Goal: Information Seeking & Learning: Learn about a topic

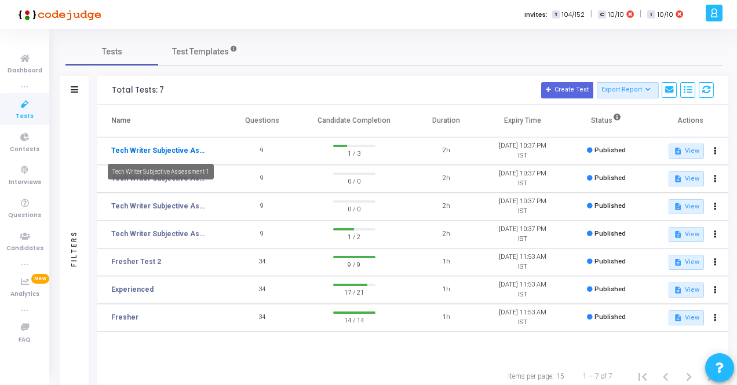
click at [180, 147] on link "Tech Writer Subjective Assessment 1" at bounding box center [159, 150] width 96 height 10
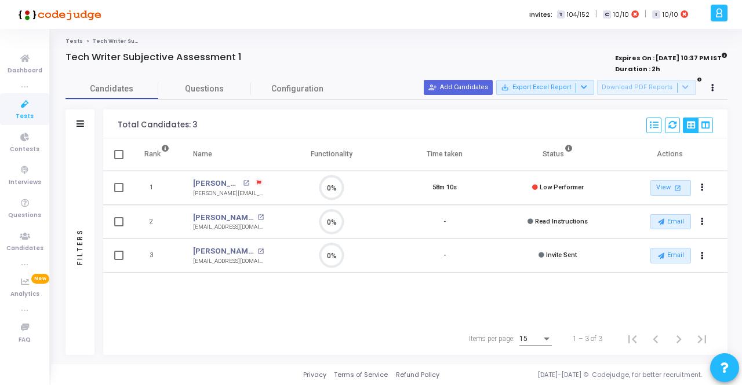
scroll to position [24, 29]
click at [121, 187] on span at bounding box center [118, 187] width 9 height 9
click at [119, 192] on input "checkbox" at bounding box center [118, 192] width 1 height 1
checkbox input "true"
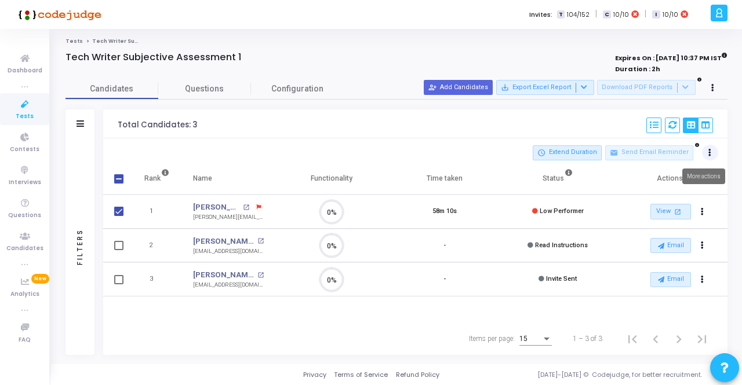
click at [710, 152] on icon at bounding box center [709, 153] width 3 height 6
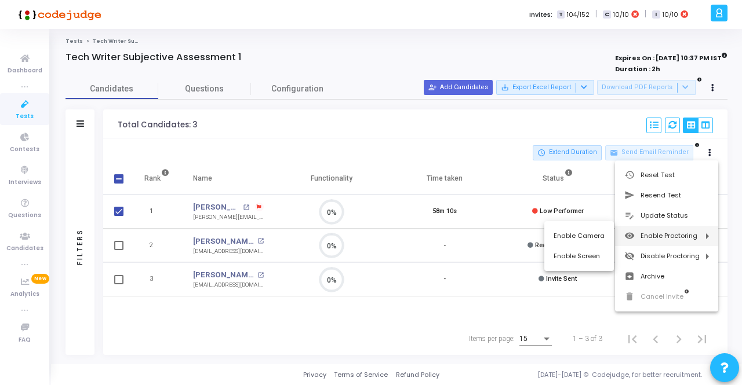
click at [290, 148] on div at bounding box center [371, 192] width 742 height 385
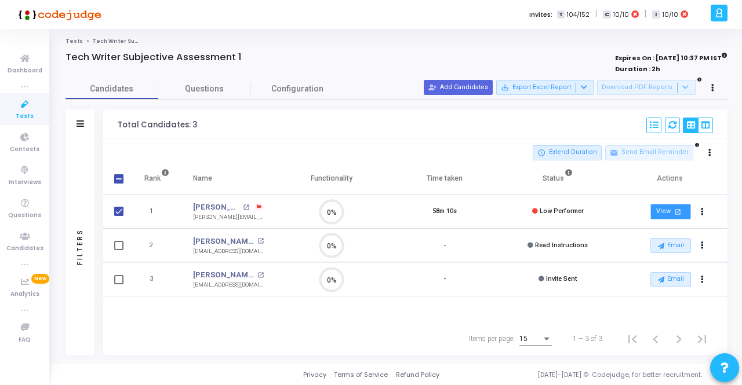
click at [669, 210] on link "View open_in_new" at bounding box center [670, 212] width 41 height 16
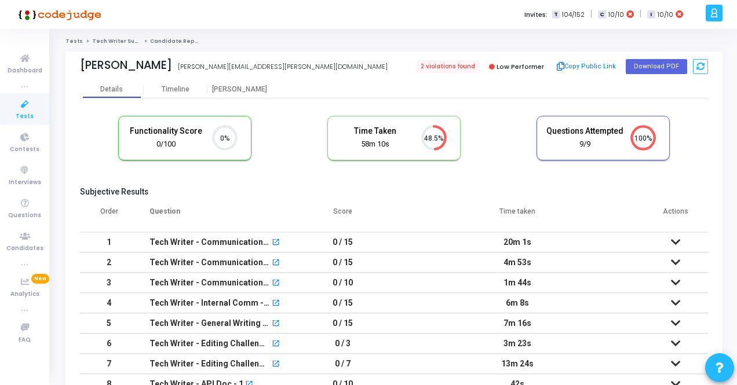
scroll to position [58, 0]
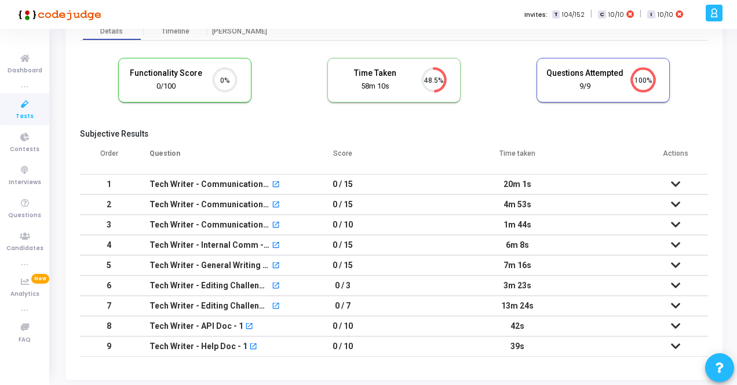
click at [678, 224] on icon at bounding box center [675, 225] width 9 height 8
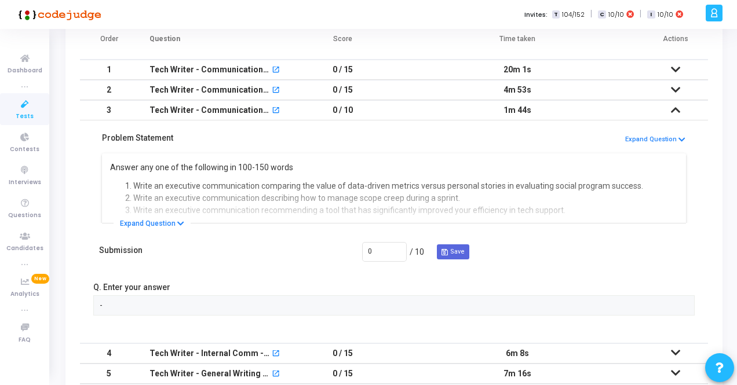
scroll to position [174, 0]
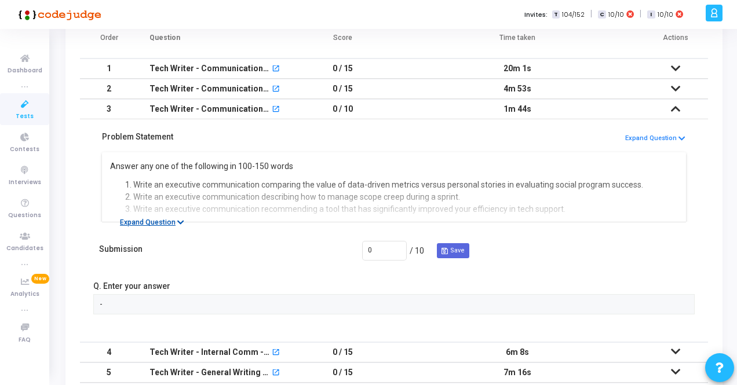
click at [161, 219] on button "Expand Question" at bounding box center [152, 223] width 77 height 12
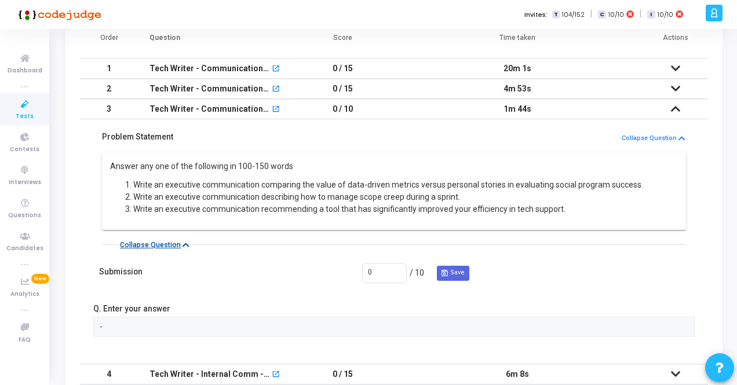
click at [147, 239] on button "Collapse Question" at bounding box center [155, 245] width 82 height 12
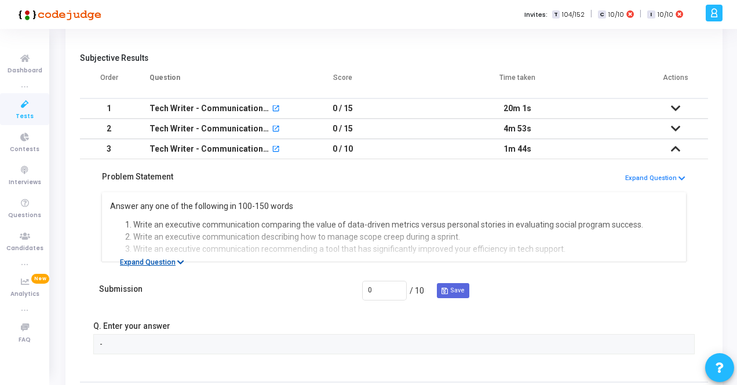
scroll to position [116, 0]
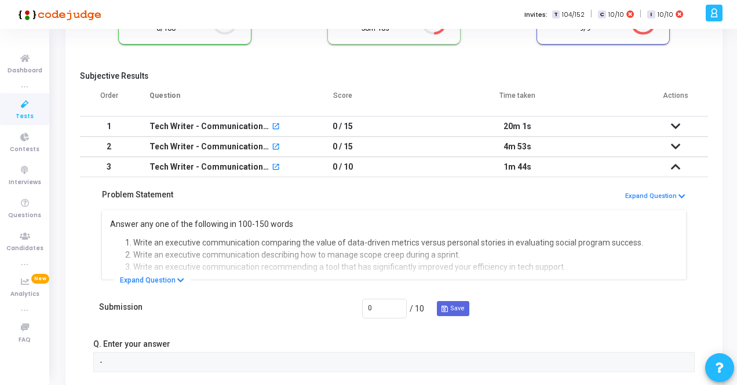
click at [677, 122] on icon at bounding box center [675, 126] width 9 height 8
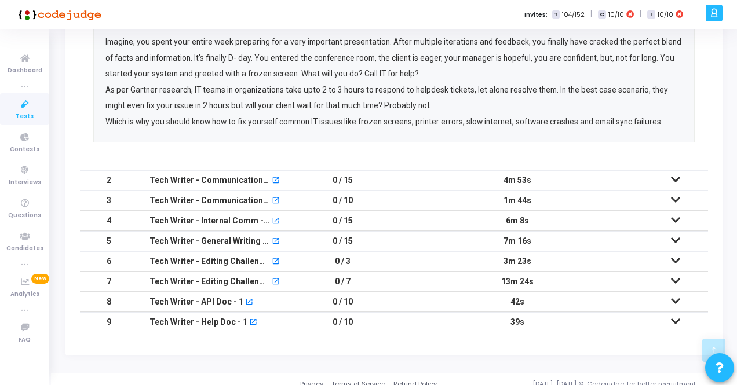
scroll to position [436, 0]
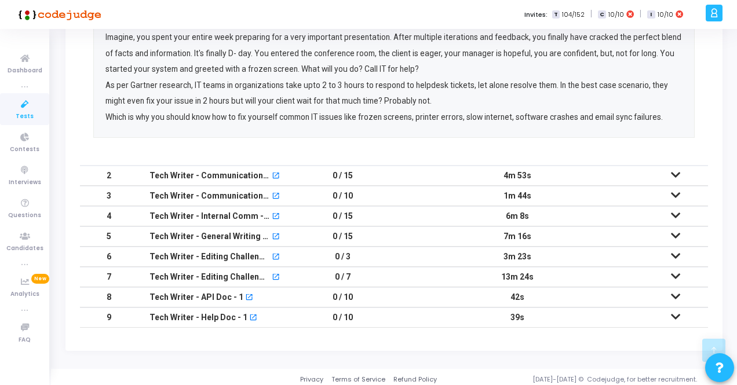
click at [679, 174] on icon at bounding box center [675, 175] width 9 height 8
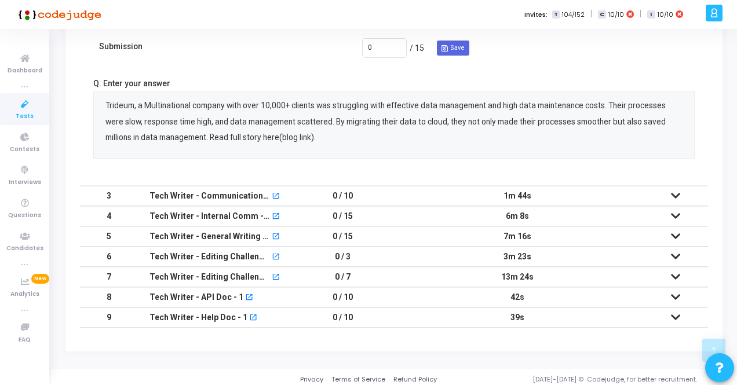
scroll to position [357, 0]
click at [678, 195] on icon at bounding box center [675, 195] width 9 height 8
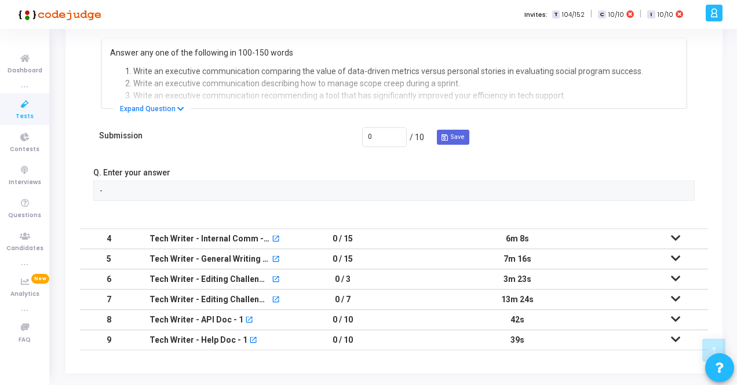
scroll to position [310, 0]
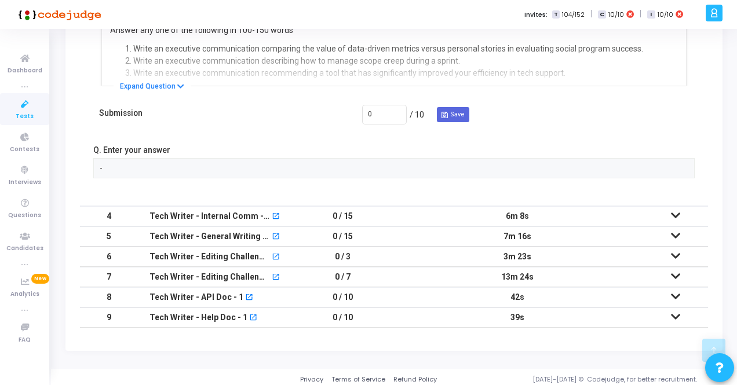
click at [677, 216] on icon at bounding box center [675, 216] width 9 height 8
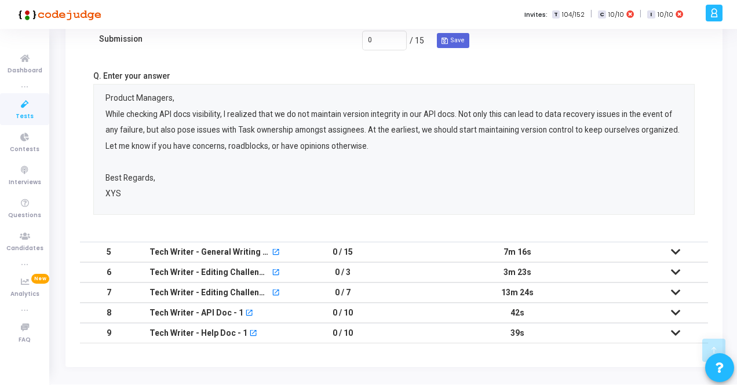
scroll to position [421, 0]
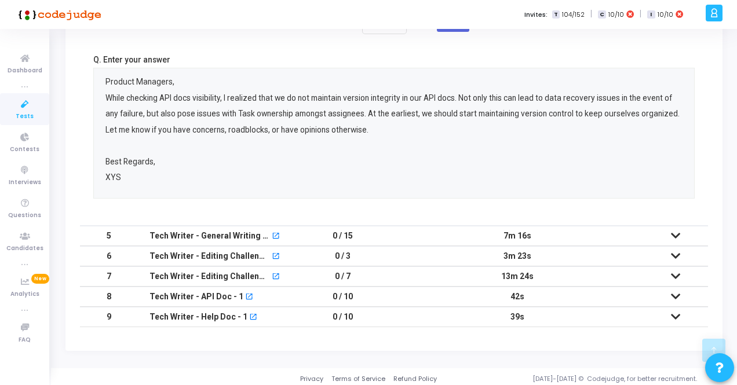
click at [679, 236] on icon at bounding box center [675, 236] width 9 height 8
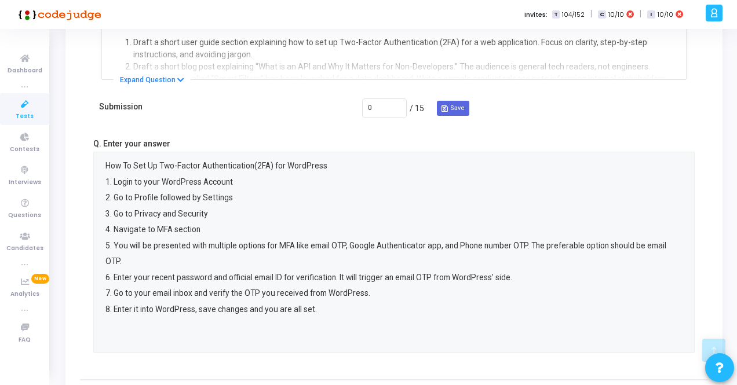
scroll to position [475, 0]
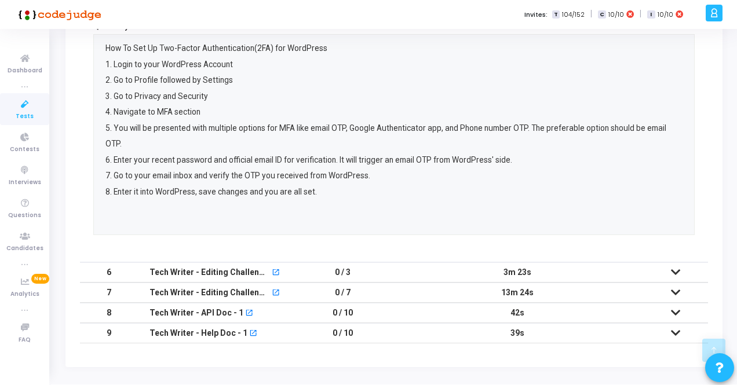
click at [675, 309] on icon at bounding box center [675, 313] width 9 height 8
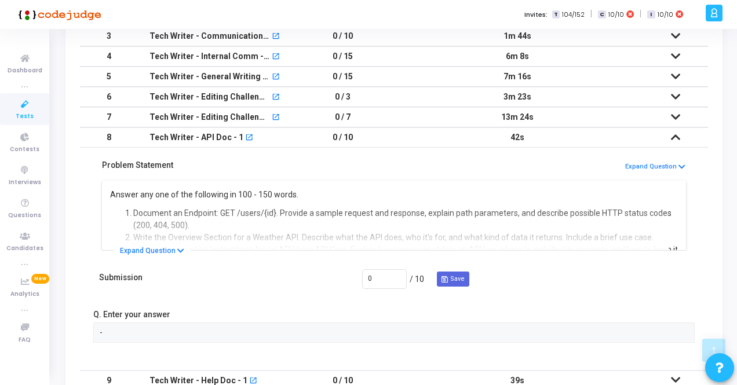
scroll to position [310, 0]
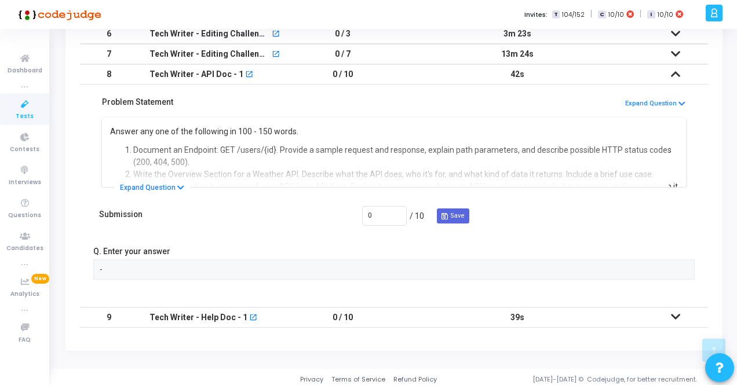
click at [675, 313] on icon at bounding box center [675, 317] width 9 height 8
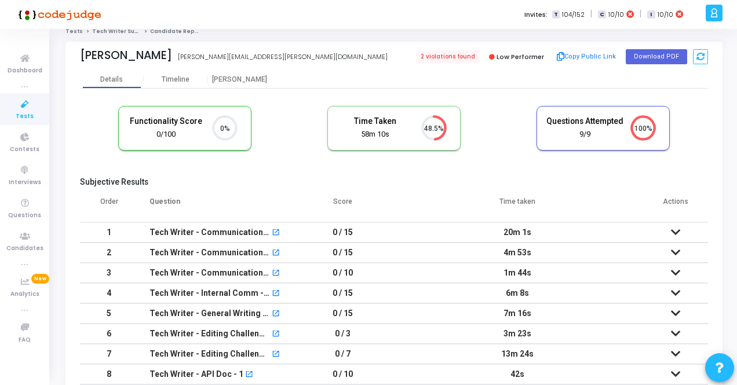
scroll to position [0, 0]
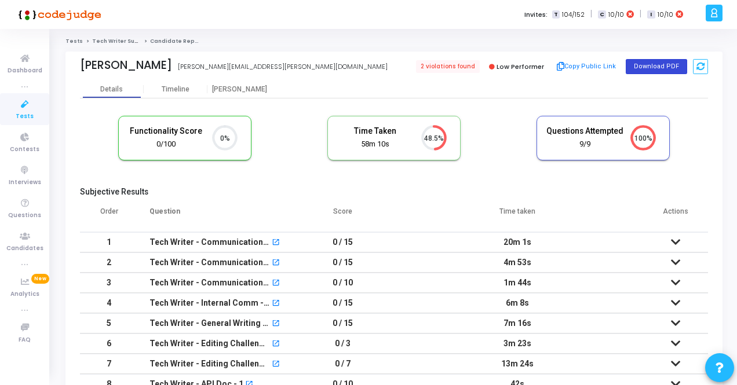
click at [661, 64] on button "Download PDF" at bounding box center [656, 66] width 61 height 15
click at [434, 65] on span "2 violations found" at bounding box center [447, 66] width 66 height 13
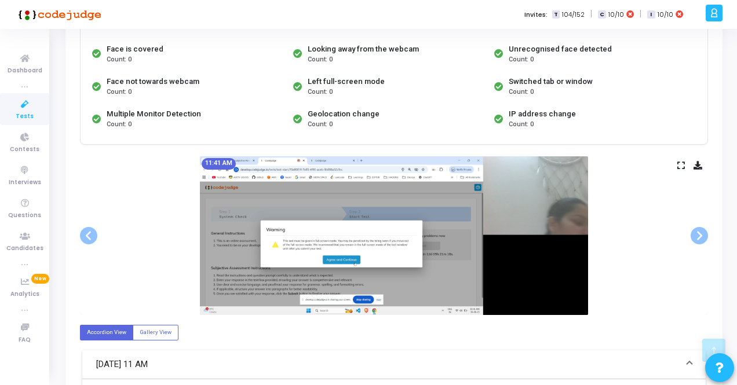
scroll to position [232, 0]
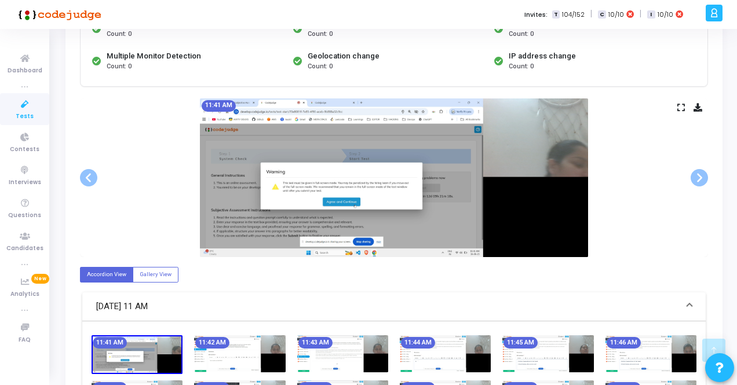
click at [527, 179] on img at bounding box center [394, 178] width 388 height 159
click at [681, 107] on icon at bounding box center [682, 107] width 8 height 6
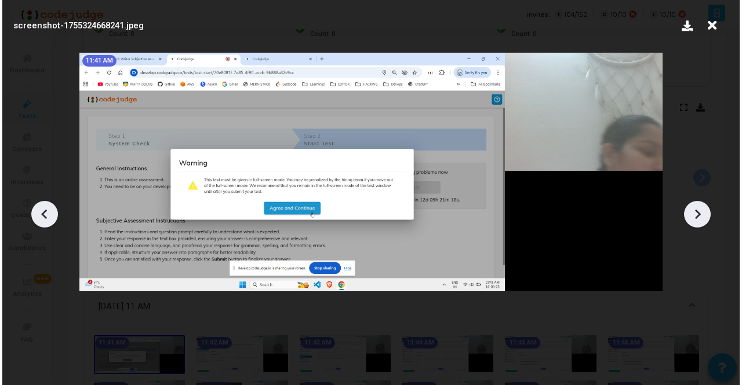
scroll to position [0, 0]
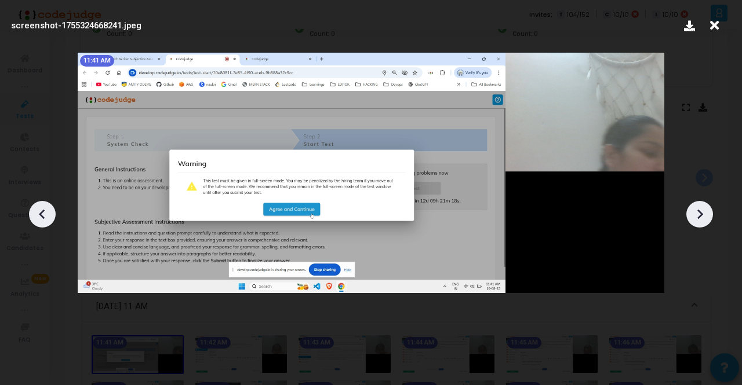
click at [704, 212] on icon at bounding box center [699, 214] width 17 height 17
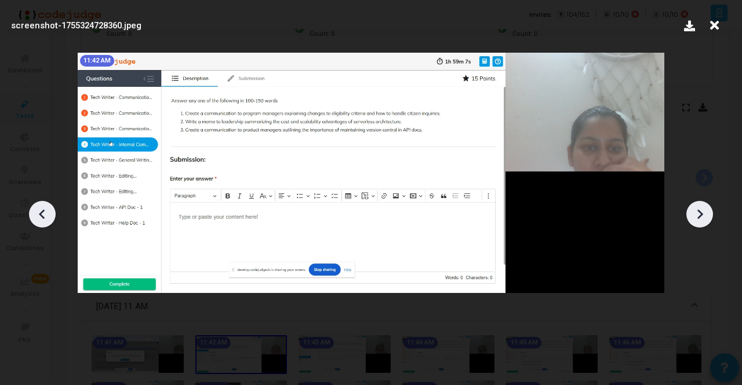
click at [700, 216] on icon at bounding box center [700, 214] width 6 height 10
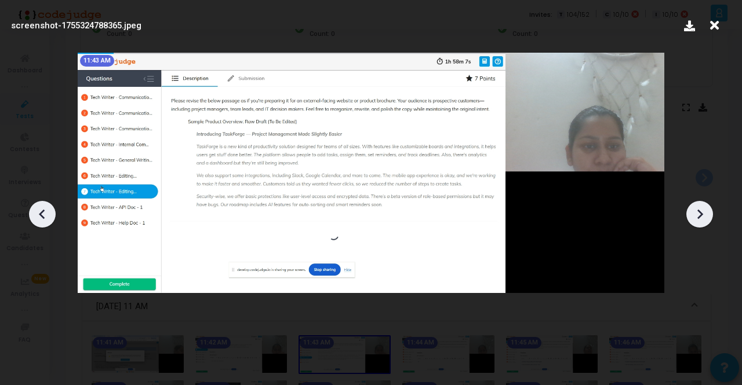
click at [700, 216] on icon at bounding box center [700, 214] width 6 height 10
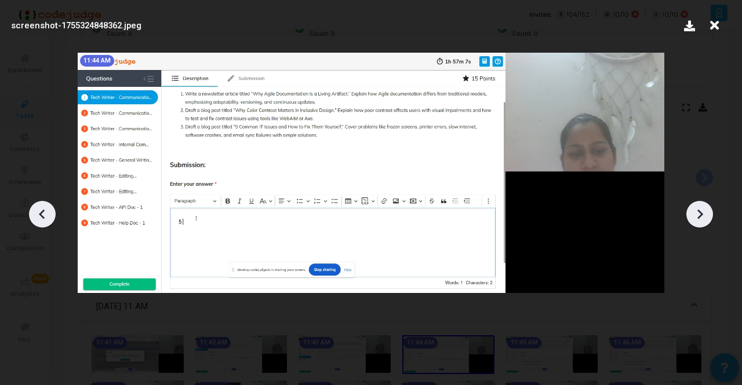
click at [700, 216] on icon at bounding box center [700, 214] width 6 height 10
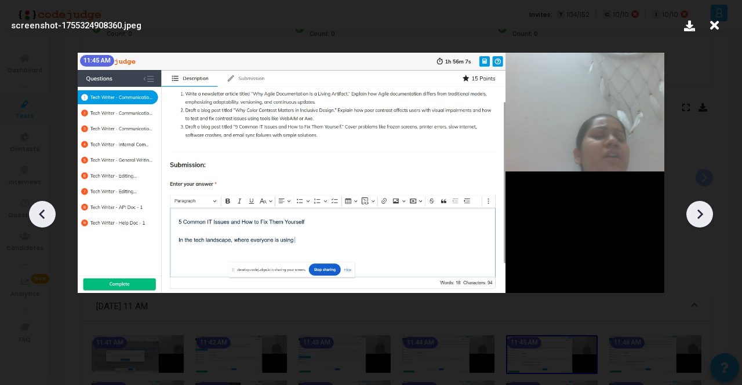
click at [700, 216] on icon at bounding box center [700, 214] width 6 height 10
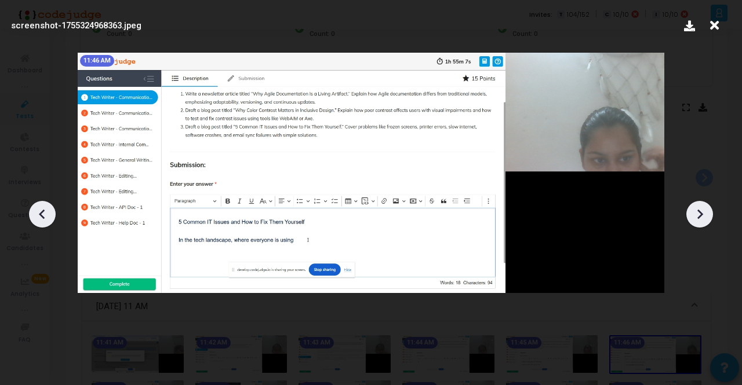
click at [700, 216] on icon at bounding box center [700, 214] width 6 height 10
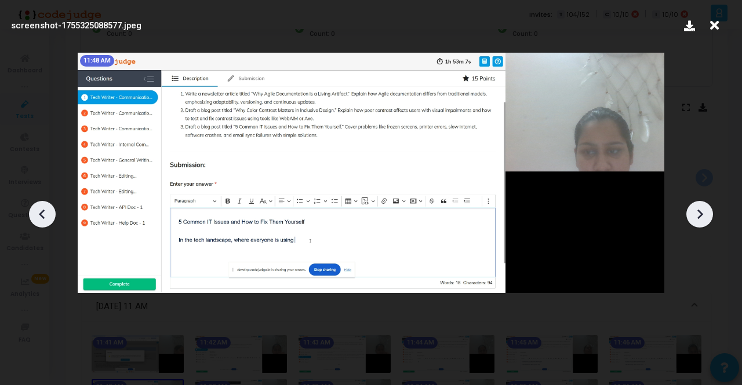
click at [699, 216] on icon at bounding box center [700, 214] width 6 height 10
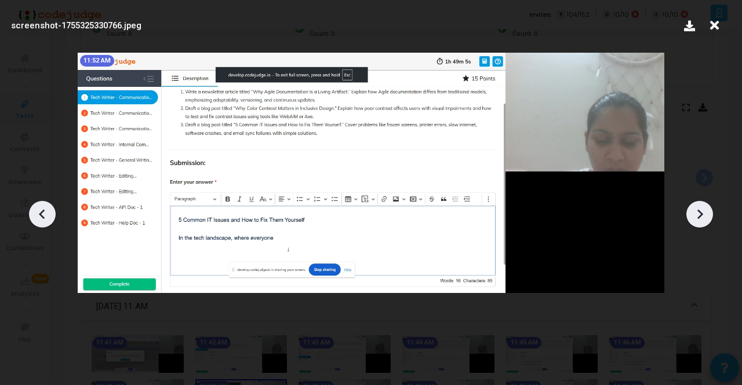
click at [699, 216] on icon at bounding box center [700, 214] width 6 height 10
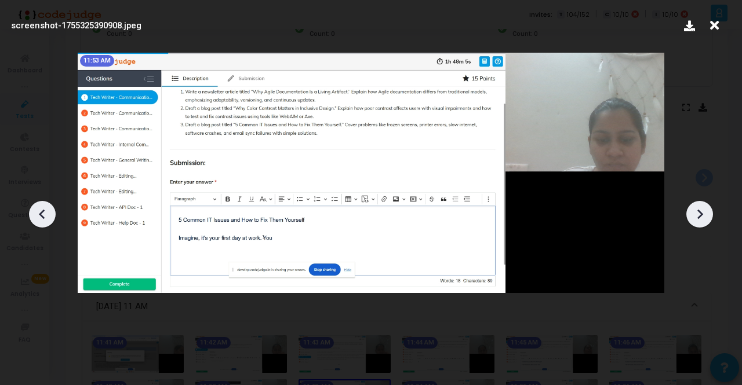
click at [699, 216] on icon at bounding box center [700, 214] width 6 height 10
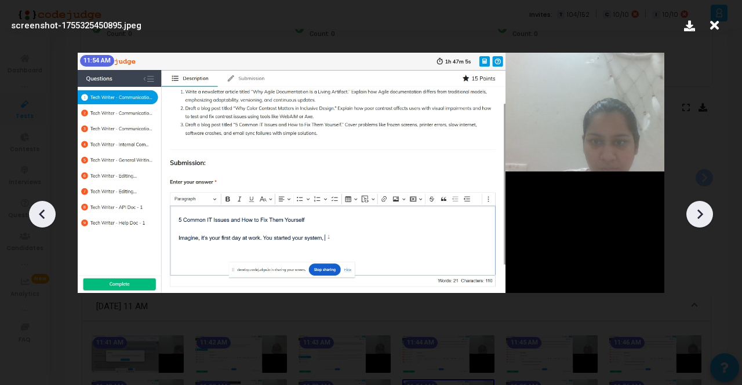
click at [699, 216] on icon at bounding box center [700, 214] width 6 height 10
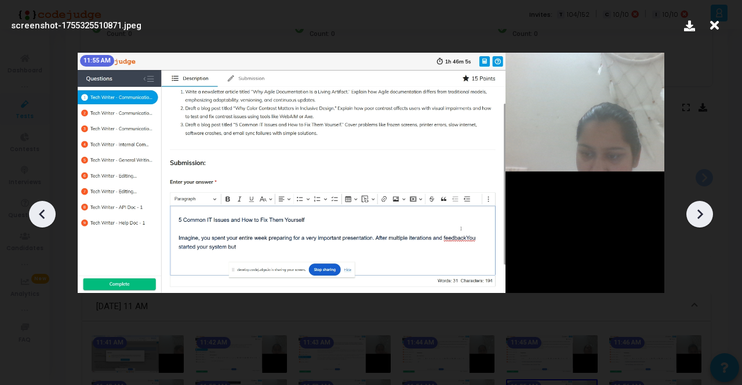
click at [699, 216] on icon at bounding box center [700, 214] width 6 height 10
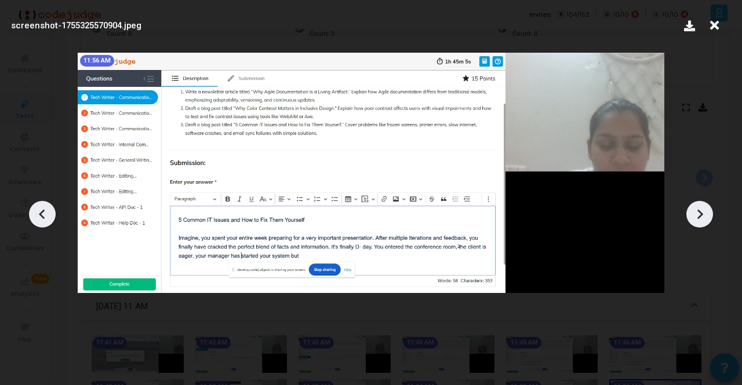
click at [699, 216] on icon at bounding box center [700, 214] width 6 height 10
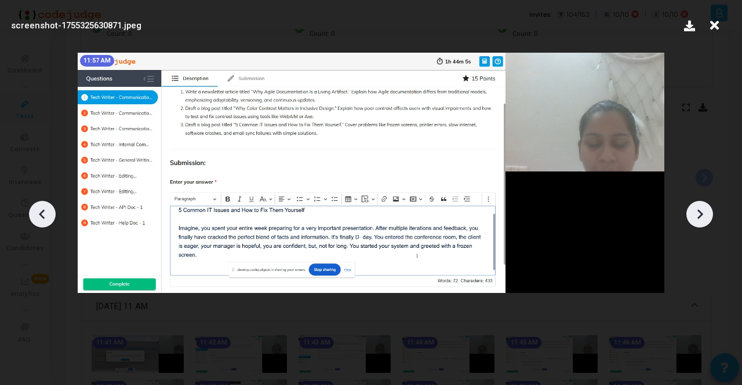
click at [699, 216] on icon at bounding box center [700, 214] width 6 height 10
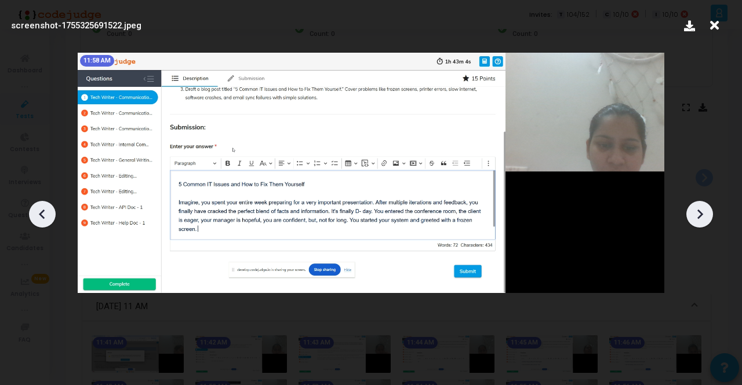
click at [699, 216] on icon at bounding box center [700, 214] width 6 height 10
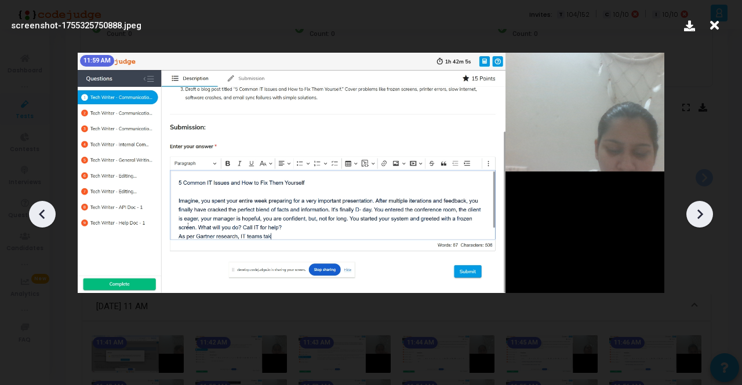
click at [699, 216] on icon at bounding box center [700, 214] width 6 height 10
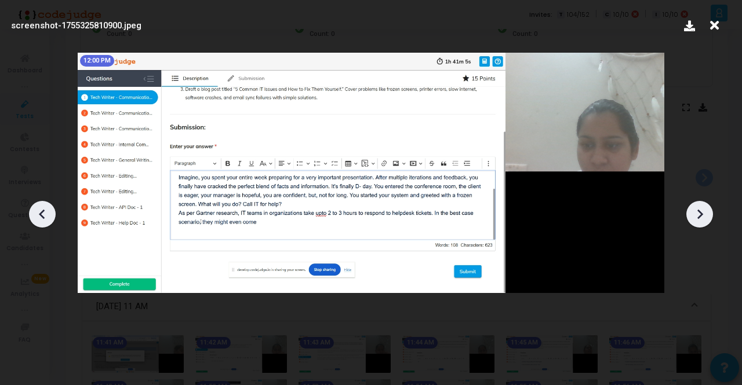
click at [699, 216] on icon at bounding box center [700, 214] width 6 height 10
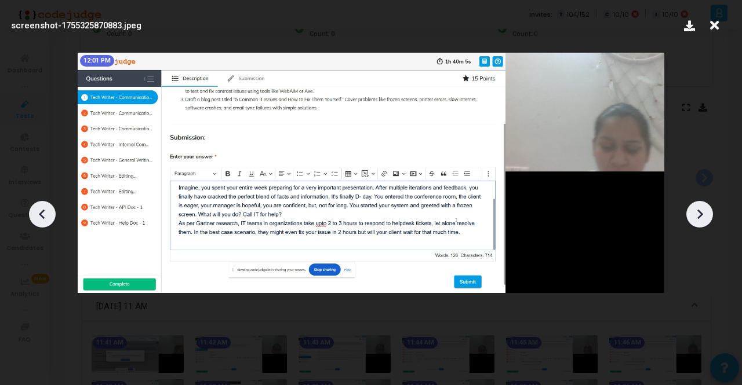
click at [699, 216] on icon at bounding box center [700, 214] width 6 height 10
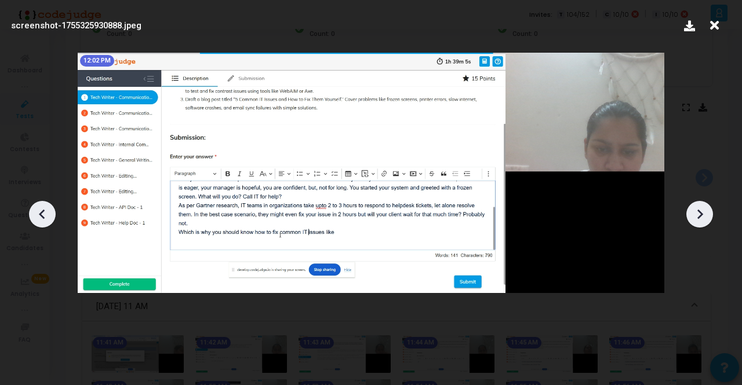
click at [699, 216] on icon at bounding box center [700, 214] width 6 height 10
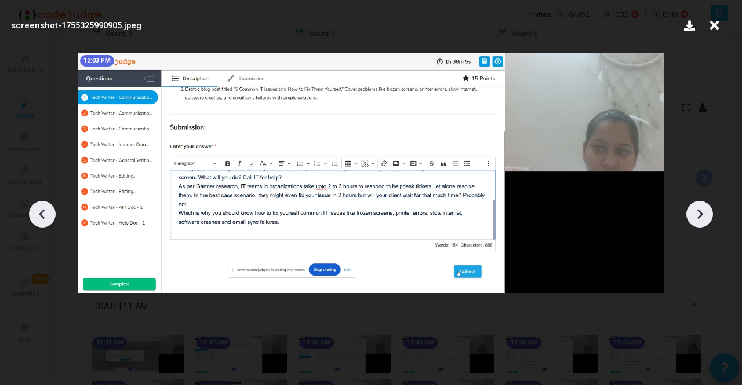
click at [699, 216] on icon at bounding box center [700, 214] width 6 height 10
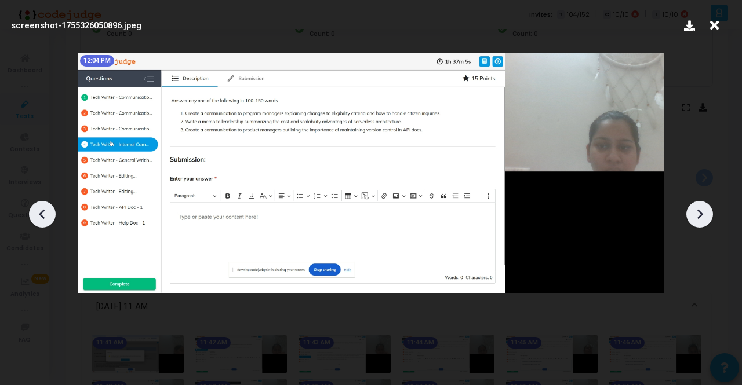
click at [699, 216] on icon at bounding box center [700, 214] width 6 height 10
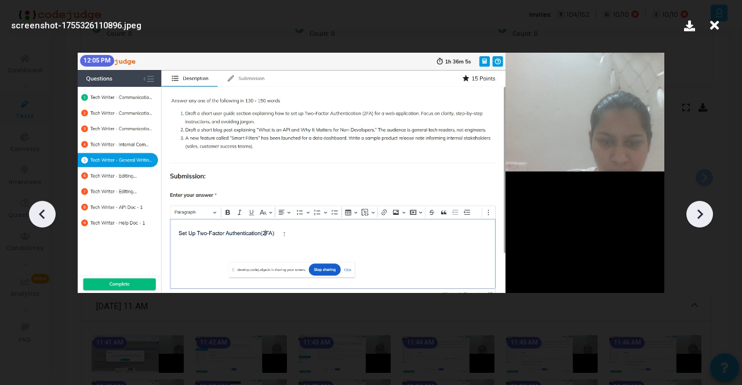
click at [699, 216] on icon at bounding box center [700, 214] width 6 height 10
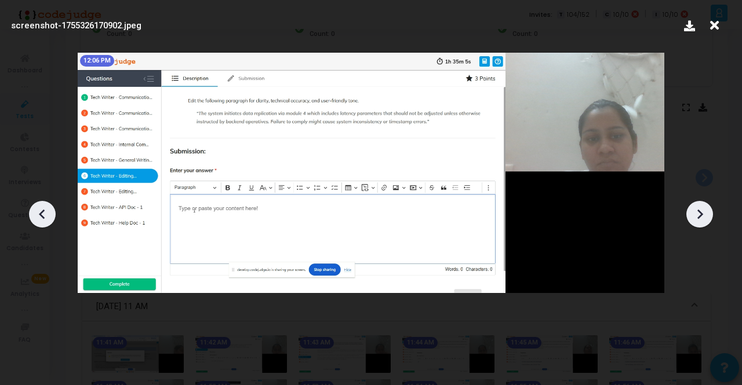
click at [699, 216] on icon at bounding box center [700, 214] width 6 height 10
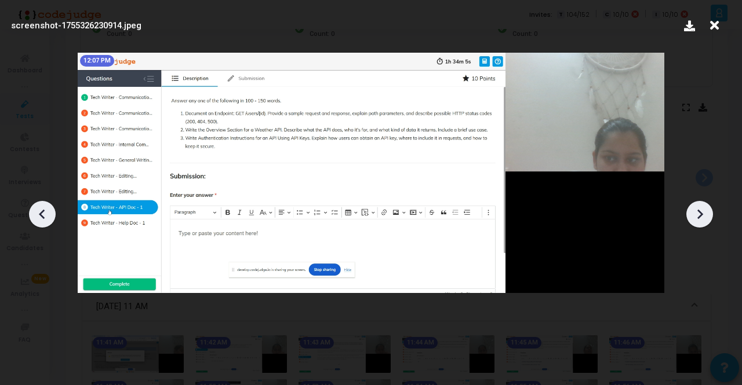
click at [699, 216] on icon at bounding box center [700, 214] width 6 height 10
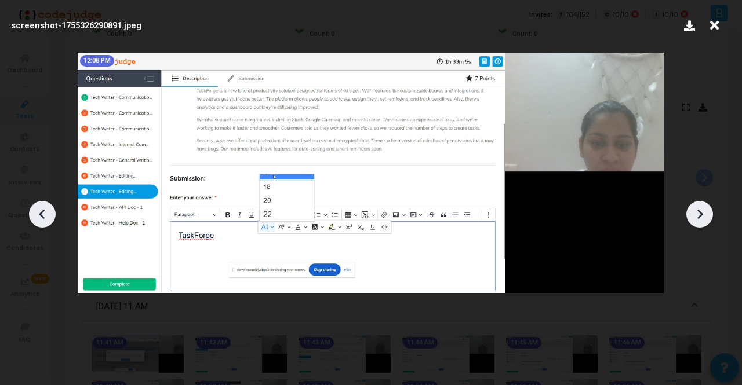
click at [699, 216] on icon at bounding box center [700, 214] width 6 height 10
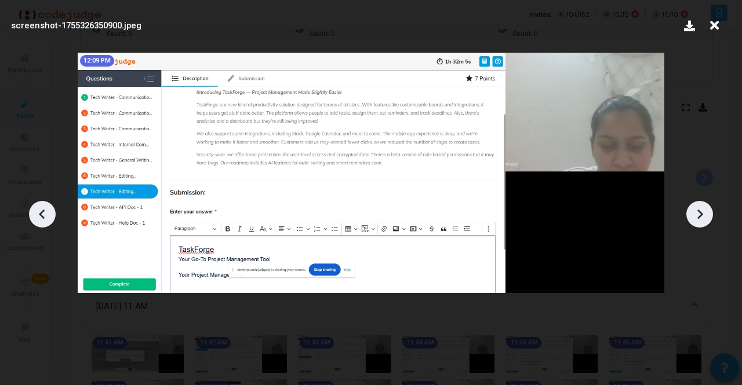
click at [700, 207] on icon at bounding box center [699, 214] width 17 height 17
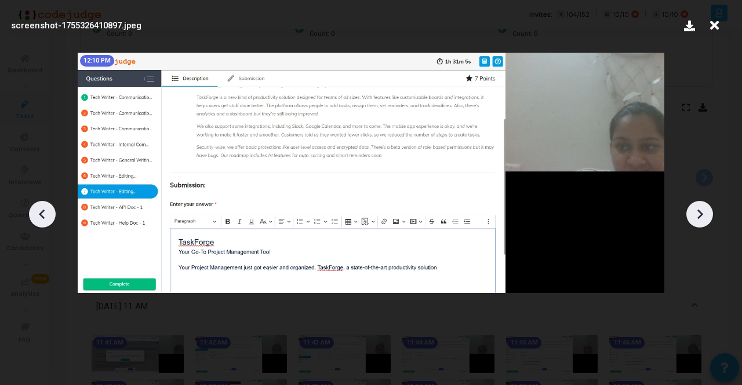
click at [700, 207] on icon at bounding box center [699, 214] width 17 height 17
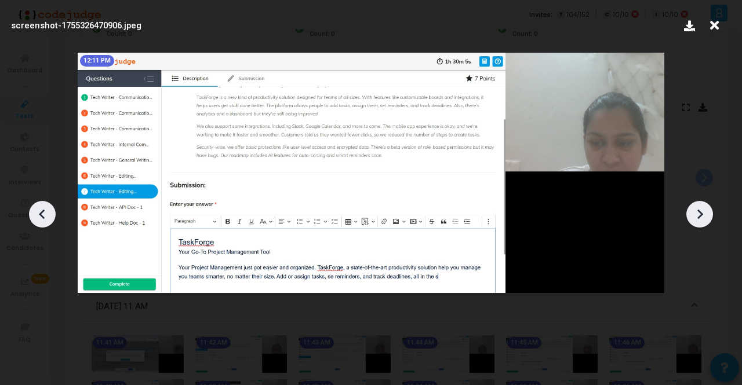
click at [700, 207] on icon at bounding box center [699, 214] width 17 height 17
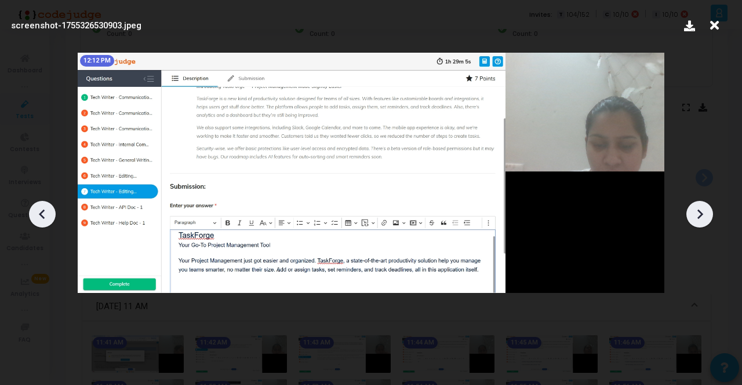
click at [700, 207] on icon at bounding box center [699, 214] width 17 height 17
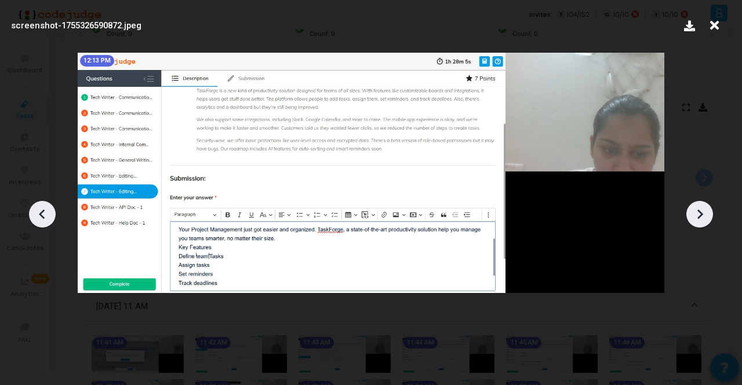
click at [700, 207] on icon at bounding box center [699, 214] width 17 height 17
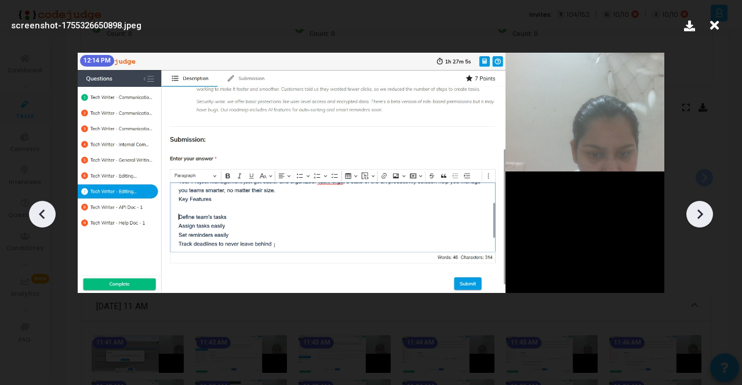
click at [700, 207] on icon at bounding box center [699, 214] width 17 height 17
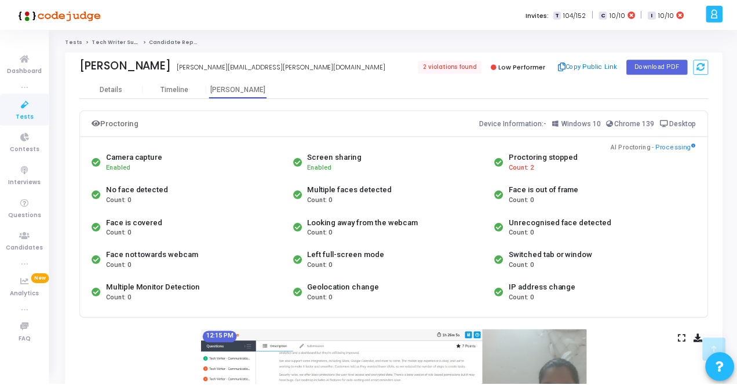
scroll to position [232, 0]
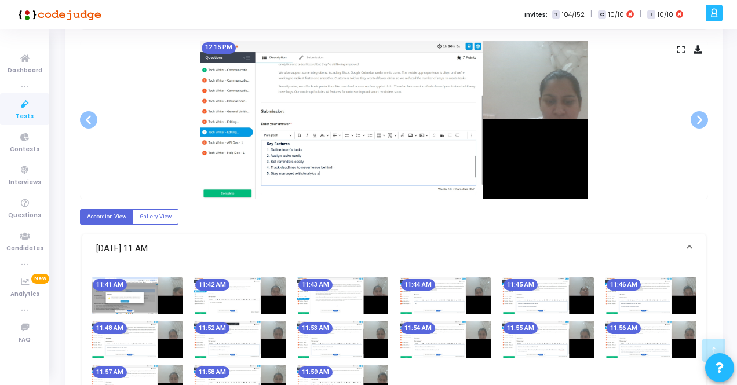
scroll to position [0, 0]
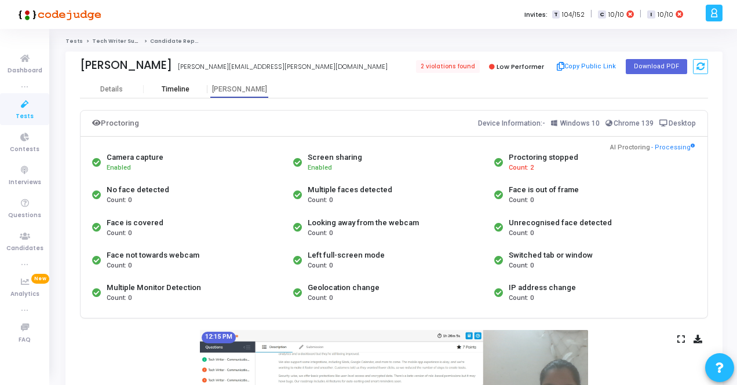
click at [168, 89] on div "Timeline" at bounding box center [176, 89] width 28 height 9
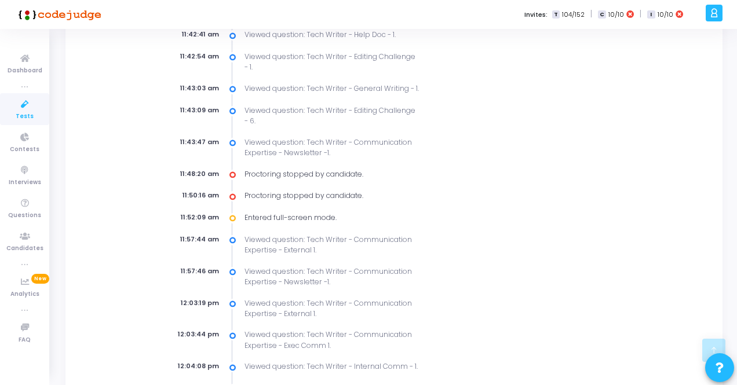
scroll to position [336, 0]
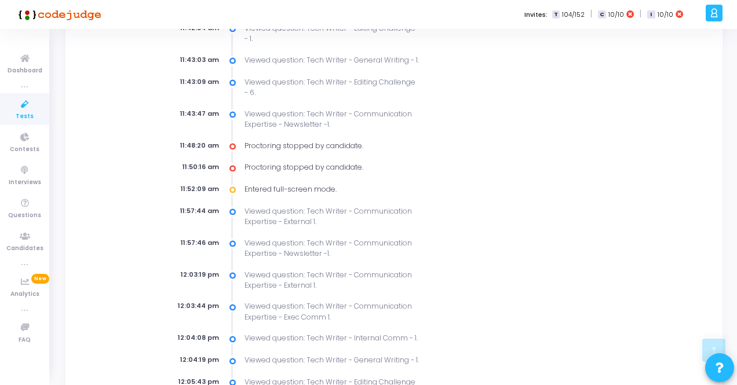
click at [561, 186] on div "Occurrences for:" at bounding box center [570, 371] width 288 height 1192
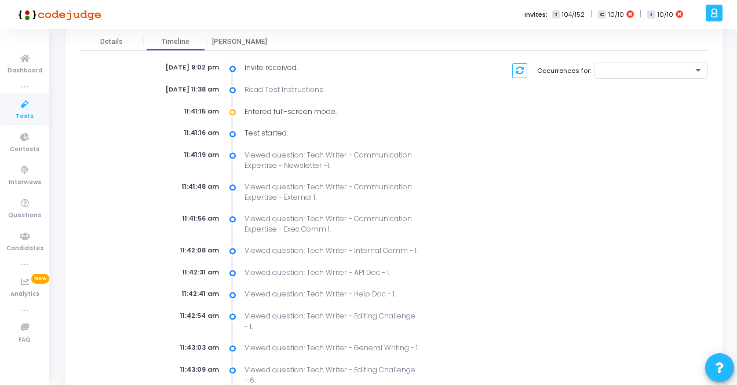
scroll to position [0, 0]
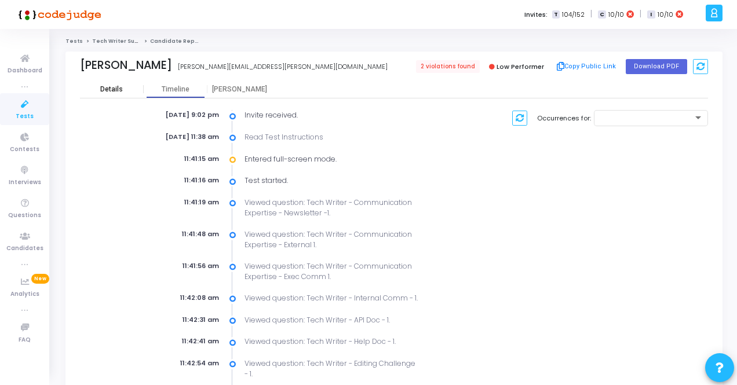
click at [101, 84] on div "Details" at bounding box center [112, 89] width 64 height 17
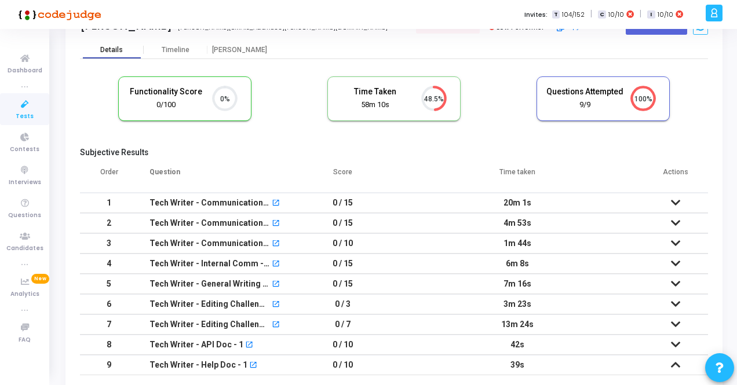
scroll to position [58, 0]
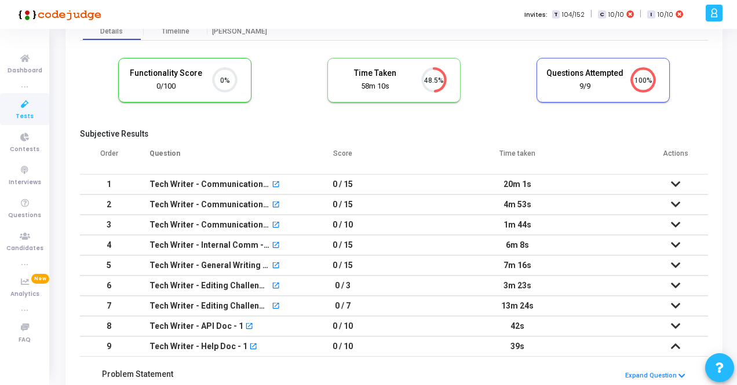
click at [674, 183] on icon at bounding box center [675, 184] width 9 height 8
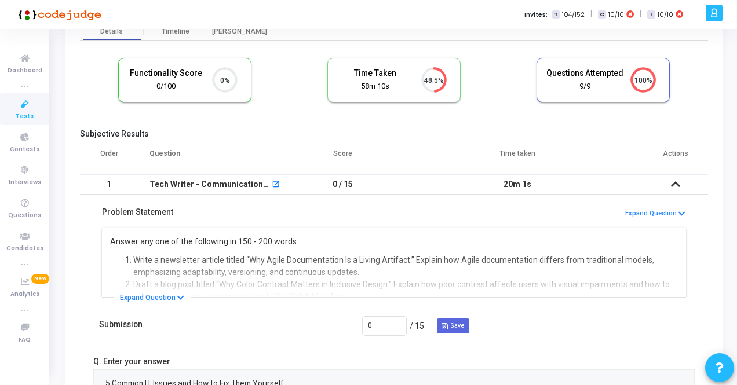
scroll to position [116, 0]
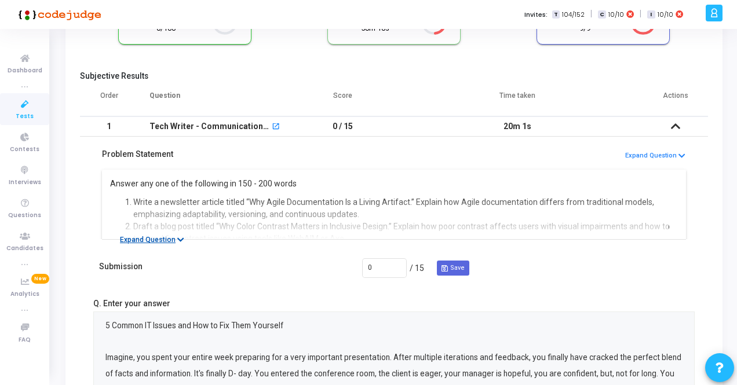
click at [129, 239] on button "Expand Question" at bounding box center [152, 240] width 77 height 12
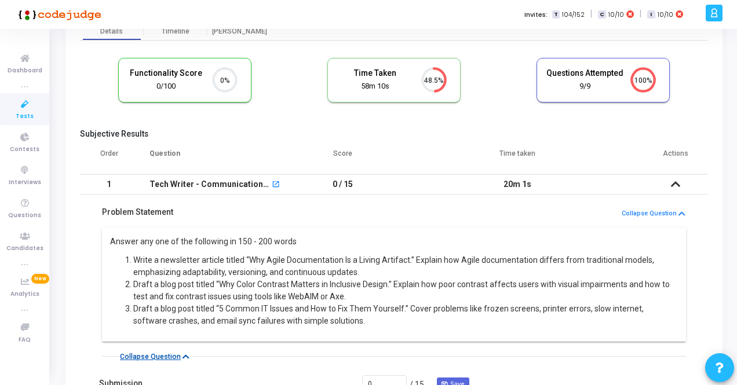
scroll to position [0, 0]
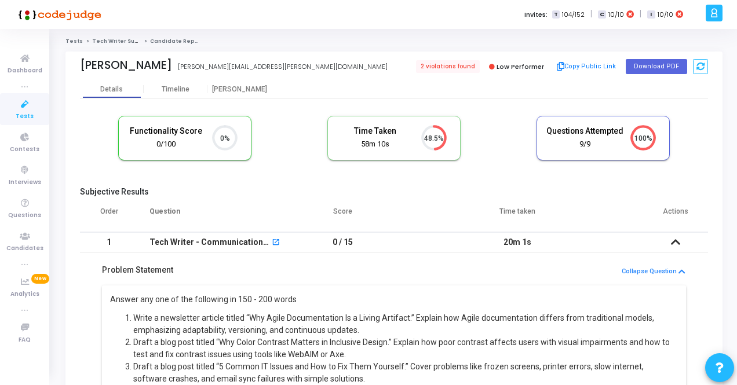
drag, startPoint x: 79, startPoint y: 63, endPoint x: 292, endPoint y: 67, distance: 212.7
click at [292, 67] on div "Somya Shrimal shrimal.somya@gmail.com 2 violations found Low Performer Copy Pub…" at bounding box center [393, 66] width 657 height 29
copy div "Somya Shrimal shrimal.somya@gmail.com"
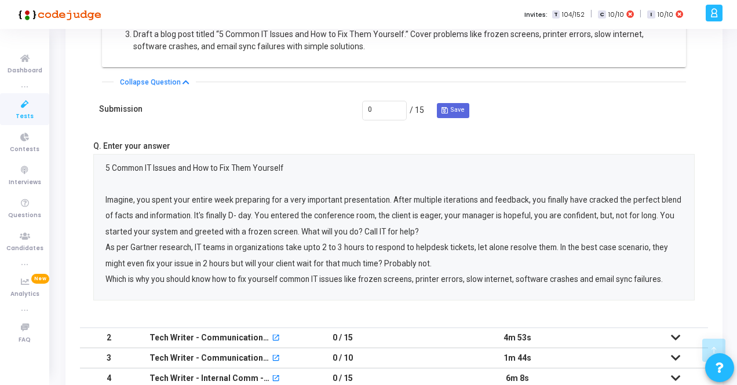
scroll to position [427, 0]
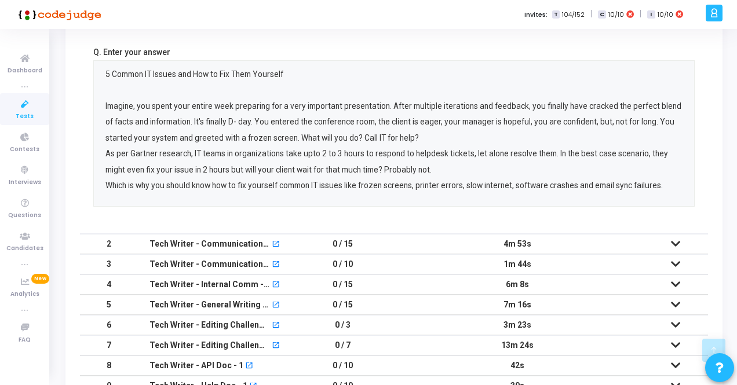
drag, startPoint x: 79, startPoint y: 77, endPoint x: 685, endPoint y: 179, distance: 614.9
click at [685, 179] on kt-portlet-body "Details Timeline Proctor Functionality Score 0/100 0% Time Taken calculated onc…" at bounding box center [393, 37] width 657 height 766
copy div "Subjective Results Order Question Score Time taken Actions 1 Tech Writer - Comm…"
click at [296, 205] on div "5 Common IT Issues and How to Fix Them Yourself Imagine, you spent your entire …" at bounding box center [394, 133] width 602 height 147
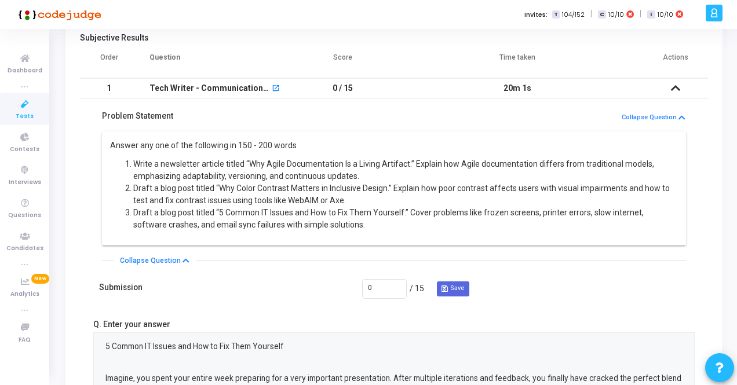
scroll to position [137, 0]
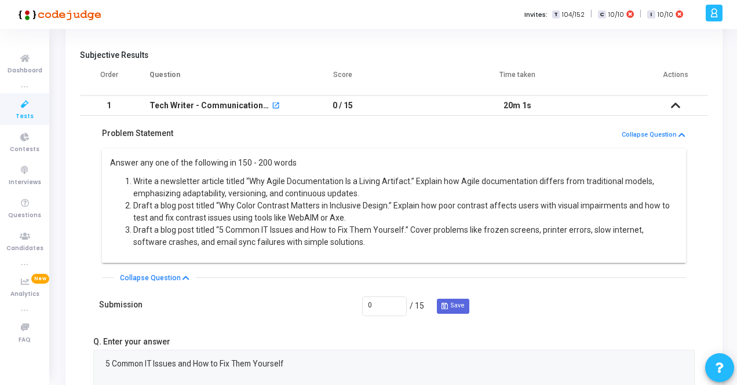
click at [233, 200] on li "Draft a blog post titled “Why Color Contrast Matters in Inclusive Design.” Expl…" at bounding box center [405, 212] width 545 height 24
drag, startPoint x: 110, startPoint y: 162, endPoint x: 349, endPoint y: 238, distance: 251.0
click at [349, 238] on div "Answer any one of the following in 150 - 200 words Write a newsletter article t…" at bounding box center [394, 203] width 569 height 92
copy div "Answer any one of the following in 150 - 200 words Write a newsletter article t…"
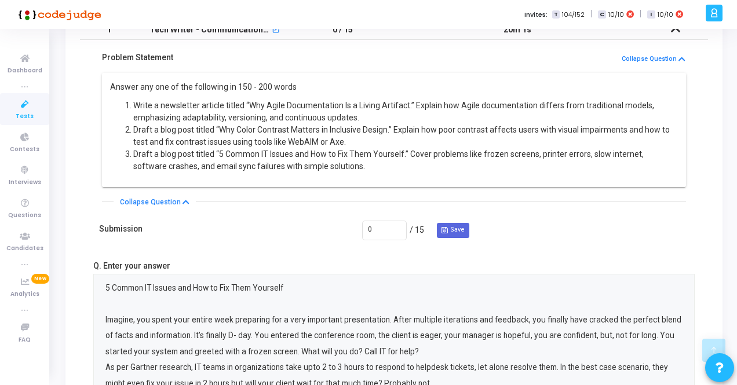
scroll to position [369, 0]
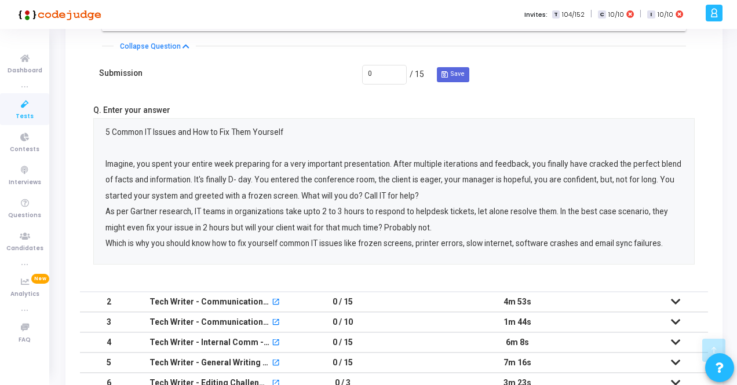
drag, startPoint x: 105, startPoint y: 132, endPoint x: 670, endPoint y: 252, distance: 577.1
click at [670, 252] on div "5 Common IT Issues and How to Fix Them Yourself Imagine, you spent your entire …" at bounding box center [394, 191] width 589 height 145
copy p "5 Common IT Issues and How to Fix Them Yourself Imagine, you spent your entire …"
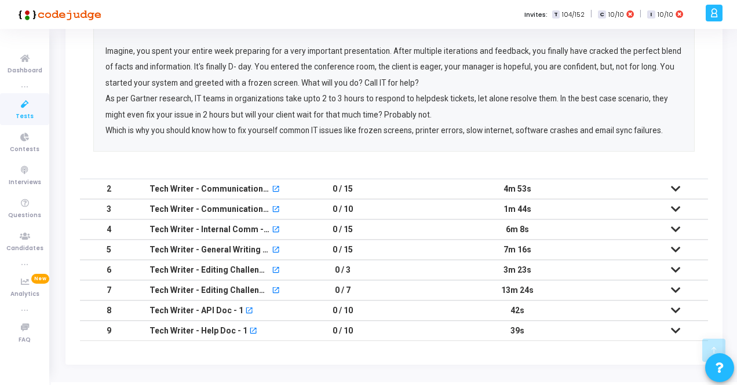
scroll to position [485, 0]
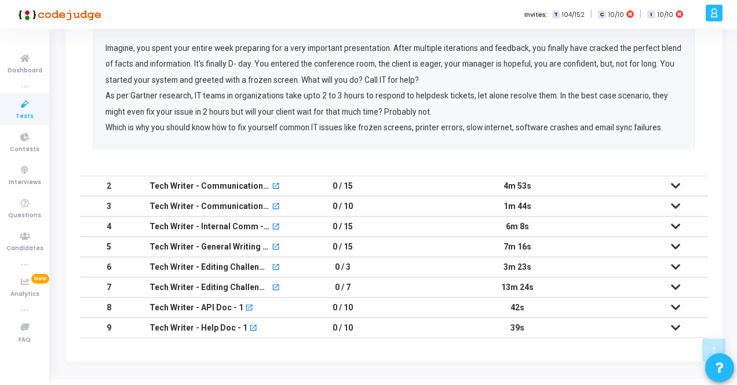
click at [676, 182] on icon at bounding box center [675, 186] width 9 height 8
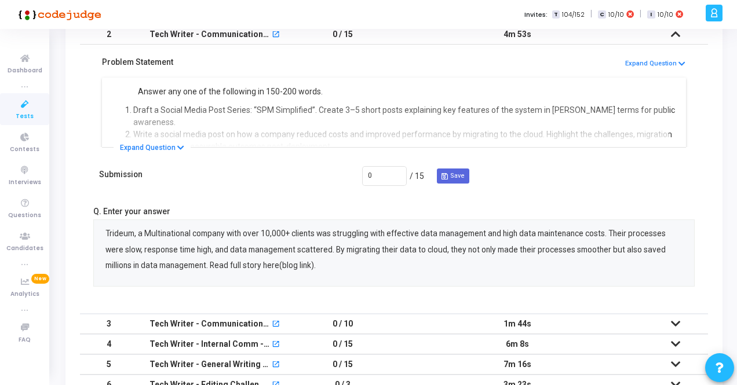
scroll to position [143, 0]
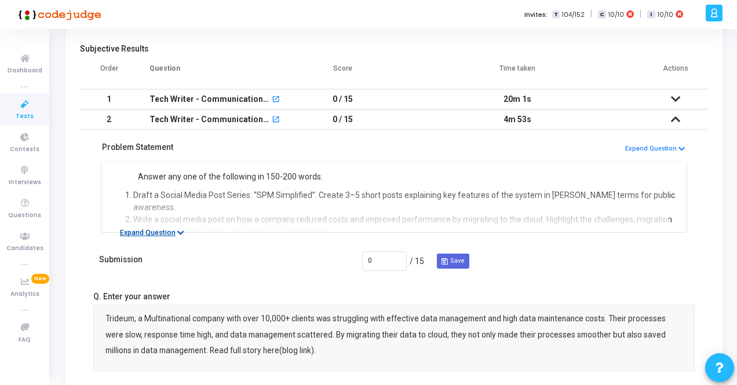
click at [163, 231] on button "Expand Question" at bounding box center [152, 233] width 77 height 12
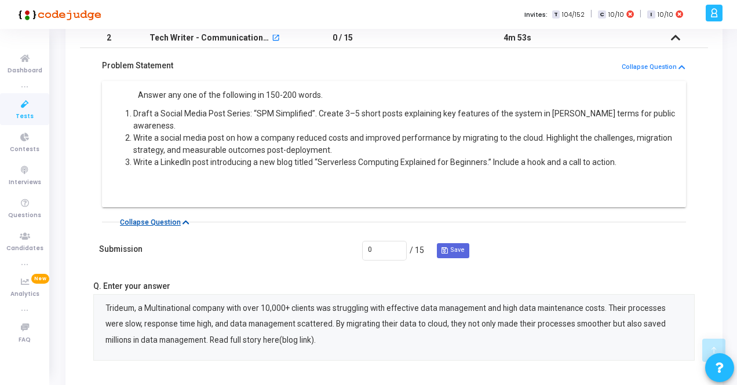
scroll to position [201, 0]
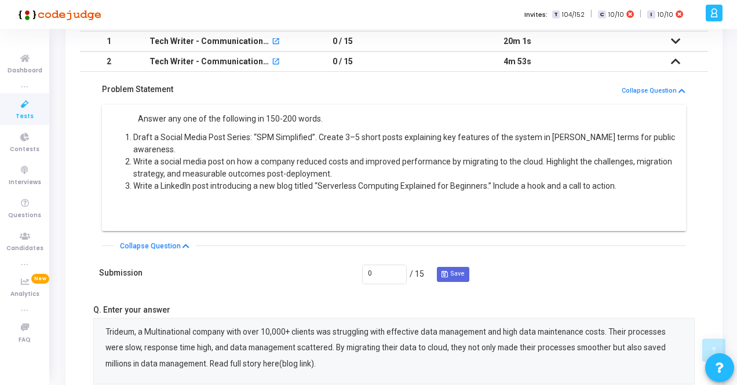
drag, startPoint x: 138, startPoint y: 118, endPoint x: 624, endPoint y: 183, distance: 490.0
click at [624, 183] on div "Answer any one of the following in 150-200 words. Draft a Social Media Post Ser…" at bounding box center [394, 165] width 569 height 104
copy div "Answer any one of the following in 150-200 words. Draft a Social Media Post Ser…"
click at [338, 182] on li "Write a LinkedIn post introducing a new blog titled “Serverless Computing Expla…" at bounding box center [405, 198] width 545 height 37
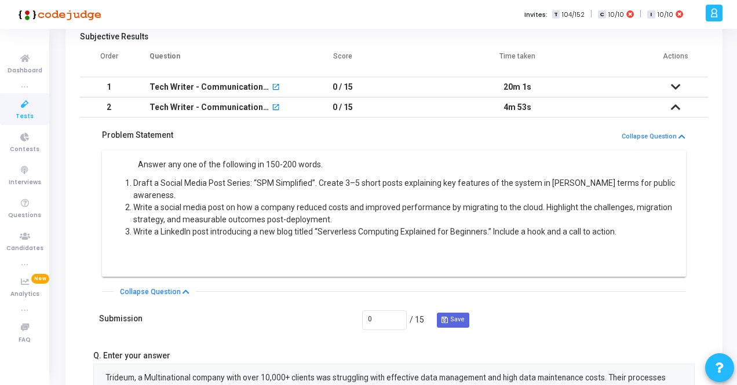
scroll to position [85, 0]
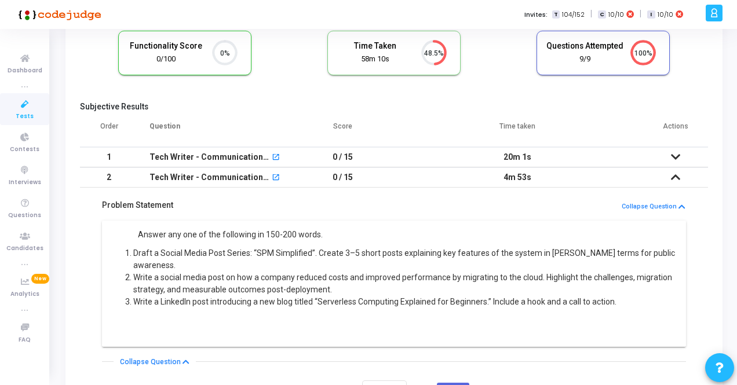
drag, startPoint x: 503, startPoint y: 158, endPoint x: 547, endPoint y: 156, distance: 44.6
click at [547, 156] on td "20m 1s" at bounding box center [517, 157] width 253 height 20
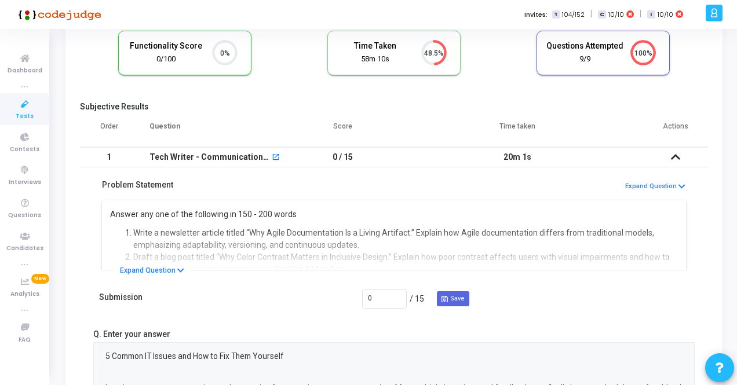
copy td "20m 1s"
click at [502, 161] on td "20m 1s" at bounding box center [517, 157] width 253 height 20
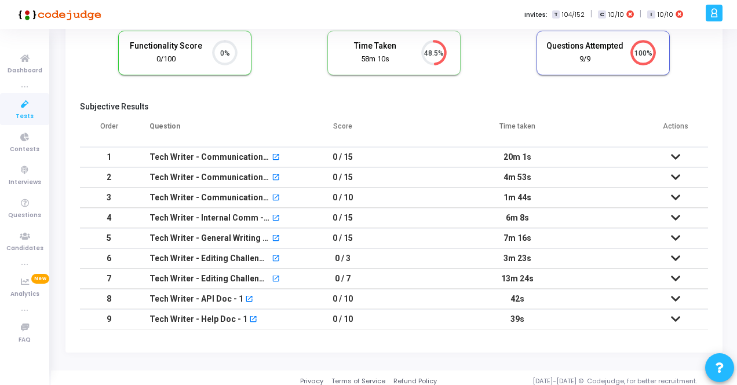
drag, startPoint x: 503, startPoint y: 178, endPoint x: 532, endPoint y: 176, distance: 29.0
click at [532, 176] on td "4m 53s" at bounding box center [517, 178] width 253 height 20
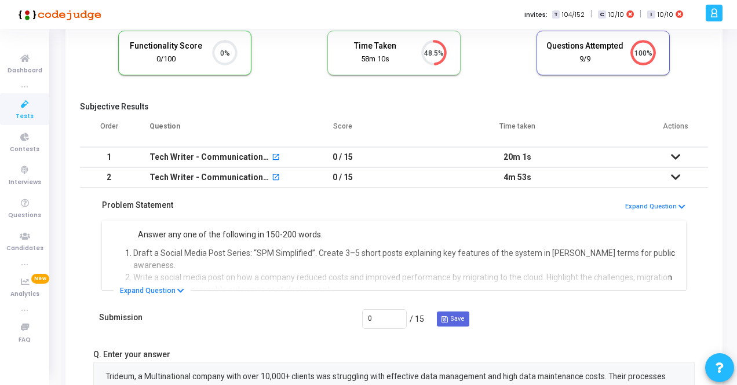
copy td "4m 53s"
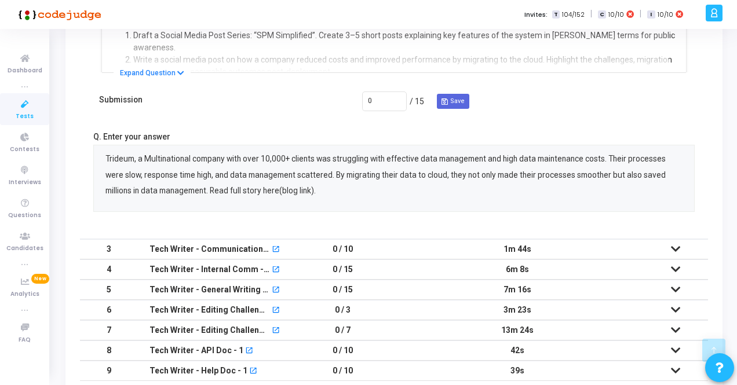
scroll to position [317, 0]
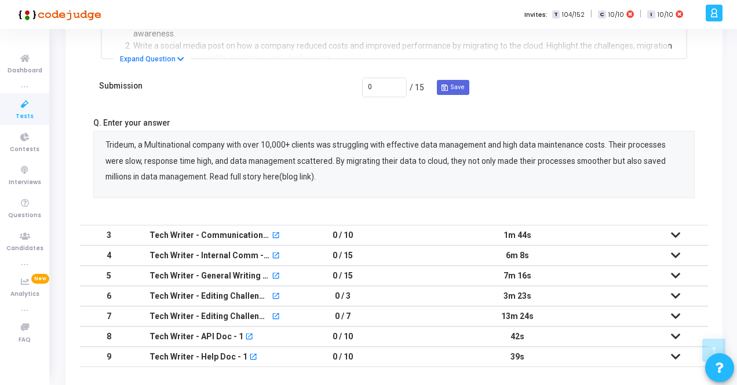
drag, startPoint x: 499, startPoint y: 234, endPoint x: 540, endPoint y: 232, distance: 41.2
click at [540, 232] on td "1m 44s" at bounding box center [517, 235] width 253 height 20
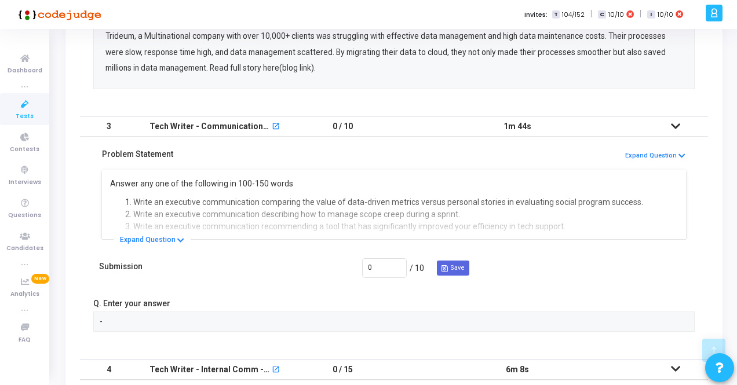
scroll to position [208, 0]
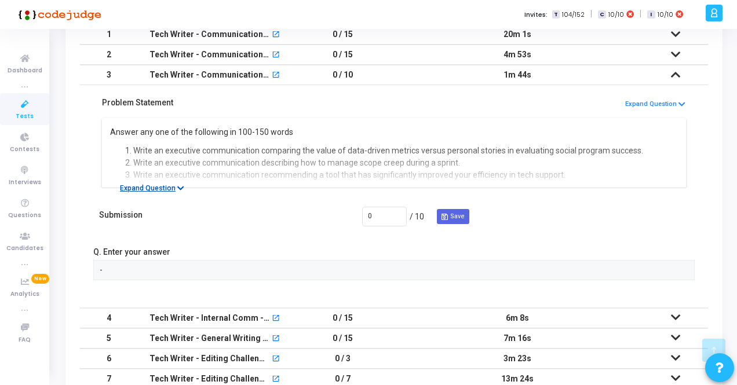
click at [152, 187] on button "Expand Question" at bounding box center [152, 189] width 77 height 12
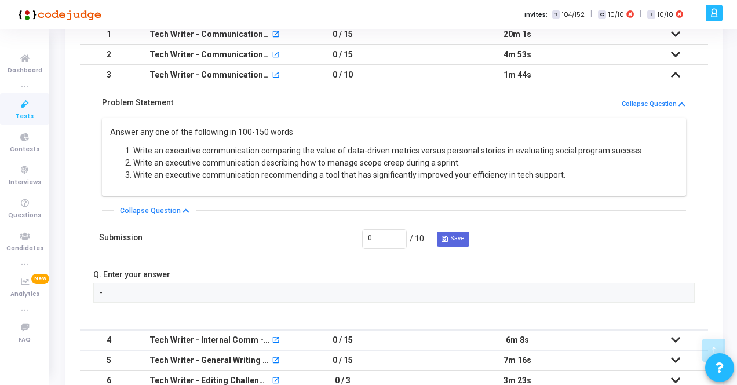
drag, startPoint x: 110, startPoint y: 130, endPoint x: 614, endPoint y: 188, distance: 507.0
click at [614, 188] on div "Answer any one of the following in 100-150 words Write an executive communicati…" at bounding box center [394, 157] width 584 height 78
copy div "Answer any one of the following in 100-150 words Write an executive communicati…"
drag, startPoint x: 505, startPoint y: 72, endPoint x: 529, endPoint y: 71, distance: 23.8
click at [529, 71] on td "1m 44s" at bounding box center [517, 75] width 253 height 20
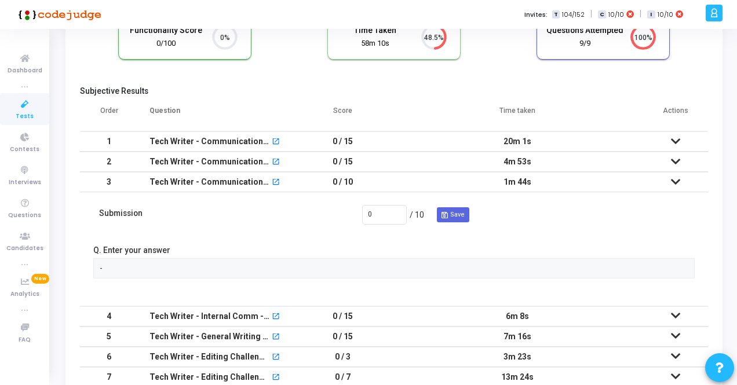
scroll to position [88, 0]
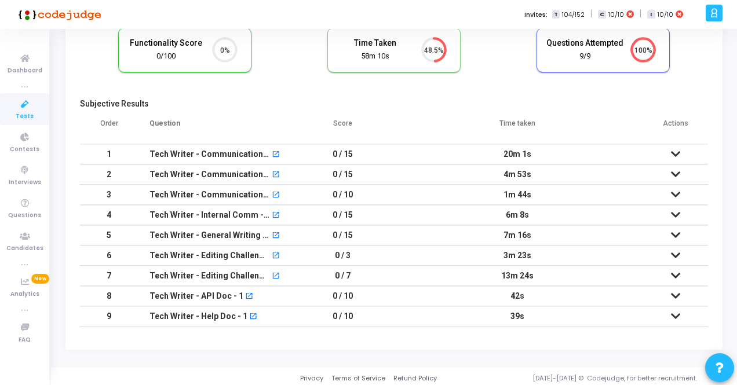
copy td "1m 44s"
click at [460, 199] on td "1m 44s" at bounding box center [517, 195] width 253 height 20
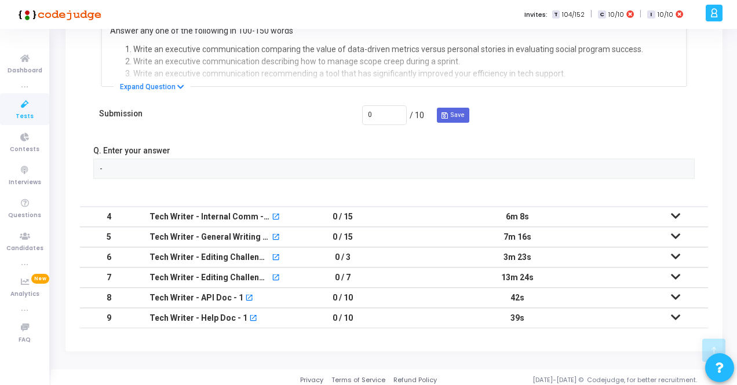
scroll to position [310, 0]
click at [570, 213] on td "6m 8s" at bounding box center [517, 216] width 253 height 20
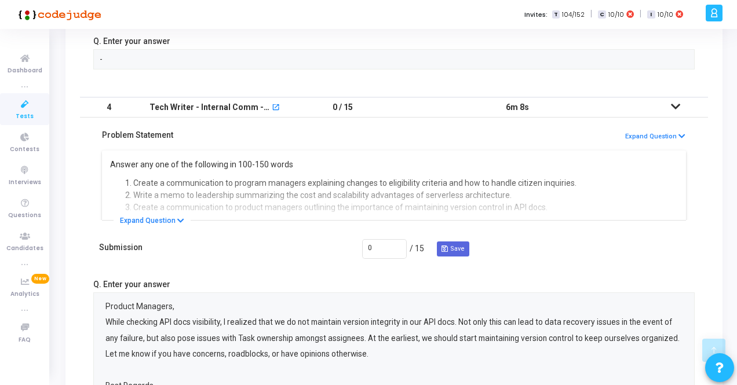
scroll to position [202, 0]
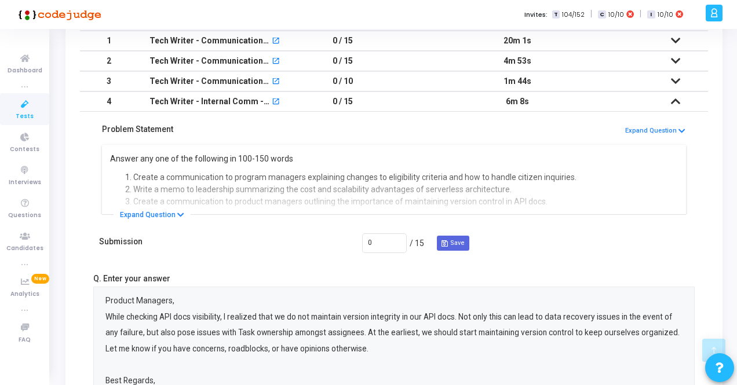
drag, startPoint x: 530, startPoint y: 97, endPoint x: 552, endPoint y: 96, distance: 22.6
click at [552, 96] on td "6m 8s" at bounding box center [517, 102] width 253 height 20
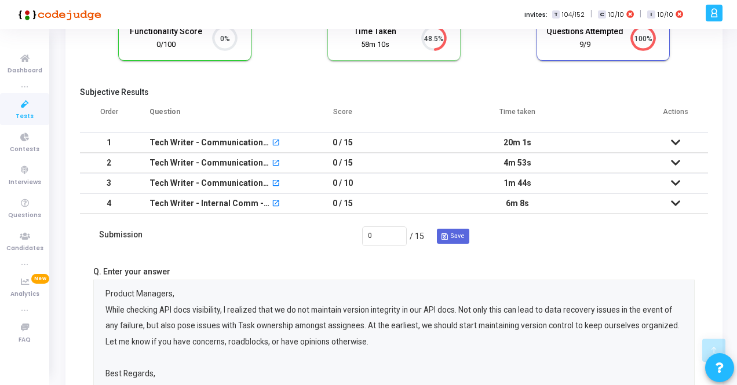
scroll to position [88, 0]
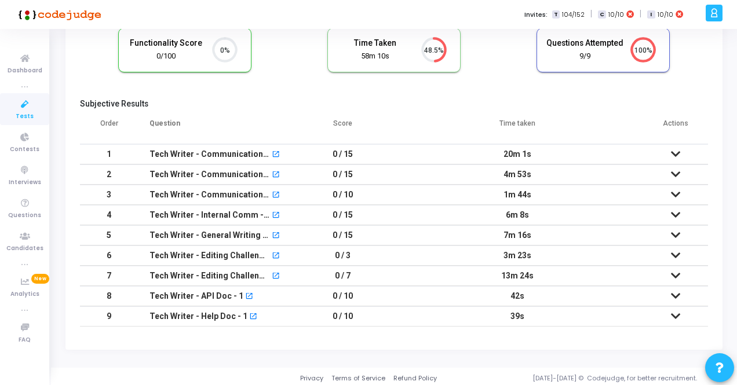
copy td "6m 8s"
click at [533, 216] on td "6m 8s" at bounding box center [517, 215] width 253 height 20
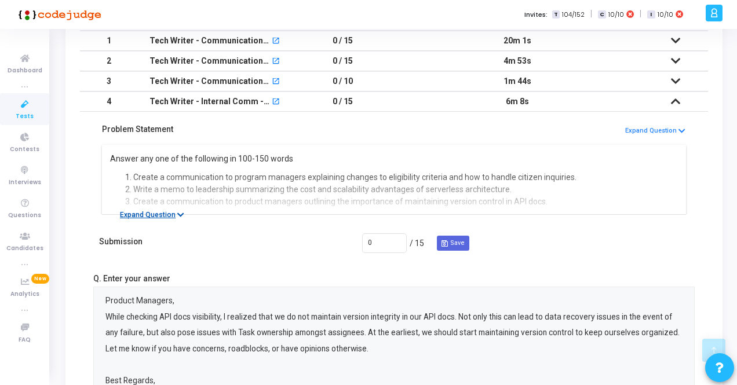
click at [145, 213] on button "Expand Question" at bounding box center [152, 215] width 77 height 12
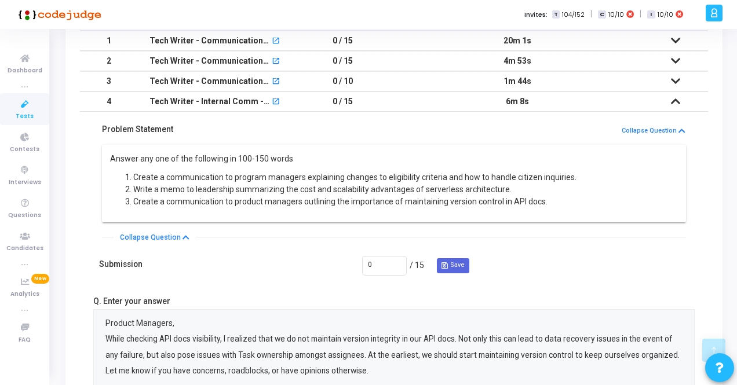
drag, startPoint x: 109, startPoint y: 158, endPoint x: 586, endPoint y: 210, distance: 479.9
click at [586, 210] on div "Answer any one of the following in 100-150 words Create a communication to prog…" at bounding box center [394, 184] width 584 height 78
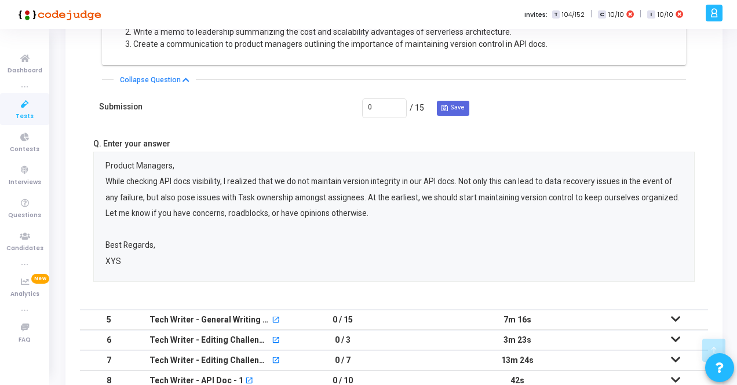
scroll to position [376, 0]
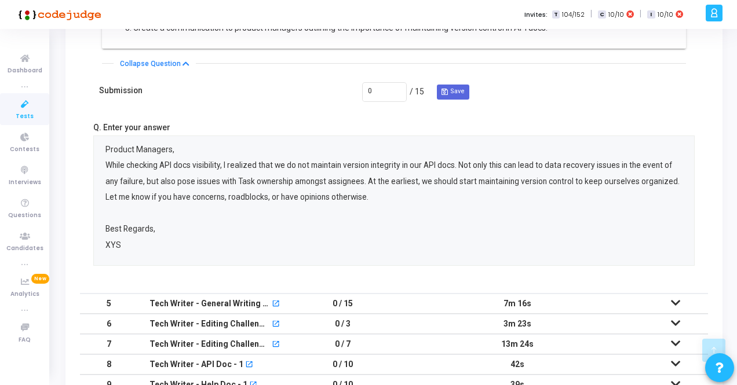
drag, startPoint x: 127, startPoint y: 250, endPoint x: 100, endPoint y: 150, distance: 103.9
click at [100, 150] on div "Product Managers, While checking API docs visibility, I realized that we do not…" at bounding box center [394, 201] width 589 height 130
click at [221, 187] on p "Product Managers, While checking API docs visibility, I realized that we do not…" at bounding box center [393, 198] width 577 height 112
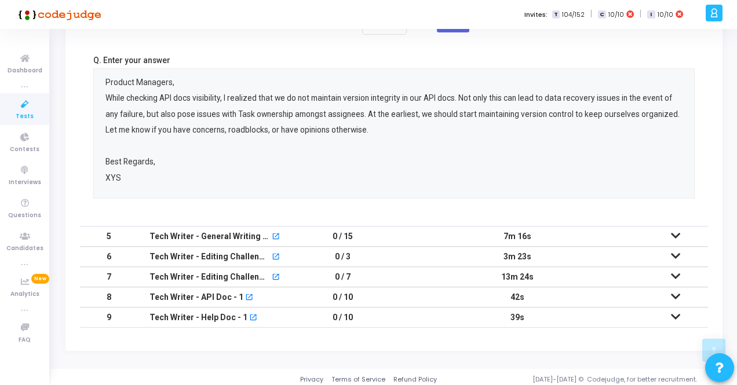
click at [522, 232] on td "7m 16s" at bounding box center [517, 237] width 253 height 20
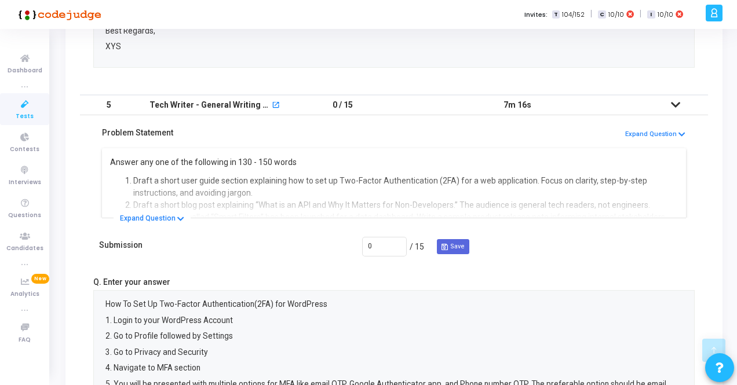
scroll to position [312, 0]
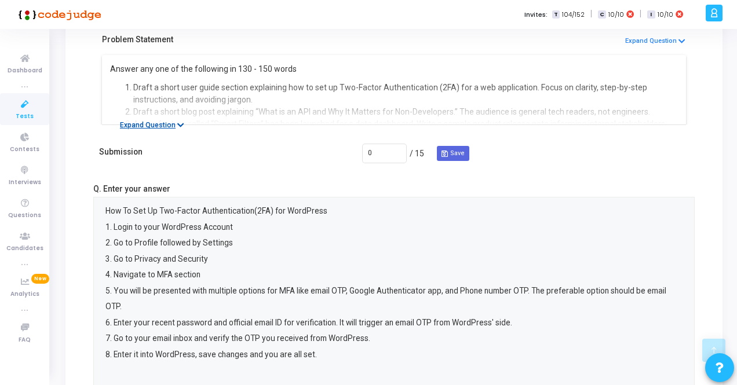
drag, startPoint x: 146, startPoint y: 121, endPoint x: 139, endPoint y: 112, distance: 11.9
click at [146, 121] on button "Expand Question" at bounding box center [152, 125] width 77 height 12
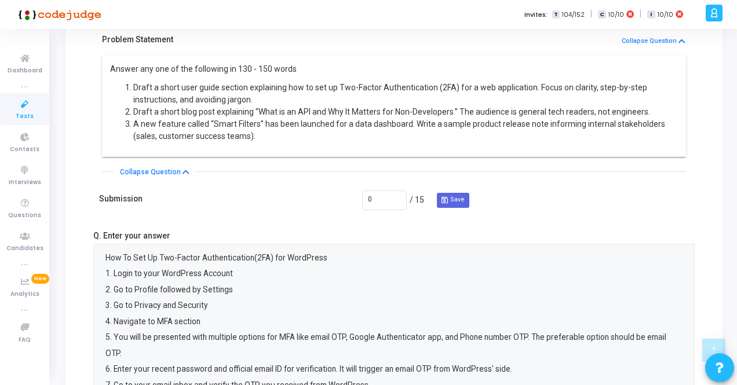
drag, startPoint x: 108, startPoint y: 67, endPoint x: 257, endPoint y: 137, distance: 164.9
click at [257, 137] on div "Answer any one of the following in 130 - 150 words Draft a short user guide sec…" at bounding box center [394, 106] width 584 height 102
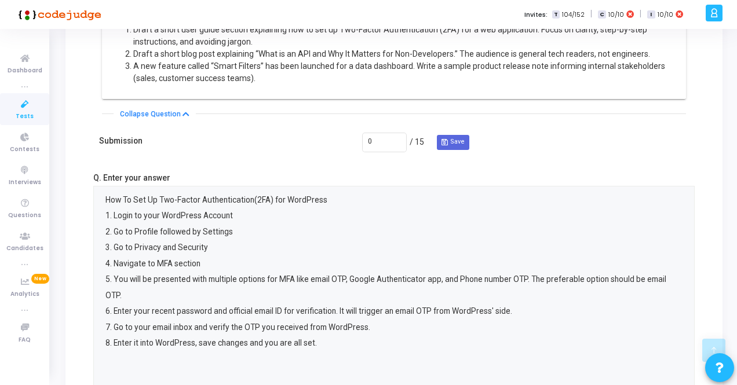
click at [150, 221] on p "How To Set Up Two-Factor Authentication(2FA) for WordPress 1. Login to your Wor…" at bounding box center [393, 271] width 577 height 159
drag, startPoint x: 104, startPoint y: 196, endPoint x: 405, endPoint y: 328, distance: 327.8
click at [405, 328] on div "How To Set Up Two-Factor Authentication(2FA) for WordPress 1. Login to your Wor…" at bounding box center [394, 287] width 589 height 200
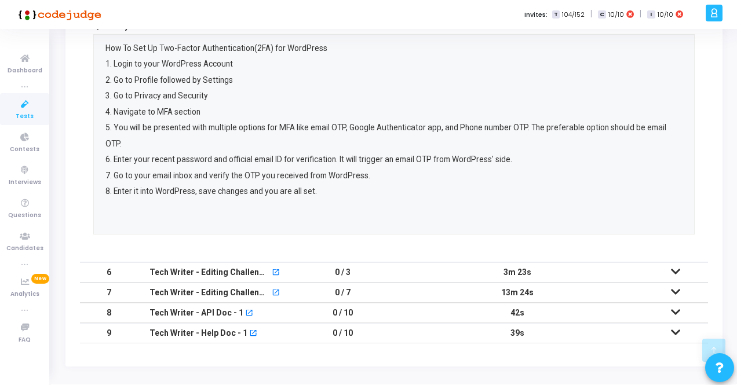
click at [545, 263] on td "3m 23s" at bounding box center [517, 273] width 253 height 20
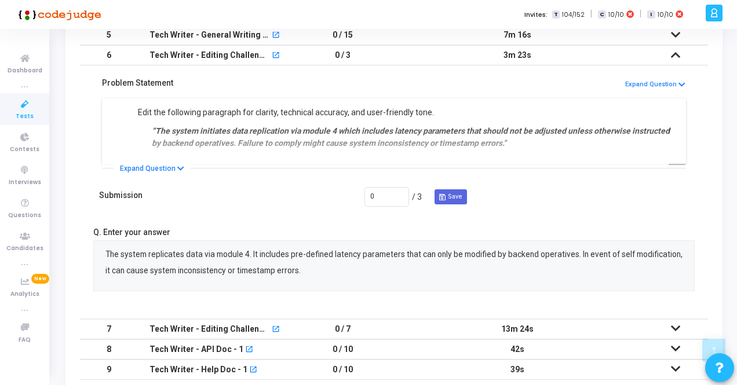
scroll to position [270, 0]
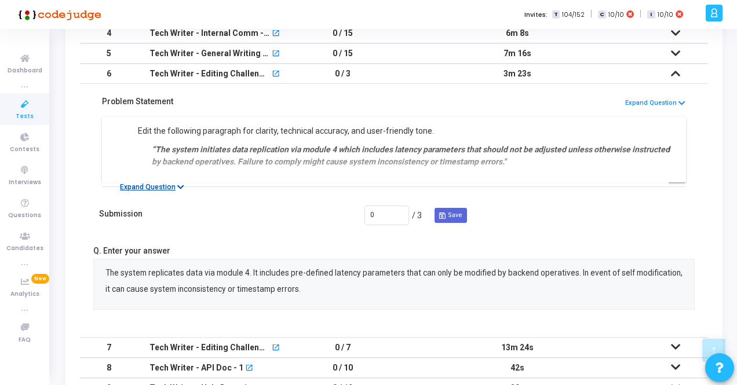
click at [170, 185] on button "Expand Question" at bounding box center [152, 187] width 77 height 12
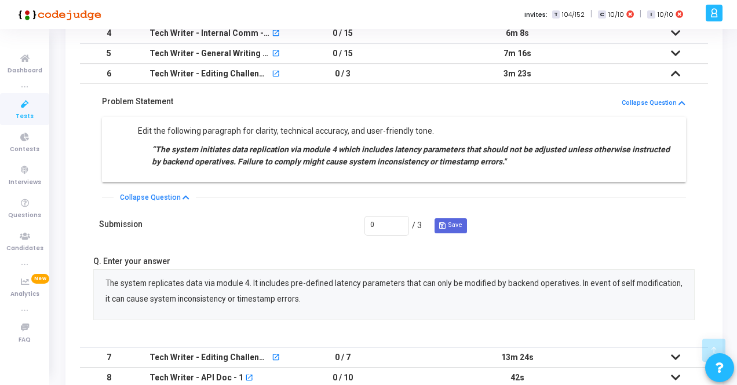
drag, startPoint x: 137, startPoint y: 125, endPoint x: 551, endPoint y: 182, distance: 417.7
click at [551, 182] on div "Edit the following paragraph for clarity, technical accuracy, and user-friendly…" at bounding box center [394, 155] width 590 height 83
drag, startPoint x: 307, startPoint y: 297, endPoint x: 104, endPoint y: 280, distance: 203.0
click at [104, 280] on div "The system replicates data via module 4. It includes pre-defined latency parame…" at bounding box center [394, 295] width 589 height 50
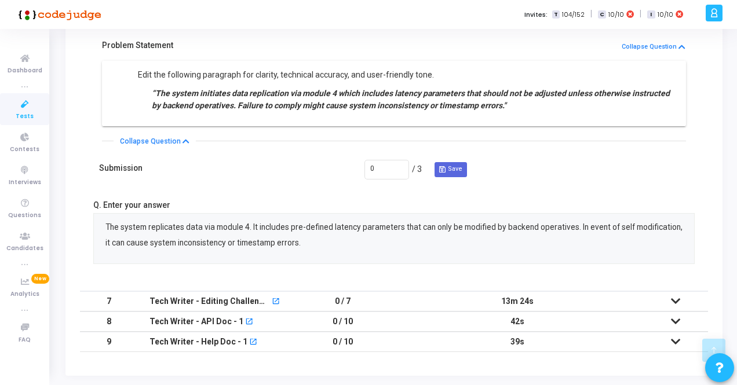
scroll to position [351, 0]
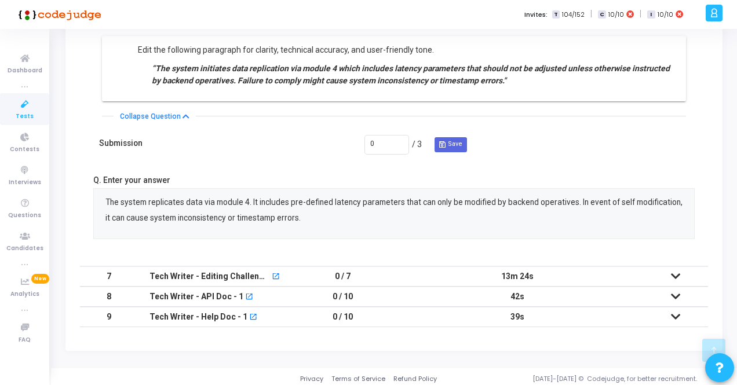
click at [413, 273] on td "13m 24s" at bounding box center [517, 277] width 253 height 20
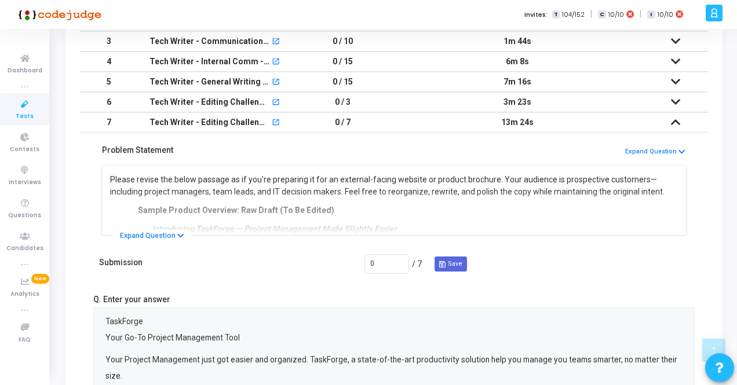
scroll to position [235, 0]
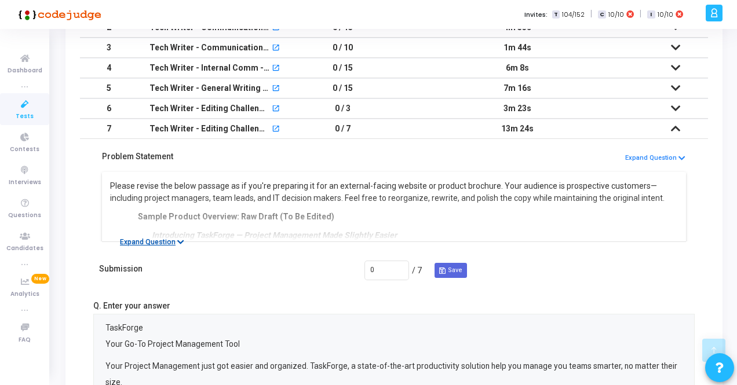
click at [155, 239] on button "Expand Question" at bounding box center [152, 242] width 77 height 12
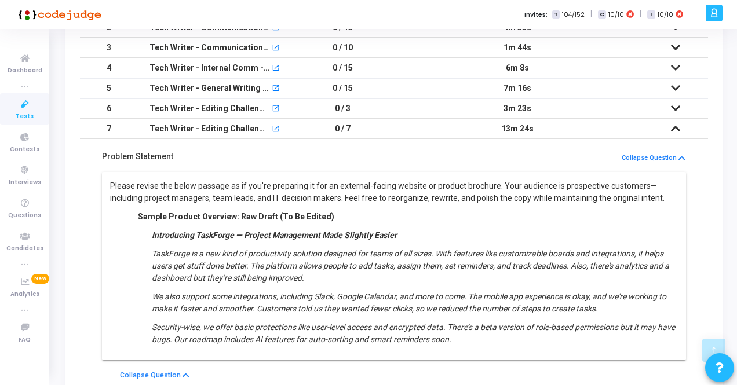
drag, startPoint x: 110, startPoint y: 183, endPoint x: 484, endPoint y: 335, distance: 403.7
click at [484, 335] on div "Please revise the below passage as if you're preparing it for an external-facin…" at bounding box center [394, 263] width 569 height 166
click at [385, 219] on p "Sample Product Overview: Raw Draft (To Be Edited)" at bounding box center [415, 217] width 527 height 12
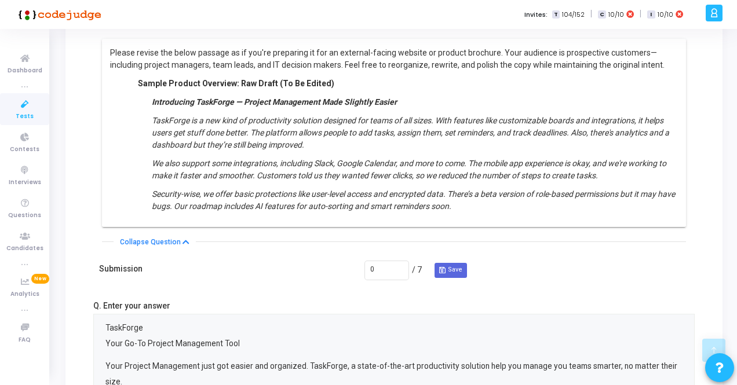
scroll to position [351, 0]
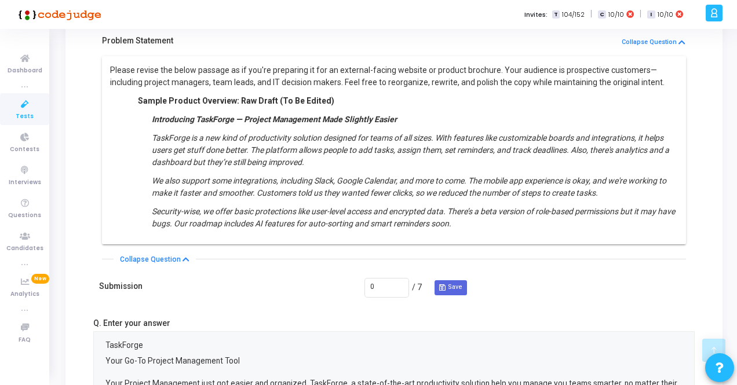
click at [137, 283] on h5 "Submission" at bounding box center [120, 287] width 43 height 10
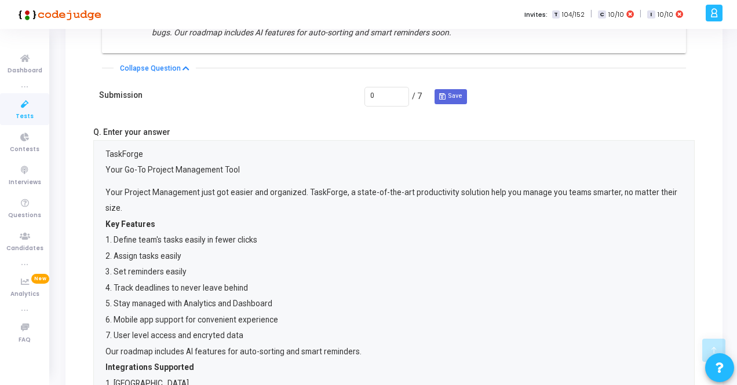
scroll to position [525, 0]
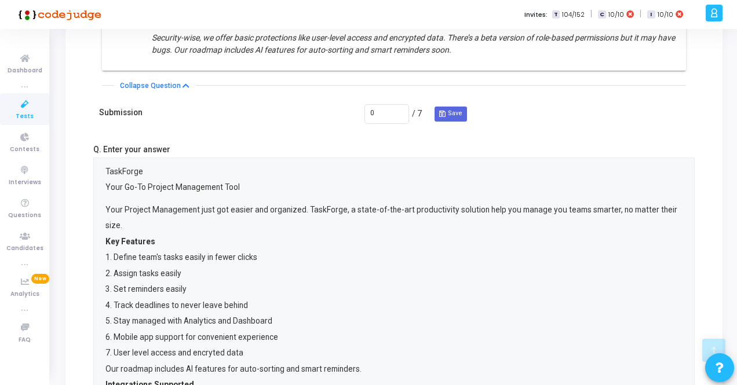
drag, startPoint x: 108, startPoint y: 170, endPoint x: 177, endPoint y: 367, distance: 208.6
click at [177, 367] on div "TaskForge Your Go-To Project Management Tool Your Project Management just got e…" at bounding box center [393, 334] width 577 height 341
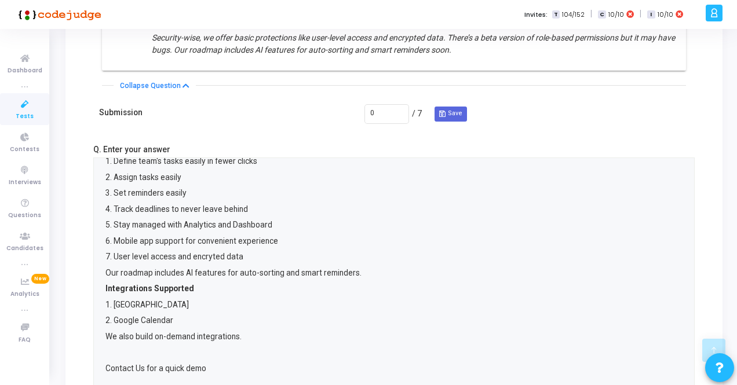
scroll to position [98, 0]
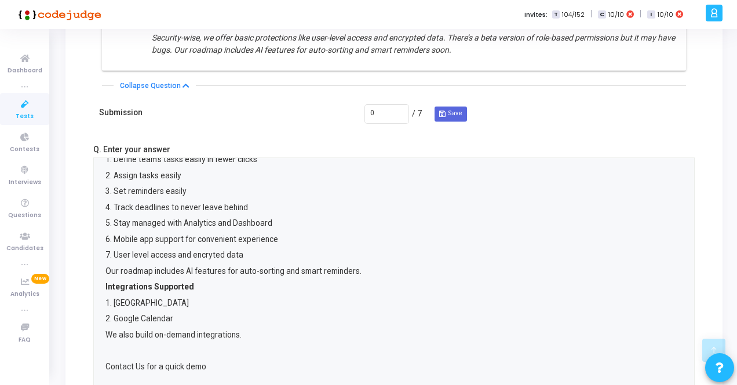
click at [166, 253] on p "Your Project Management just got easier and organized. TaskForge, a state-of-th…" at bounding box center [393, 255] width 577 height 303
click at [175, 234] on p "Your Project Management just got easier and organized. TaskForge, a state-of-th…" at bounding box center [393, 255] width 577 height 303
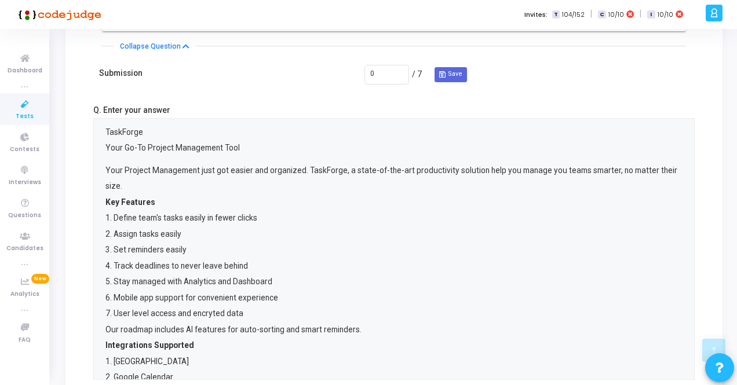
scroll to position [525, 0]
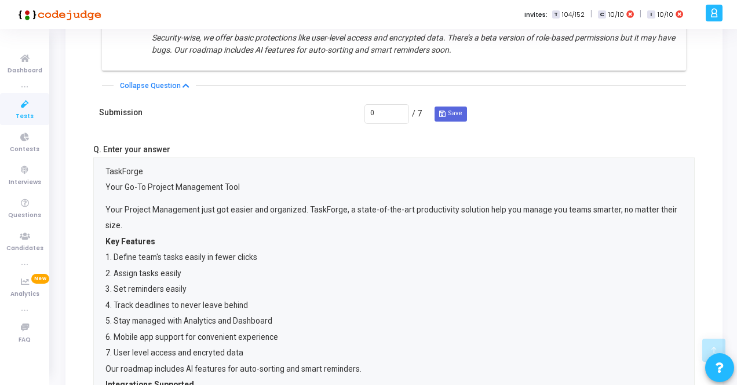
drag, startPoint x: 198, startPoint y: 237, endPoint x: 100, endPoint y: 170, distance: 118.8
click at [100, 170] on div "TaskForge Your Go-To Project Management Tool Your Project Management just got e…" at bounding box center [394, 288] width 589 height 261
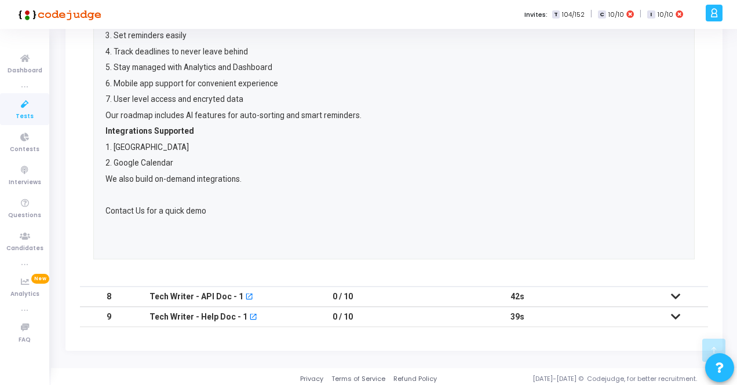
scroll to position [98, 0]
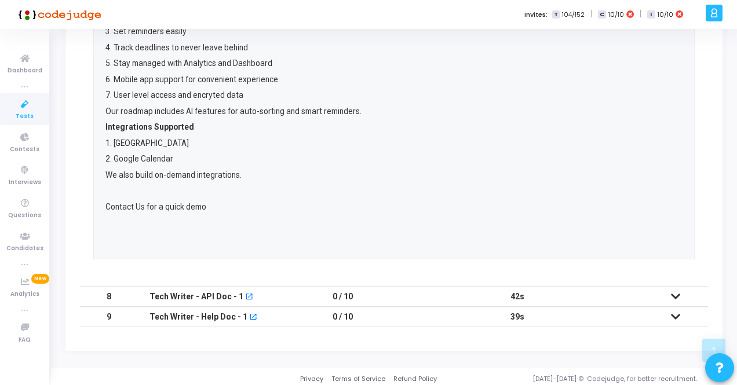
click at [530, 293] on td "42s" at bounding box center [517, 297] width 253 height 20
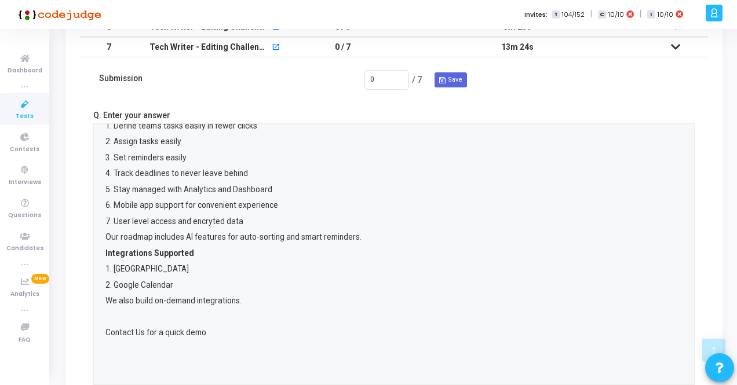
scroll to position [310, 0]
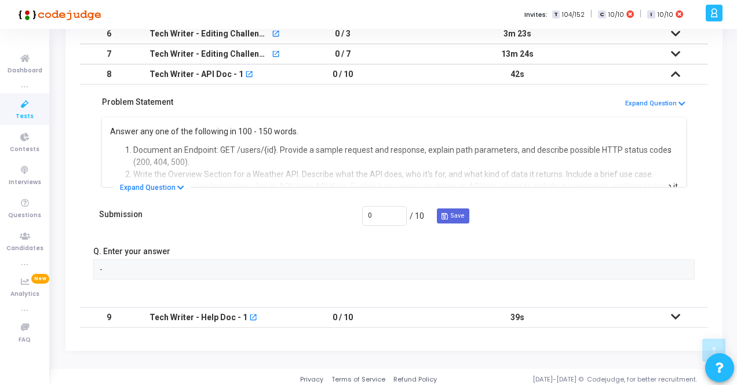
click at [546, 314] on td "39s" at bounding box center [517, 318] width 253 height 20
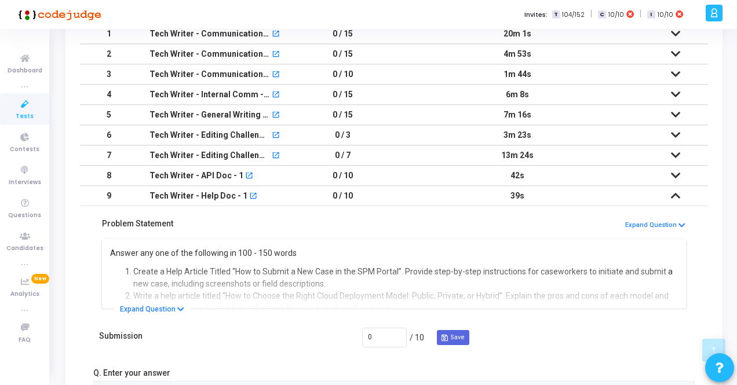
scroll to position [194, 0]
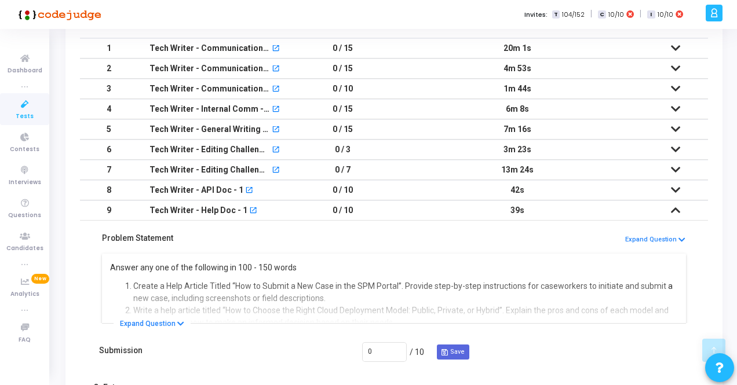
click at [503, 186] on td "42s" at bounding box center [517, 190] width 253 height 20
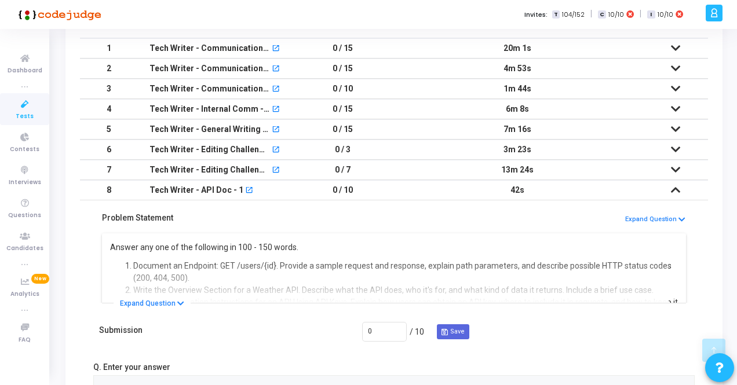
click at [415, 244] on p "Answer any one of the following in 100 - 150 words." at bounding box center [394, 248] width 569 height 12
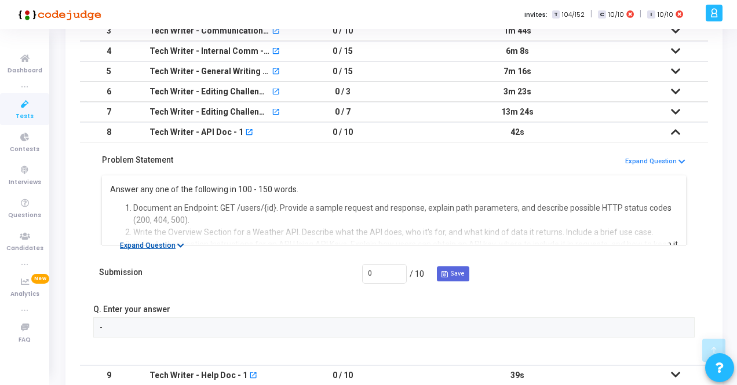
click at [163, 243] on button "Expand Question" at bounding box center [152, 246] width 77 height 12
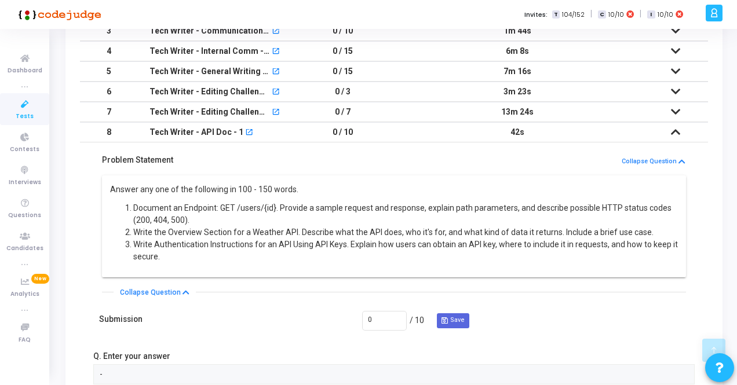
drag, startPoint x: 109, startPoint y: 185, endPoint x: 160, endPoint y: 257, distance: 88.1
click at [160, 257] on div "Answer any one of the following in 100 - 150 words. Document an Endpoint: GET /…" at bounding box center [394, 227] width 584 height 102
click at [174, 355] on h6 "Q. Enter your answer" at bounding box center [168, 357] width 151 height 10
click at [183, 319] on div "Submission 0 / 10 Save" at bounding box center [394, 321] width 590 height 20
click at [265, 158] on div "Problem Statement Collapse Question" at bounding box center [394, 163] width 590 height 17
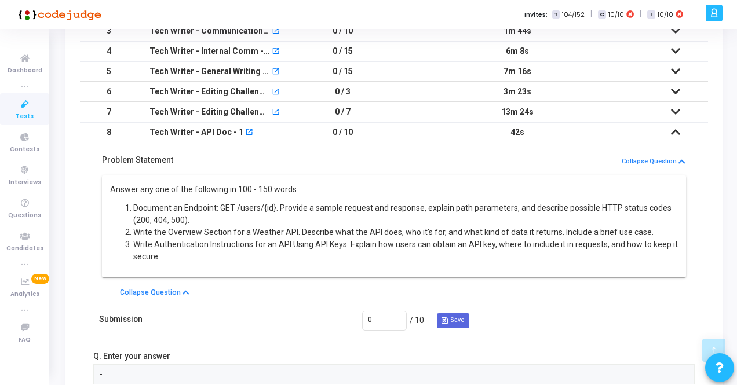
click at [609, 136] on td "42s" at bounding box center [517, 132] width 253 height 20
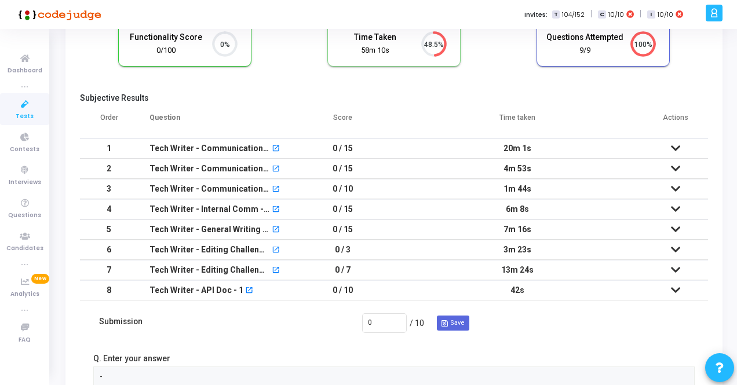
scroll to position [88, 0]
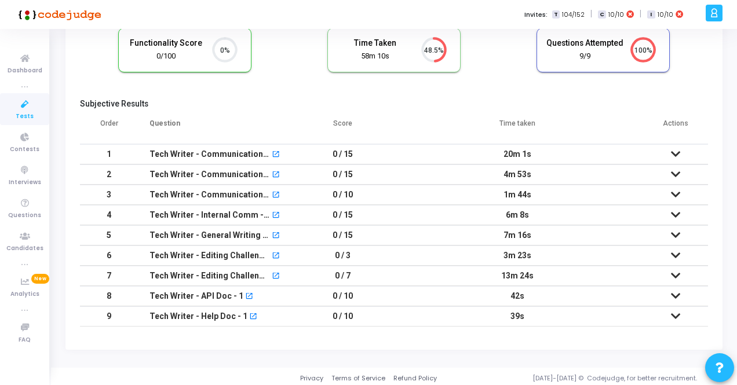
click at [542, 316] on td "39s" at bounding box center [517, 317] width 253 height 20
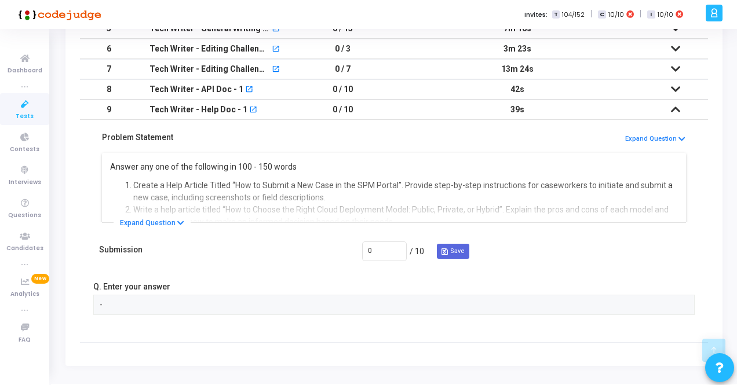
scroll to position [310, 0]
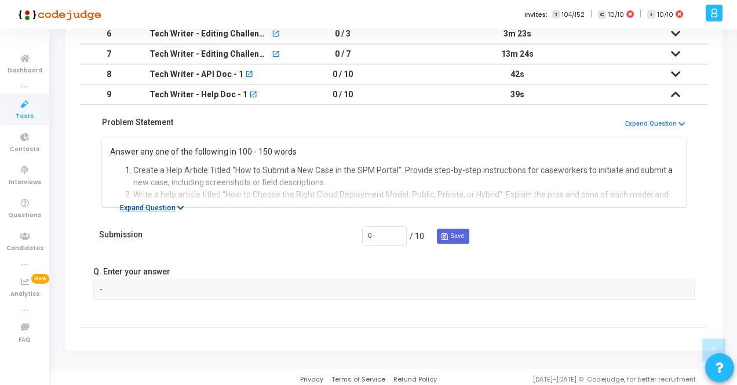
click at [151, 203] on button "Expand Question" at bounding box center [152, 208] width 77 height 12
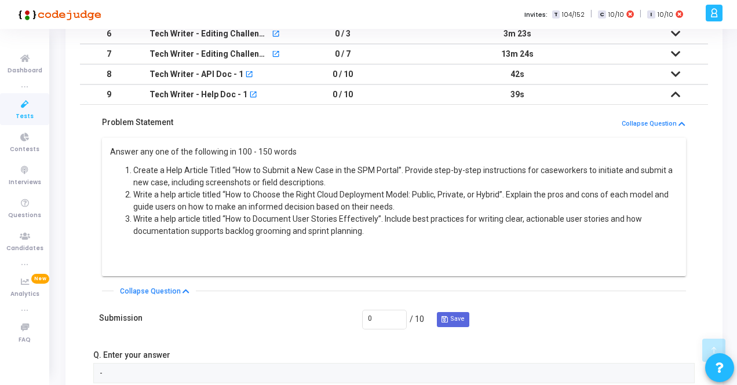
drag, startPoint x: 110, startPoint y: 145, endPoint x: 396, endPoint y: 231, distance: 299.3
click at [396, 231] on div "Answer any one of the following in 100 - 150 words Create a Help Article Titled…" at bounding box center [394, 204] width 569 height 116
click at [401, 232] on li "Write a help article titled “How to Document User Stories Effectively”. Include…" at bounding box center [405, 237] width 545 height 49
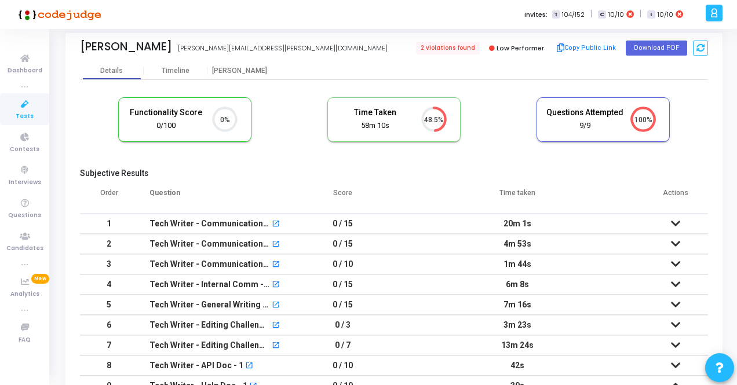
scroll to position [0, 0]
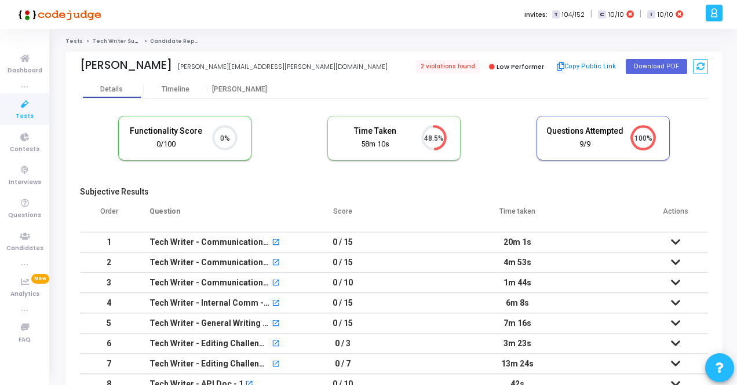
drag, startPoint x: 353, startPoint y: 129, endPoint x: 438, endPoint y: 150, distance: 87.9
click at [438, 150] on div "Time Taken 58m 10s 48.5%" at bounding box center [394, 137] width 132 height 43
click at [459, 176] on div "Functionality Score 0/100 0% Time Taken calculated once the test is completed T…" at bounding box center [394, 144] width 628 height 68
click at [175, 88] on div "Timeline" at bounding box center [176, 89] width 28 height 9
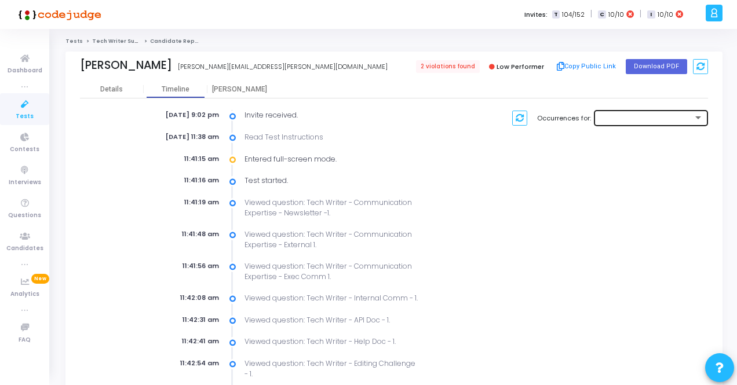
click at [625, 118] on div at bounding box center [646, 118] width 94 height 7
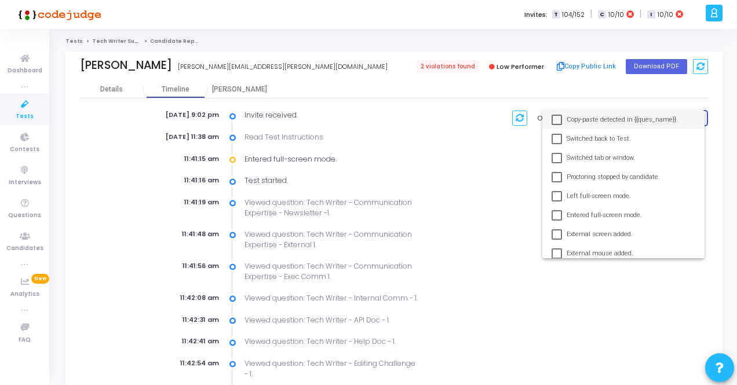
click at [105, 196] on div at bounding box center [368, 192] width 737 height 385
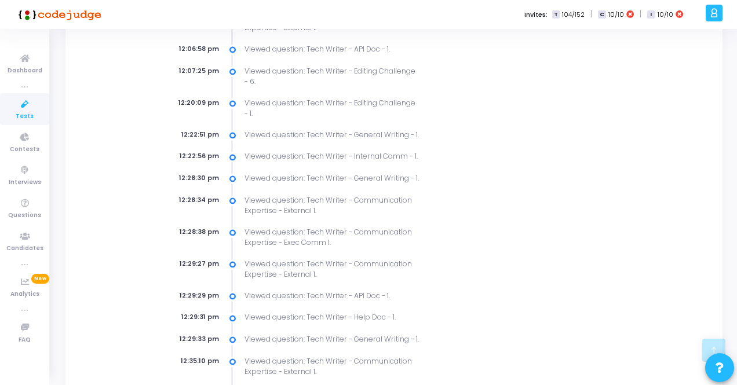
scroll to position [973, 0]
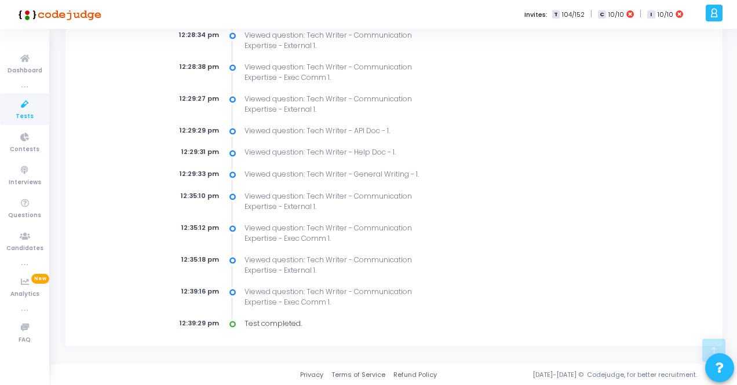
drag, startPoint x: 146, startPoint y: 114, endPoint x: 352, endPoint y: 322, distance: 293.0
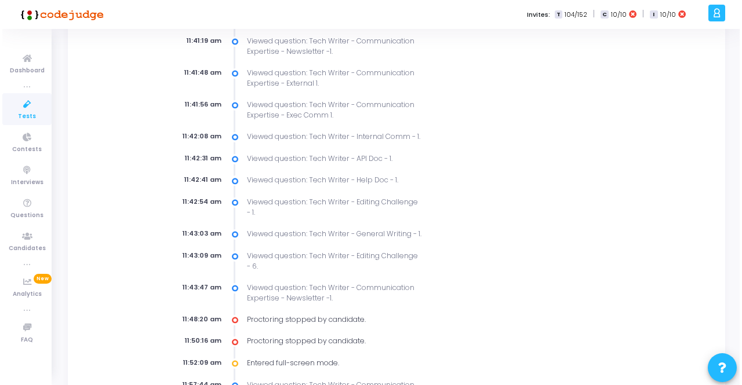
scroll to position [0, 0]
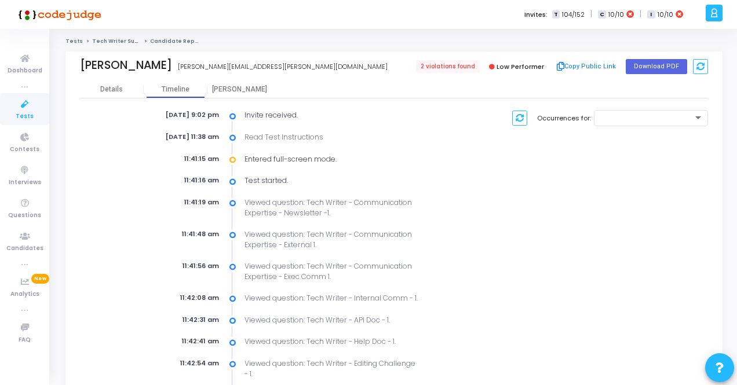
click at [73, 41] on link "Tests" at bounding box center [73, 41] width 17 height 7
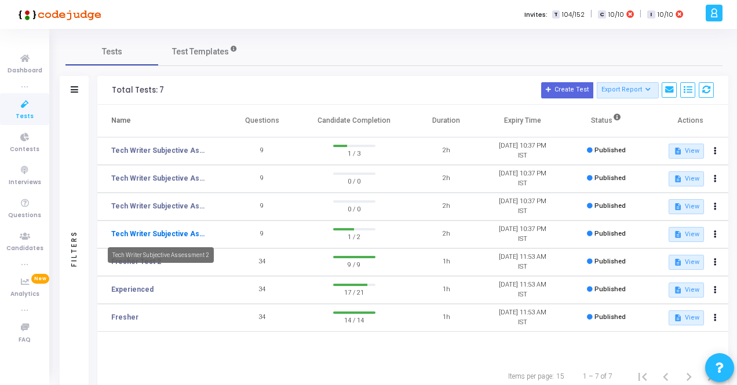
click at [154, 234] on link "Tech Writer Subjective Assessment 2" at bounding box center [159, 234] width 96 height 10
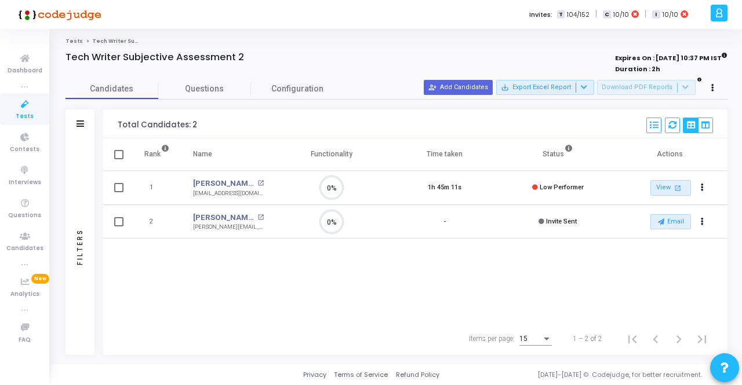
scroll to position [24, 29]
click at [665, 184] on link "View open_in_new" at bounding box center [670, 188] width 41 height 16
click at [72, 39] on link "Tests" at bounding box center [73, 41] width 17 height 7
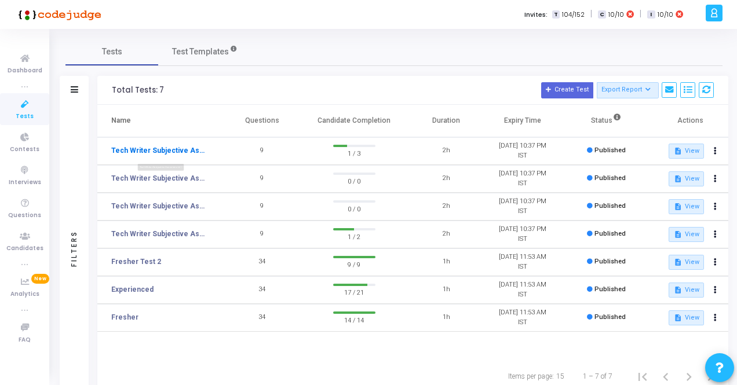
click at [174, 149] on link "Tech Writer Subjective Assessment 1" at bounding box center [159, 150] width 96 height 10
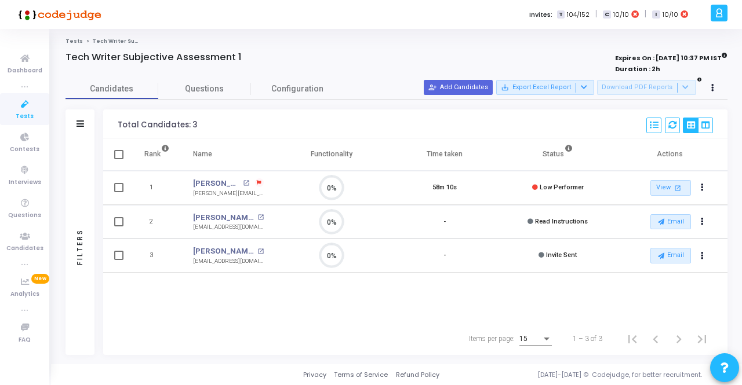
scroll to position [5, 5]
click at [673, 186] on mat-icon "open_in_new" at bounding box center [677, 188] width 10 height 10
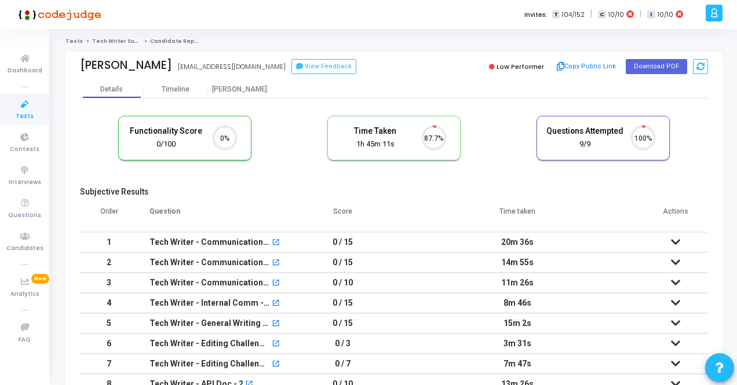
scroll to position [24, 29]
click at [164, 89] on div "Timeline" at bounding box center [176, 89] width 28 height 9
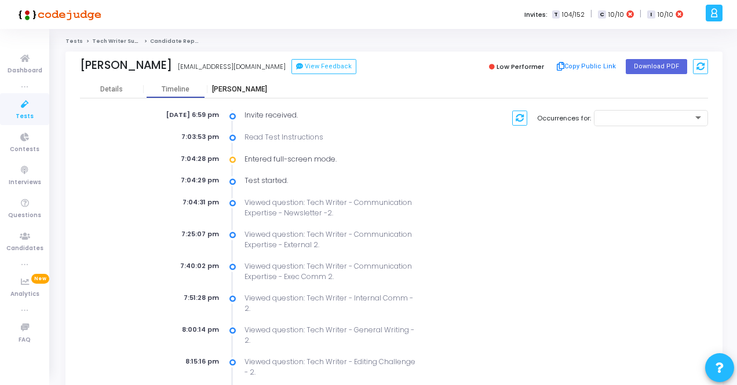
click at [239, 88] on div "[PERSON_NAME]" at bounding box center [239, 89] width 64 height 9
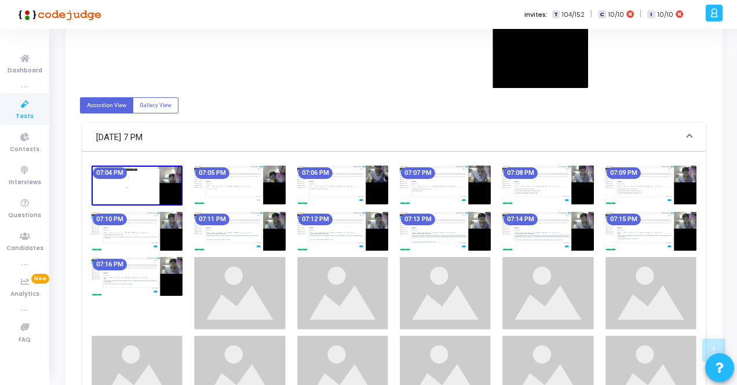
scroll to position [117, 0]
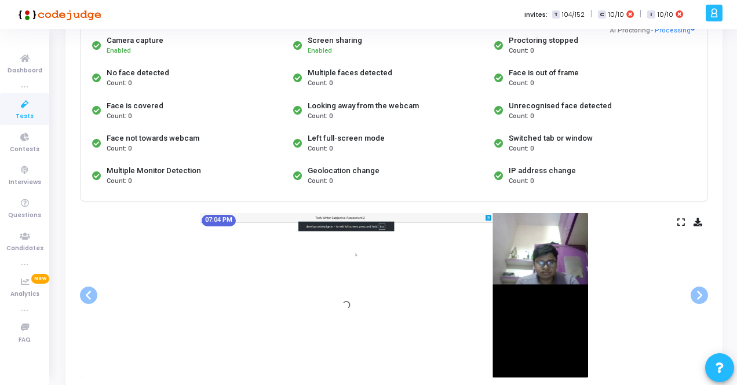
click at [540, 257] on img at bounding box center [394, 295] width 388 height 165
click at [677, 221] on div "07:04 PM" at bounding box center [394, 295] width 628 height 165
click at [680, 219] on icon at bounding box center [682, 222] width 8 height 6
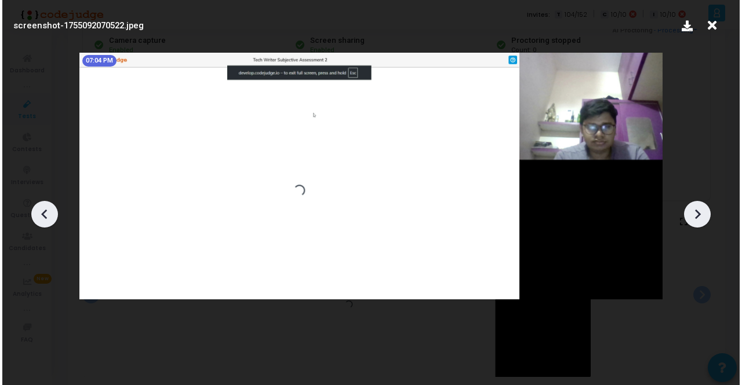
scroll to position [0, 0]
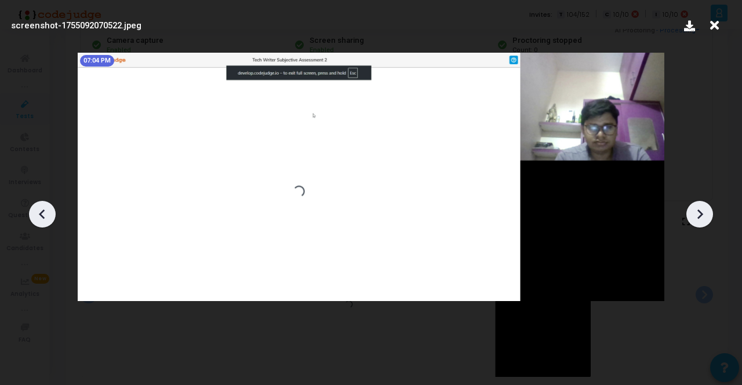
click at [707, 212] on icon at bounding box center [699, 214] width 17 height 17
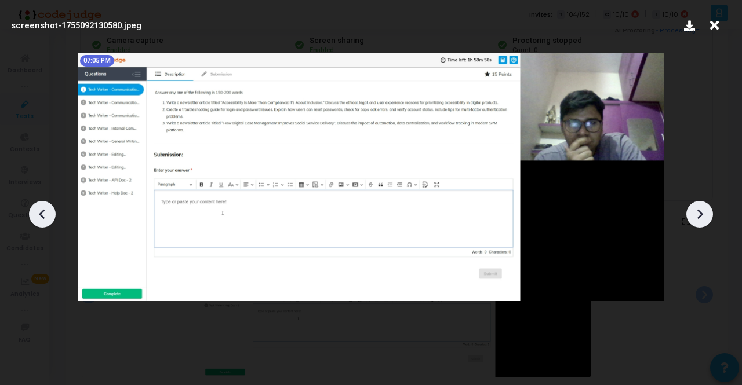
click at [707, 212] on icon at bounding box center [699, 214] width 17 height 17
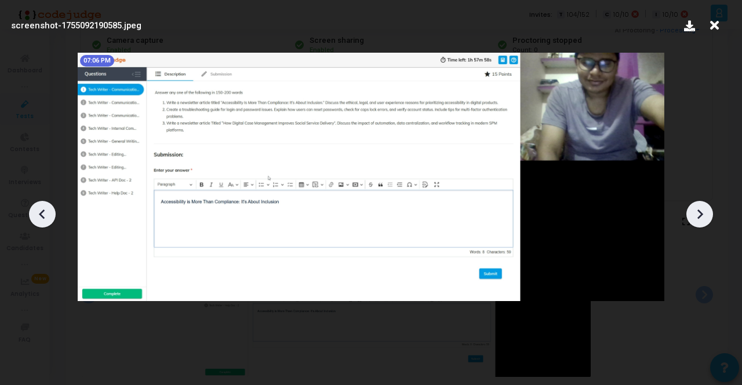
click at [707, 212] on icon at bounding box center [699, 214] width 17 height 17
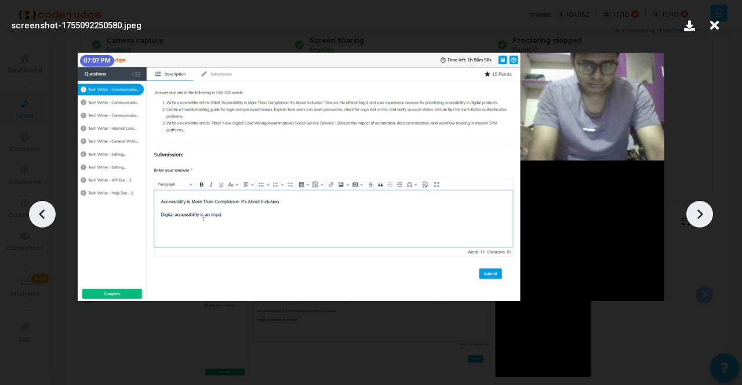
click at [707, 212] on icon at bounding box center [699, 214] width 17 height 17
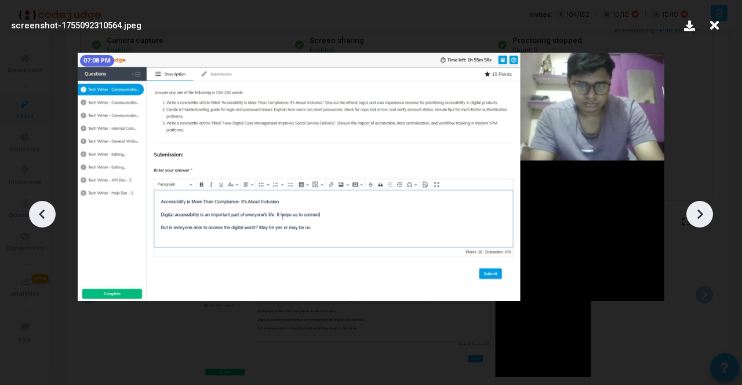
click at [707, 212] on icon at bounding box center [699, 214] width 17 height 17
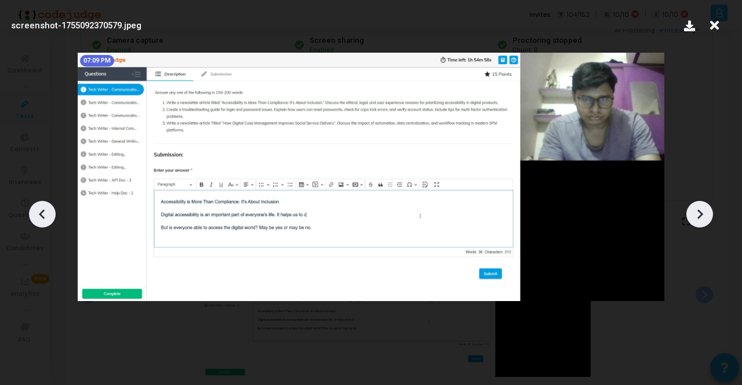
click at [706, 214] on icon at bounding box center [699, 214] width 17 height 17
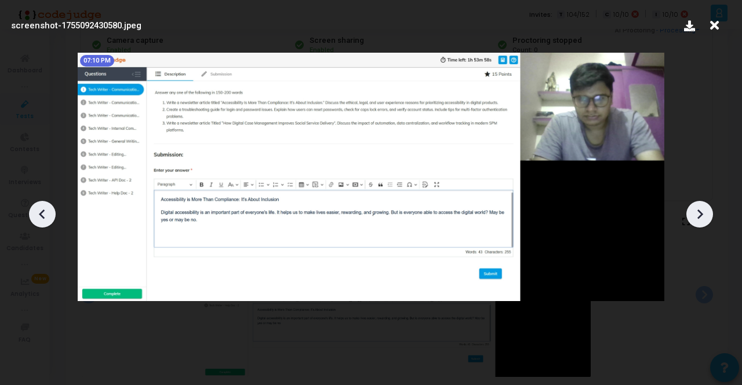
click at [706, 214] on icon at bounding box center [699, 214] width 17 height 17
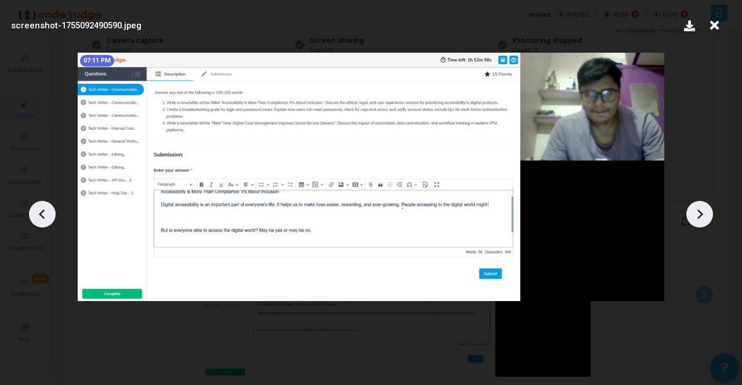
click at [706, 214] on icon at bounding box center [699, 214] width 17 height 17
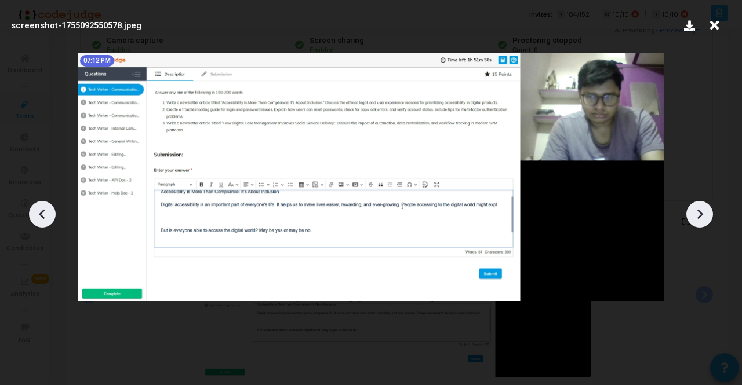
click at [706, 214] on icon at bounding box center [699, 214] width 17 height 17
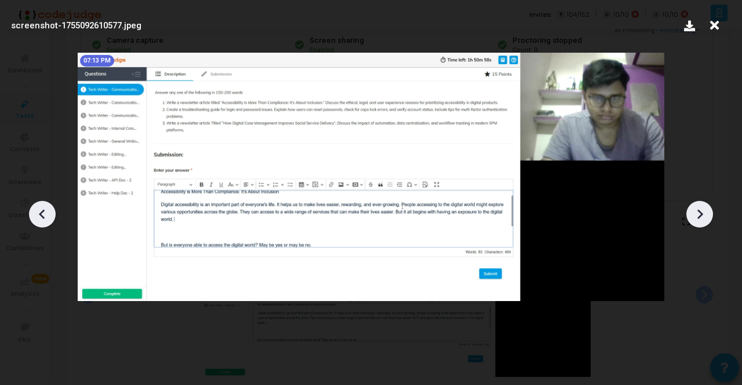
click at [706, 214] on icon at bounding box center [699, 214] width 17 height 17
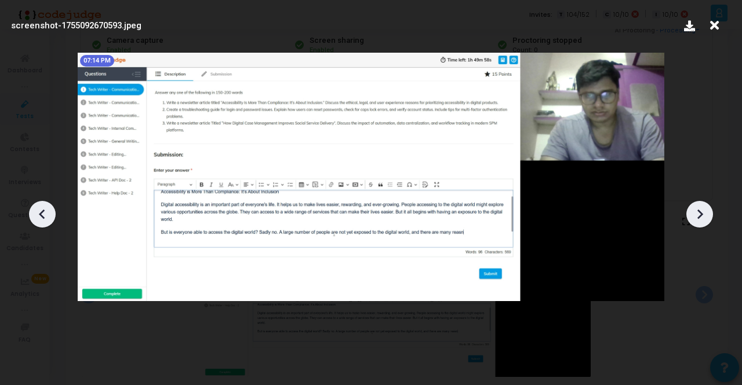
click at [706, 214] on icon at bounding box center [699, 214] width 17 height 17
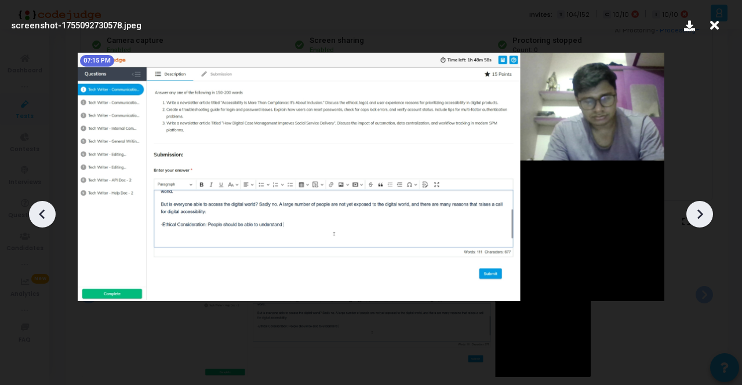
click at [706, 214] on icon at bounding box center [699, 214] width 17 height 17
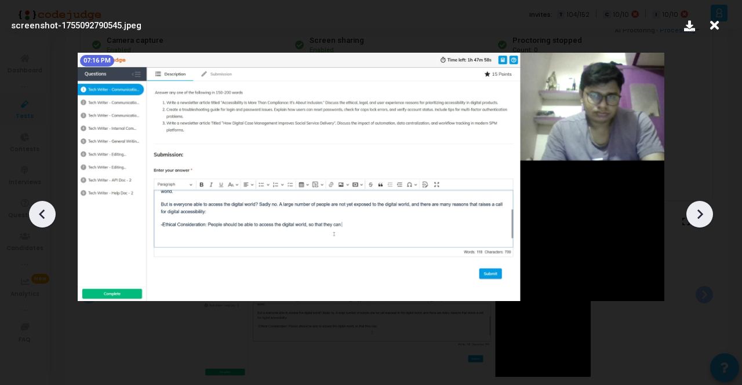
click at [706, 214] on icon at bounding box center [699, 214] width 17 height 17
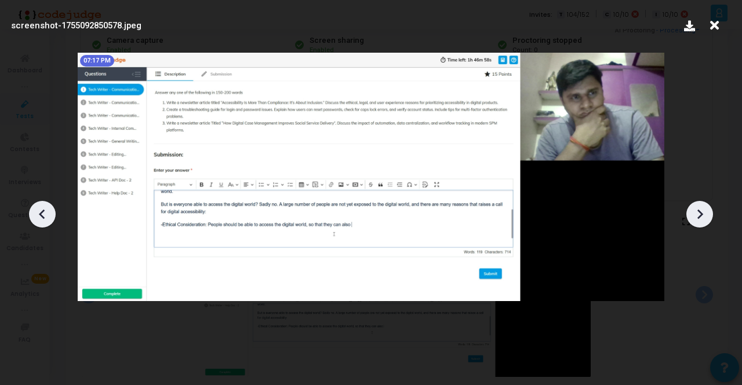
click at [706, 214] on icon at bounding box center [699, 214] width 17 height 17
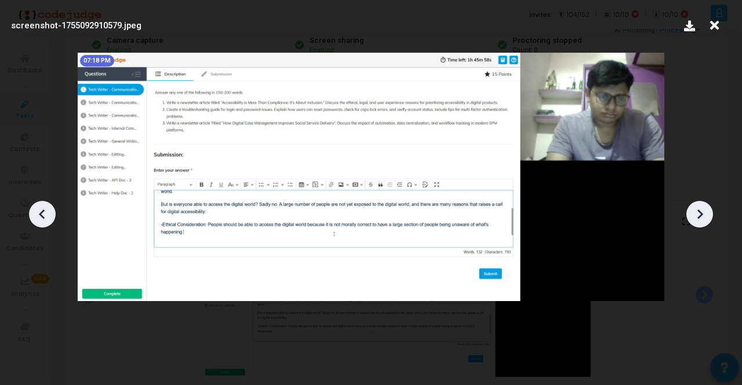
click at [706, 214] on icon at bounding box center [699, 214] width 17 height 17
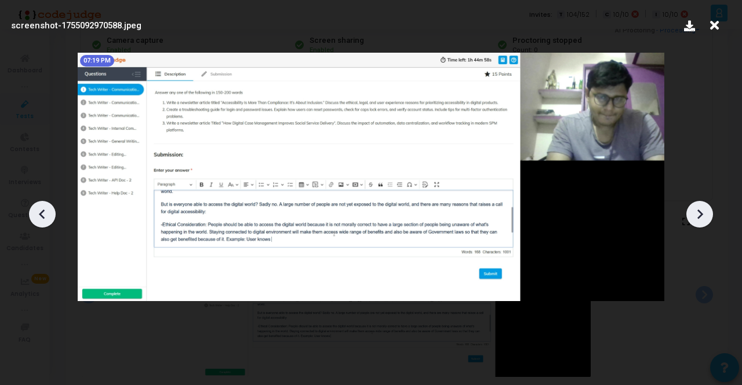
click at [706, 214] on icon at bounding box center [699, 214] width 17 height 17
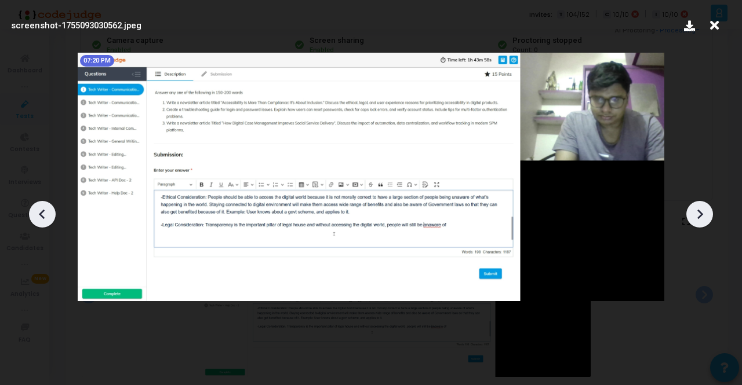
click at [706, 214] on icon at bounding box center [699, 214] width 17 height 17
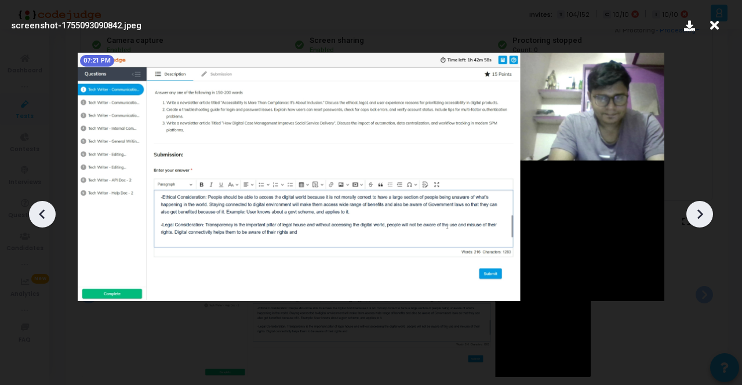
click at [706, 214] on icon at bounding box center [699, 214] width 17 height 17
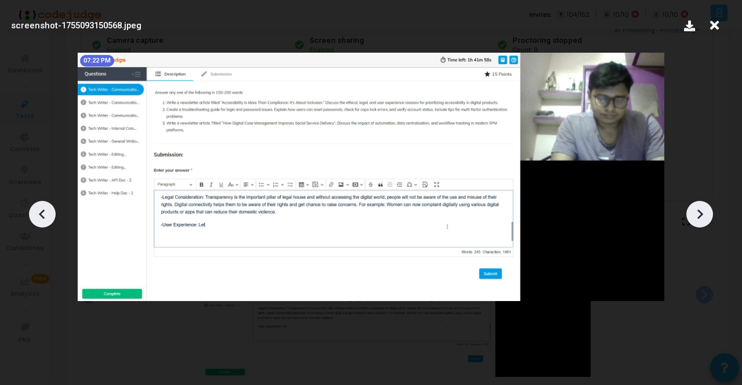
click at [706, 214] on icon at bounding box center [699, 214] width 17 height 17
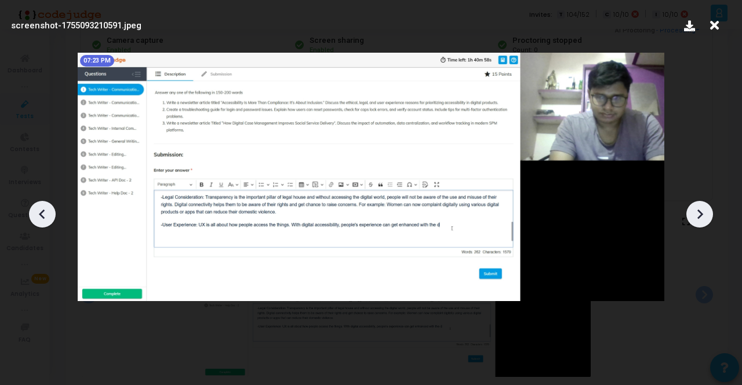
click at [706, 214] on icon at bounding box center [699, 214] width 17 height 17
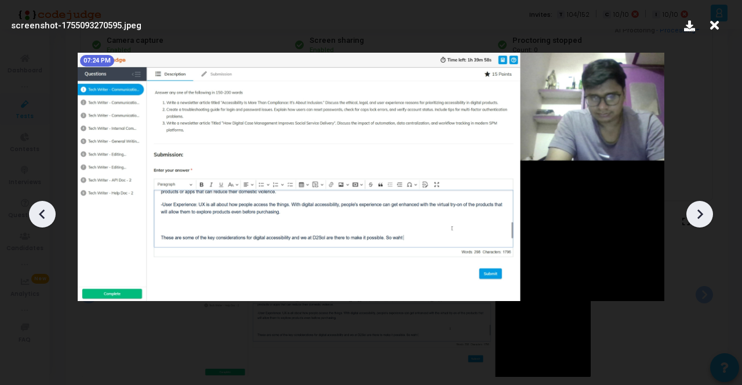
click at [706, 214] on icon at bounding box center [699, 214] width 17 height 17
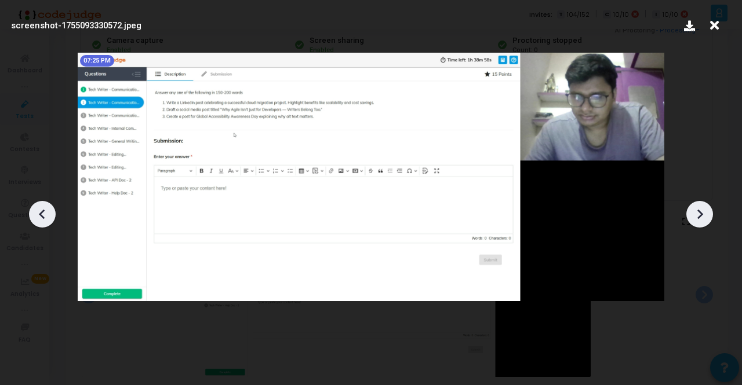
click at [706, 214] on icon at bounding box center [699, 214] width 17 height 17
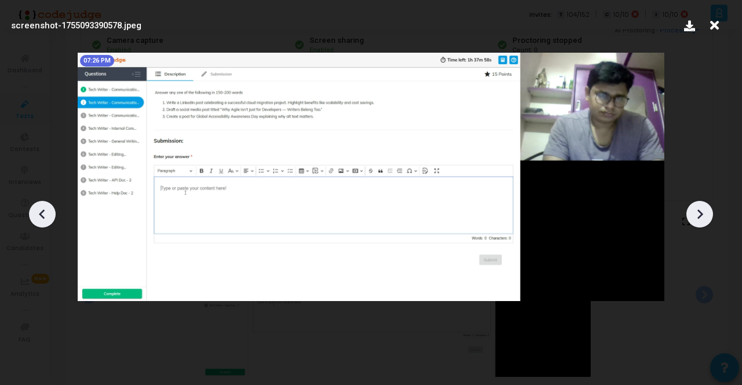
click at [706, 214] on icon at bounding box center [699, 214] width 17 height 17
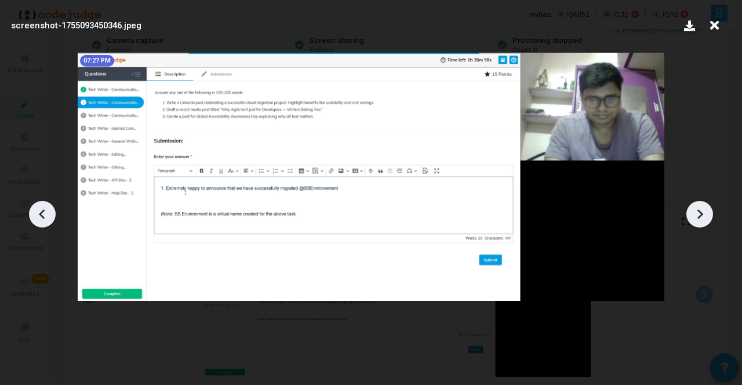
click at [706, 214] on icon at bounding box center [699, 214] width 17 height 17
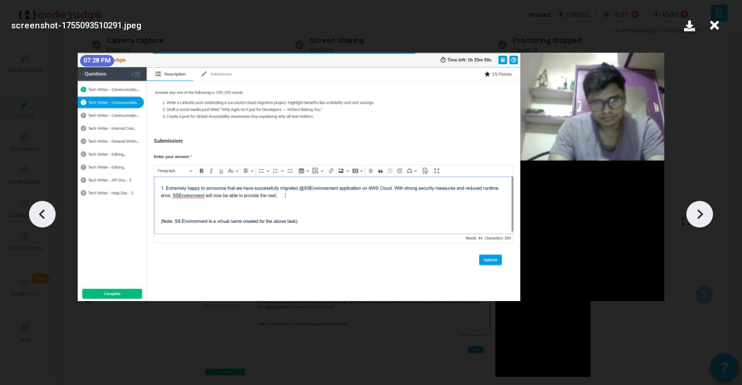
click at [706, 214] on icon at bounding box center [699, 214] width 17 height 17
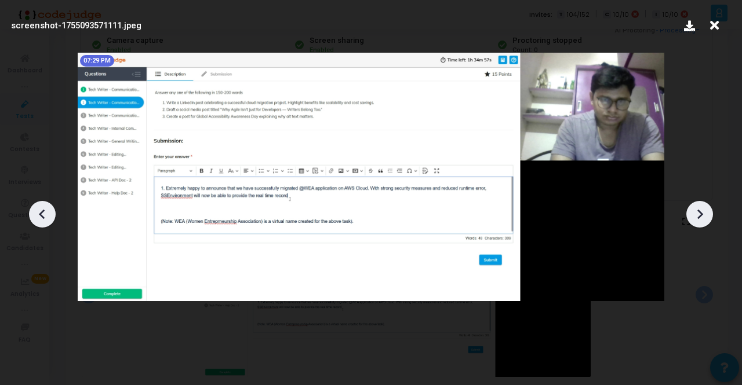
click at [706, 214] on icon at bounding box center [699, 214] width 17 height 17
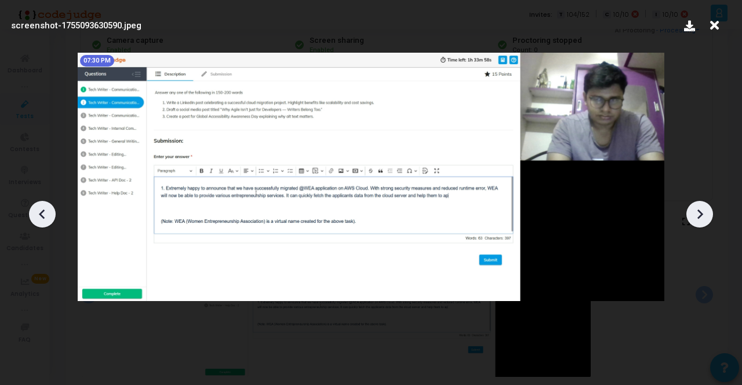
click at [706, 214] on icon at bounding box center [699, 214] width 17 height 17
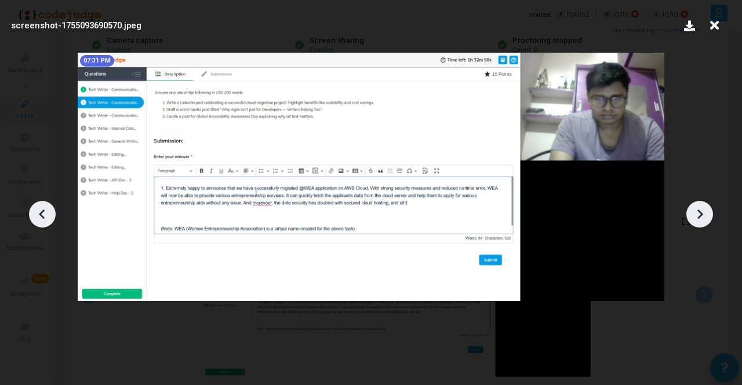
click at [706, 214] on icon at bounding box center [699, 214] width 17 height 17
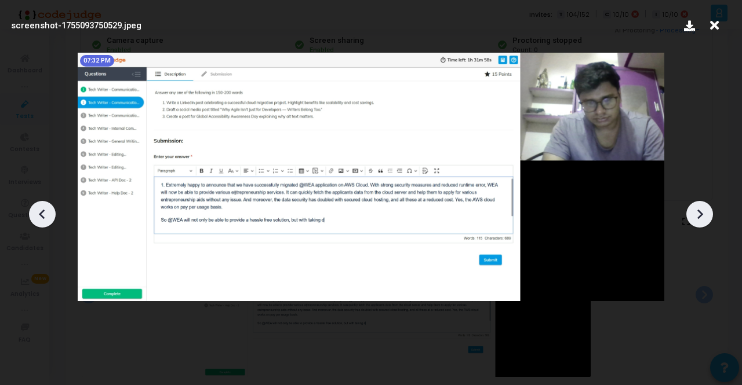
click at [706, 214] on icon at bounding box center [699, 214] width 17 height 17
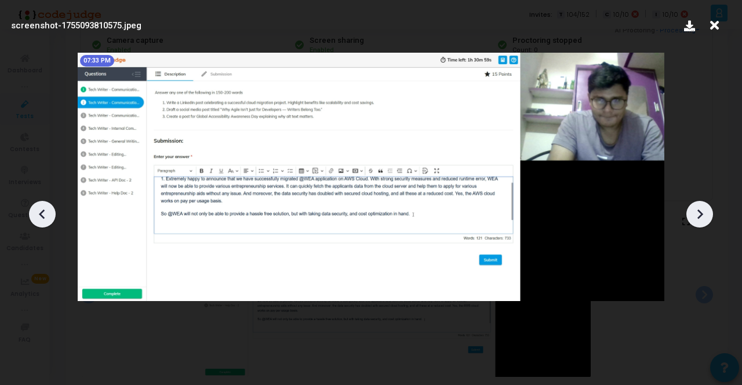
click at [706, 214] on icon at bounding box center [699, 214] width 17 height 17
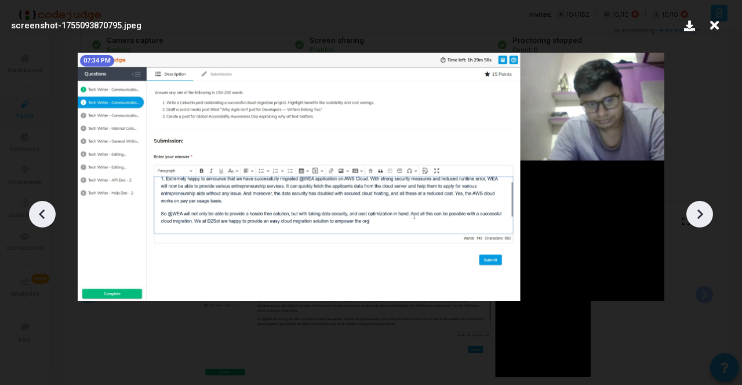
click at [706, 214] on icon at bounding box center [699, 214] width 17 height 17
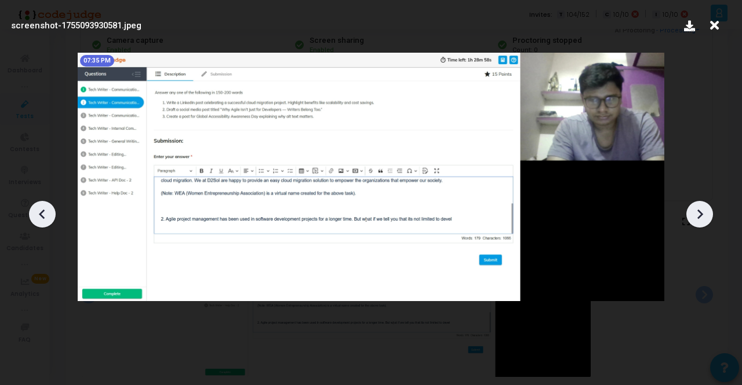
click at [706, 214] on icon at bounding box center [699, 214] width 17 height 17
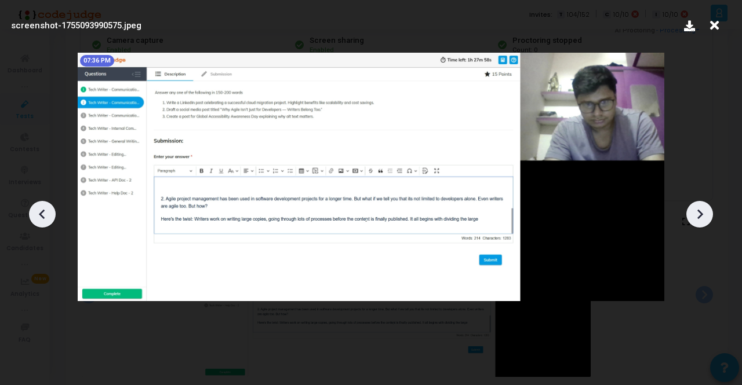
click at [706, 214] on icon at bounding box center [699, 214] width 17 height 17
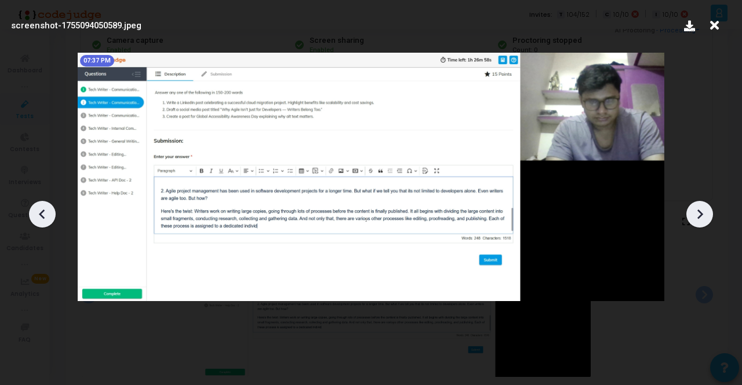
click at [706, 214] on icon at bounding box center [699, 214] width 17 height 17
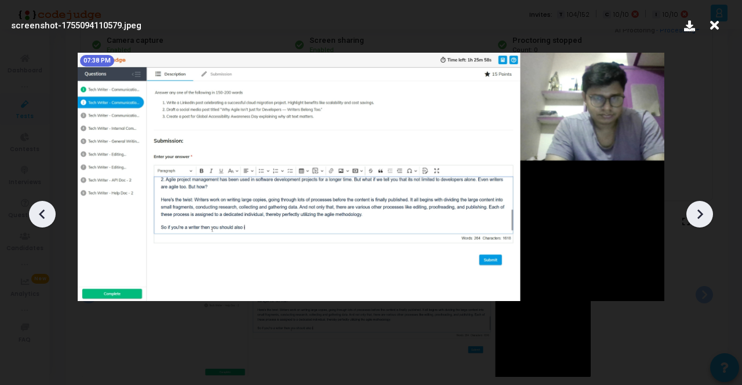
click at [706, 214] on icon at bounding box center [699, 214] width 17 height 17
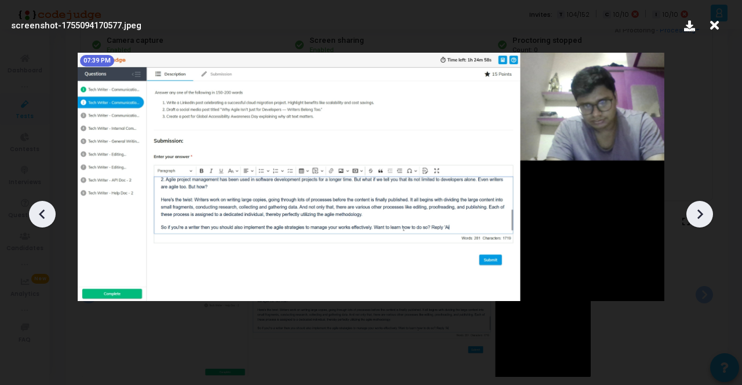
click at [706, 214] on icon at bounding box center [699, 214] width 17 height 17
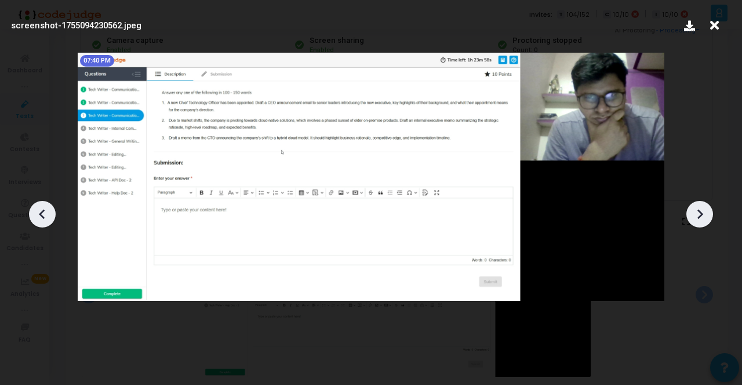
click at [706, 214] on icon at bounding box center [699, 214] width 17 height 17
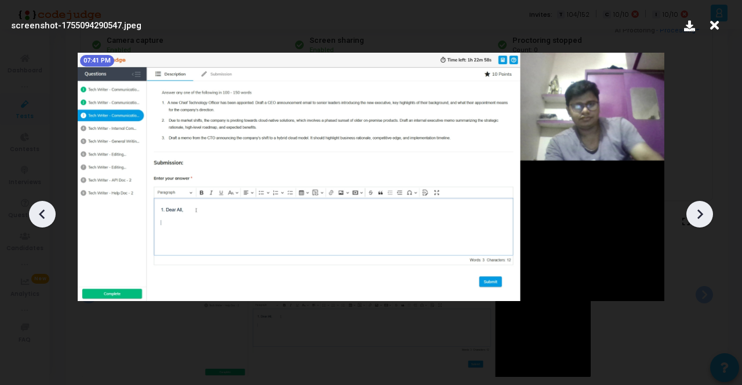
click at [706, 214] on icon at bounding box center [699, 214] width 17 height 17
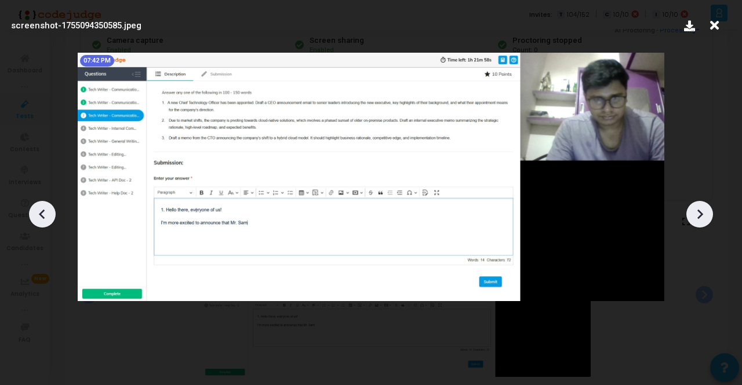
click at [706, 214] on icon at bounding box center [699, 214] width 17 height 17
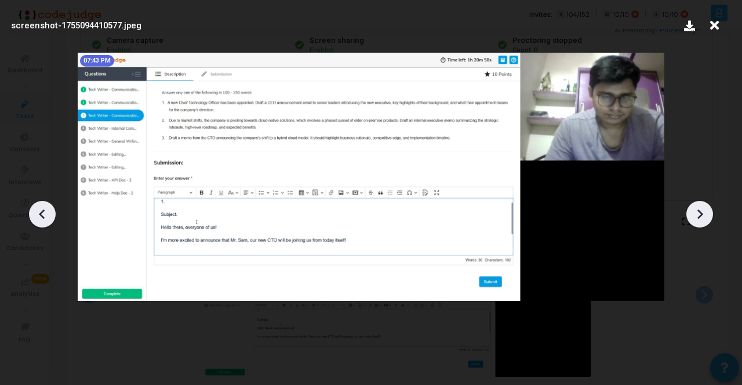
click at [706, 214] on icon at bounding box center [699, 214] width 17 height 17
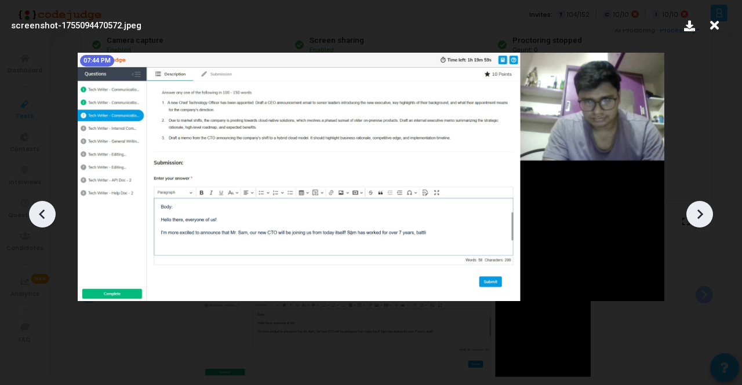
click at [706, 214] on icon at bounding box center [699, 214] width 17 height 17
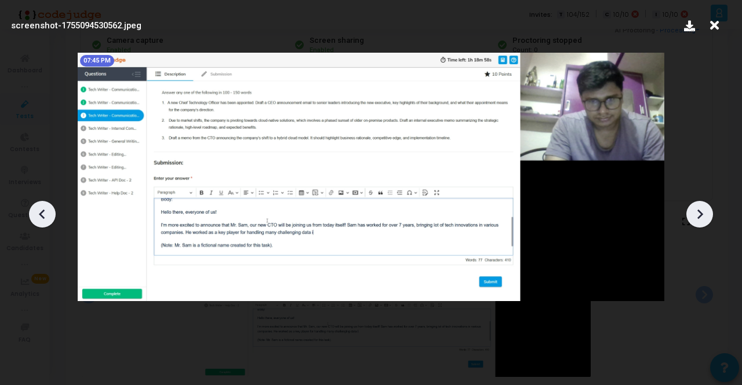
click at [706, 214] on icon at bounding box center [699, 214] width 17 height 17
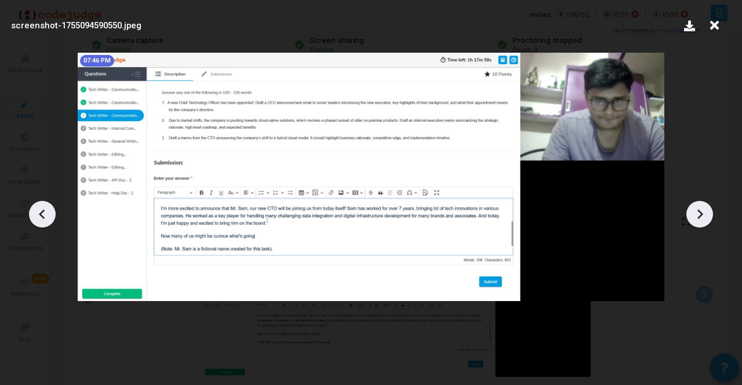
click at [706, 214] on icon at bounding box center [699, 214] width 17 height 17
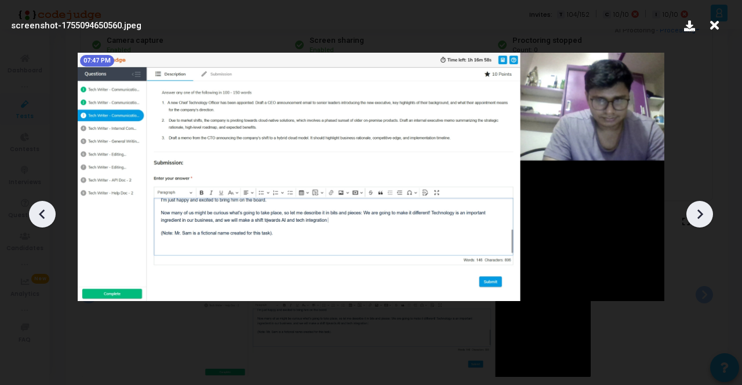
click at [706, 214] on icon at bounding box center [699, 214] width 17 height 17
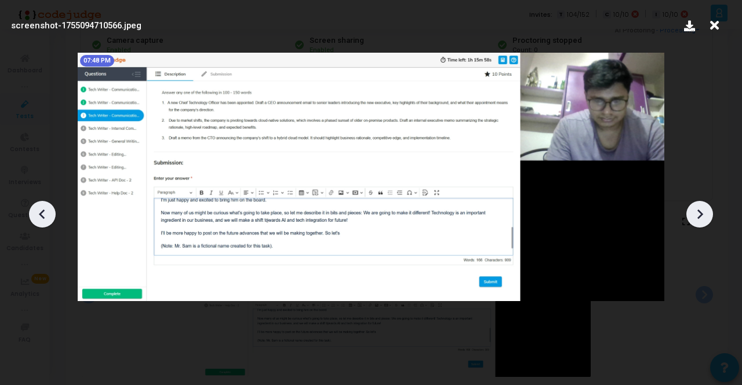
click at [706, 214] on icon at bounding box center [699, 214] width 17 height 17
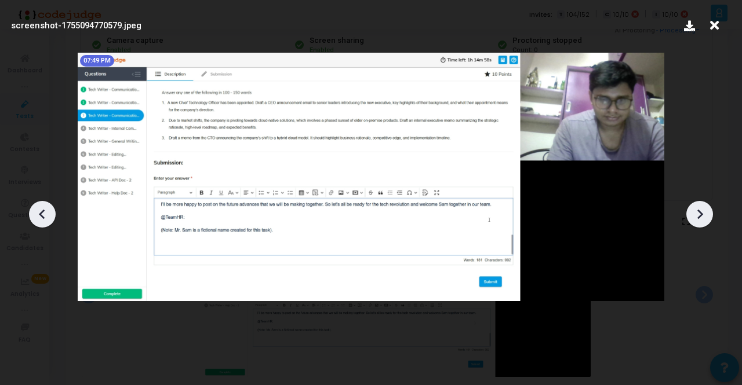
click at [706, 214] on icon at bounding box center [699, 214] width 17 height 17
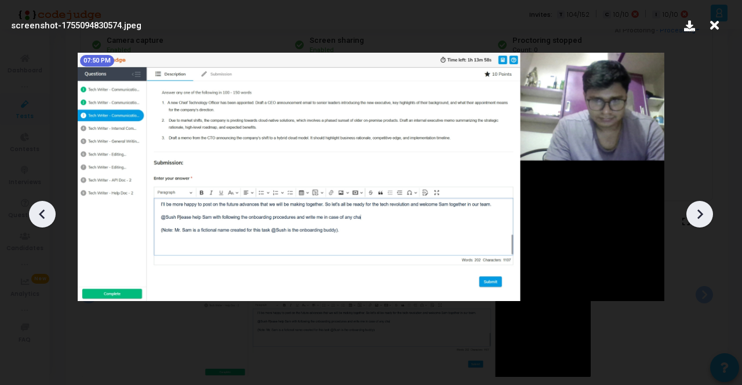
click at [706, 214] on icon at bounding box center [699, 214] width 17 height 17
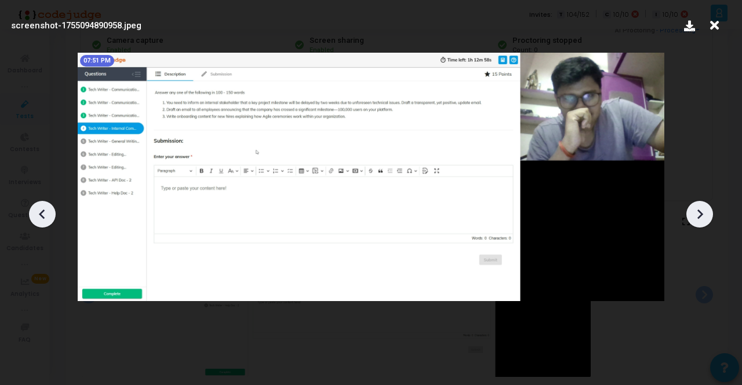
click at [706, 214] on icon at bounding box center [699, 214] width 17 height 17
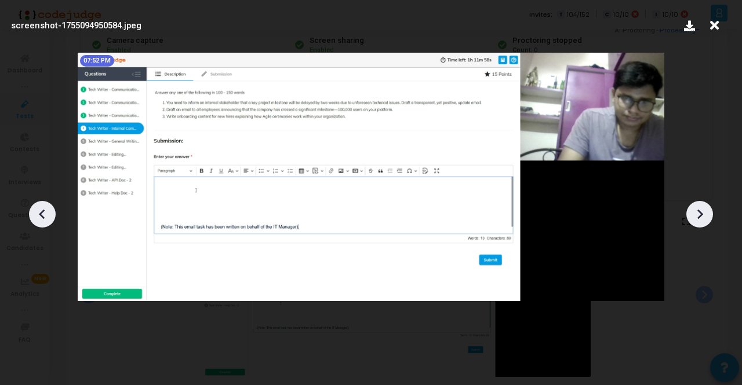
click at [706, 214] on icon at bounding box center [699, 214] width 17 height 17
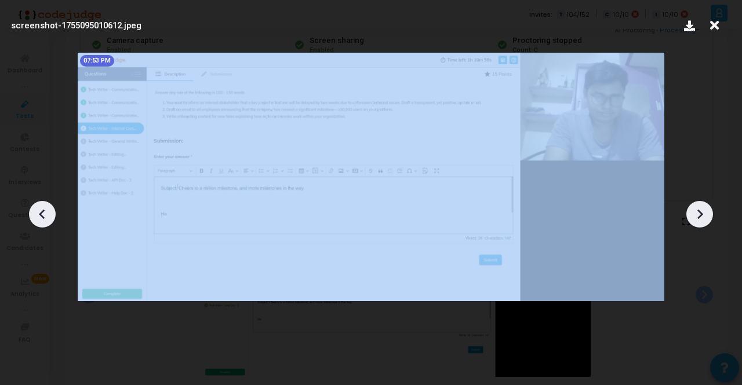
click at [706, 214] on icon at bounding box center [699, 214] width 17 height 17
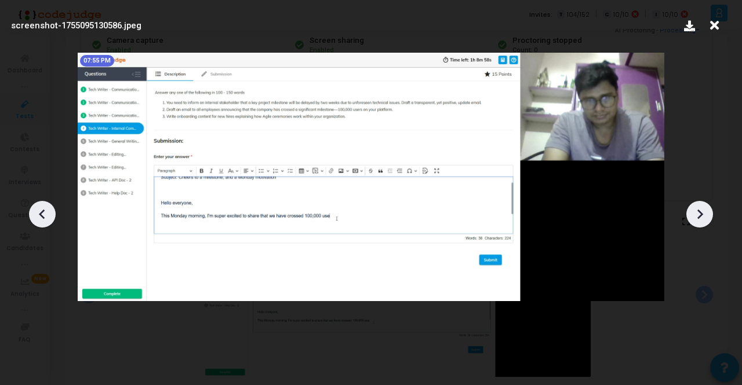
click at [706, 214] on icon at bounding box center [699, 214] width 17 height 17
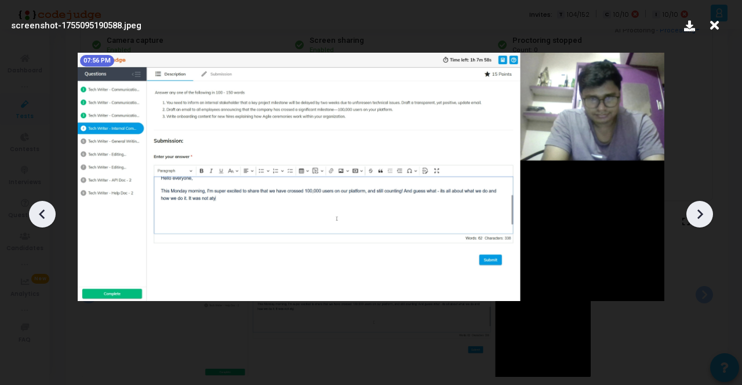
click at [706, 214] on icon at bounding box center [699, 214] width 17 height 17
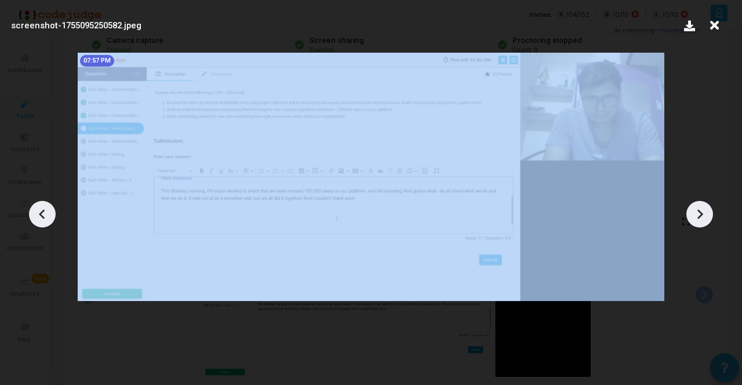
click at [706, 214] on icon at bounding box center [699, 214] width 17 height 17
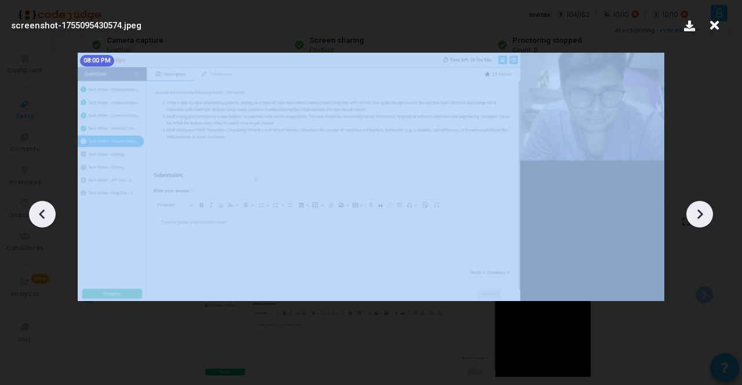
click at [706, 214] on icon at bounding box center [699, 214] width 17 height 17
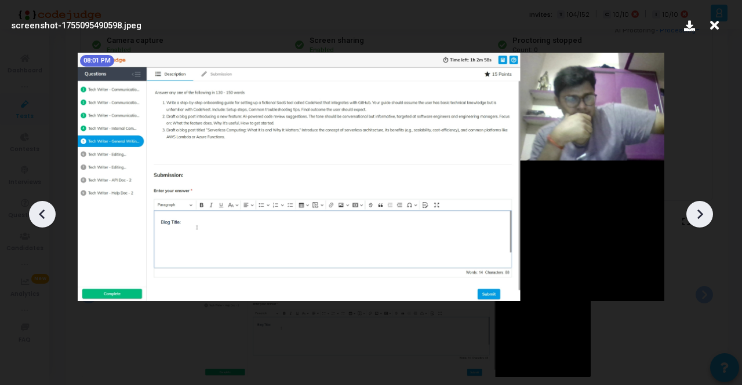
click at [706, 214] on icon at bounding box center [699, 214] width 17 height 17
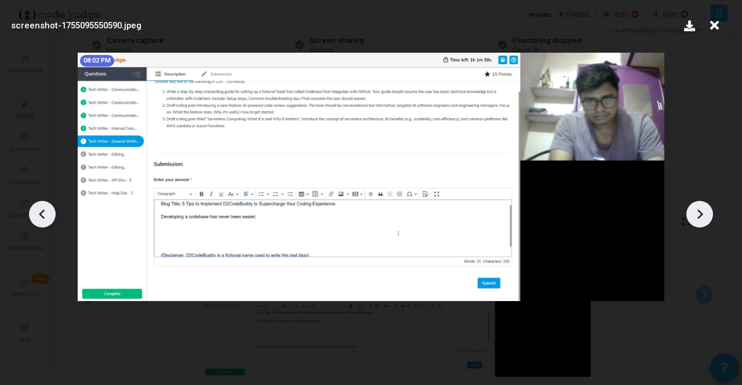
click at [706, 214] on icon at bounding box center [699, 214] width 17 height 17
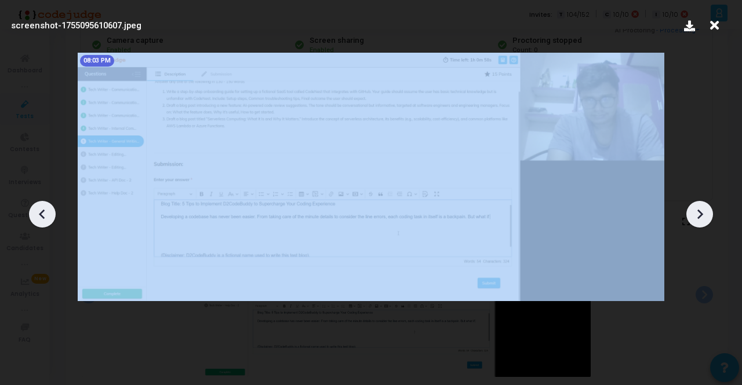
click at [706, 214] on icon at bounding box center [699, 214] width 17 height 17
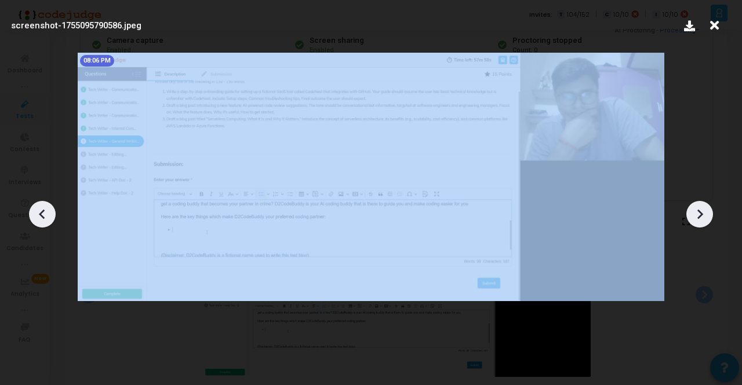
click at [706, 214] on icon at bounding box center [699, 214] width 17 height 17
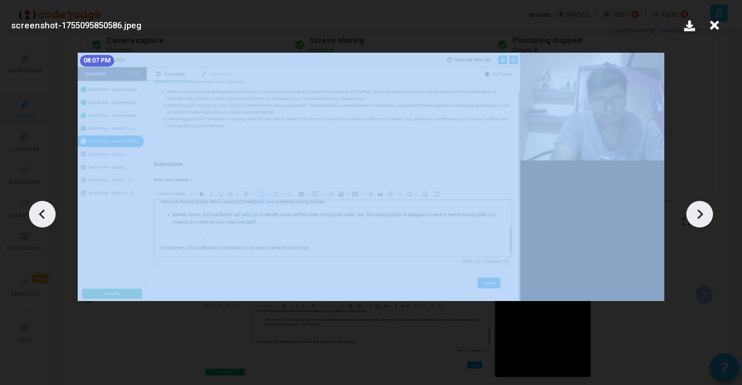
click at [706, 214] on icon at bounding box center [699, 214] width 17 height 17
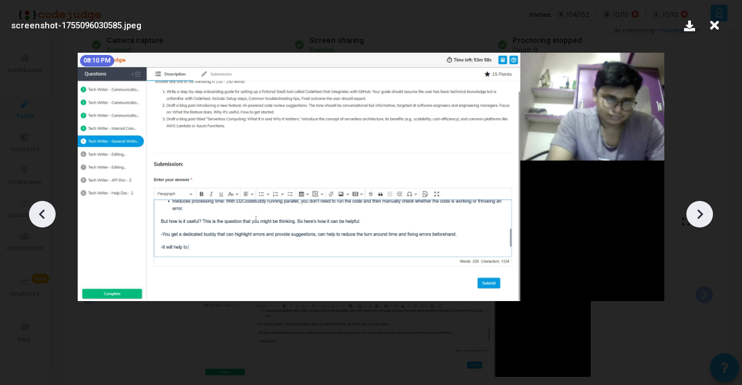
click at [706, 214] on icon at bounding box center [699, 214] width 17 height 17
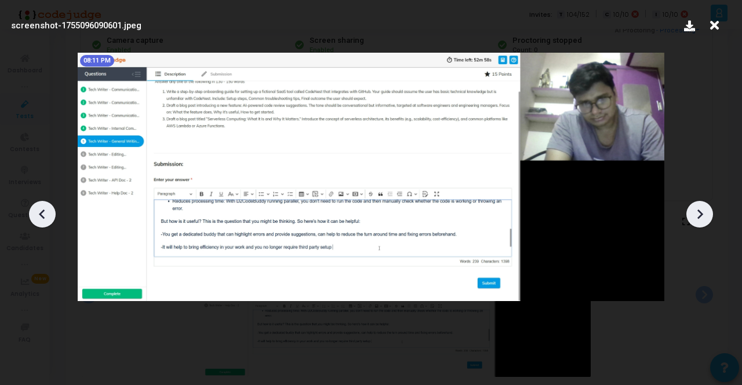
click at [706, 214] on icon at bounding box center [699, 214] width 17 height 17
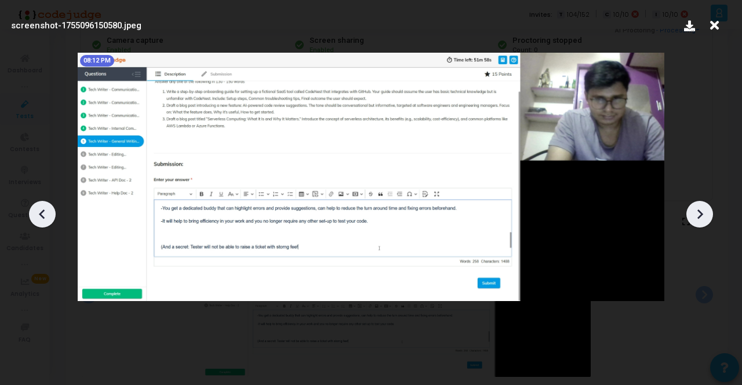
click at [706, 214] on icon at bounding box center [699, 214] width 17 height 17
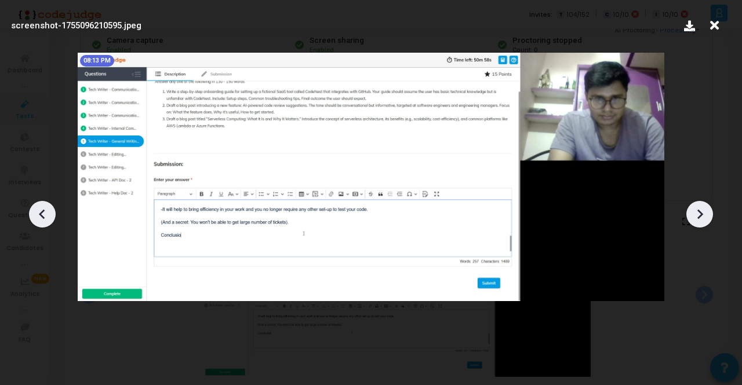
click at [706, 214] on icon at bounding box center [699, 214] width 17 height 17
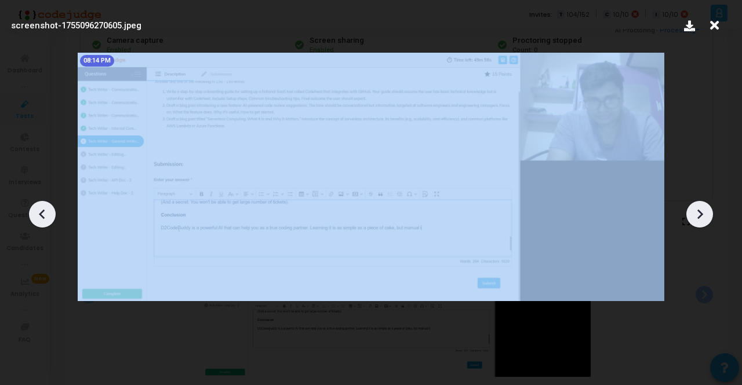
click at [706, 214] on icon at bounding box center [699, 214] width 17 height 17
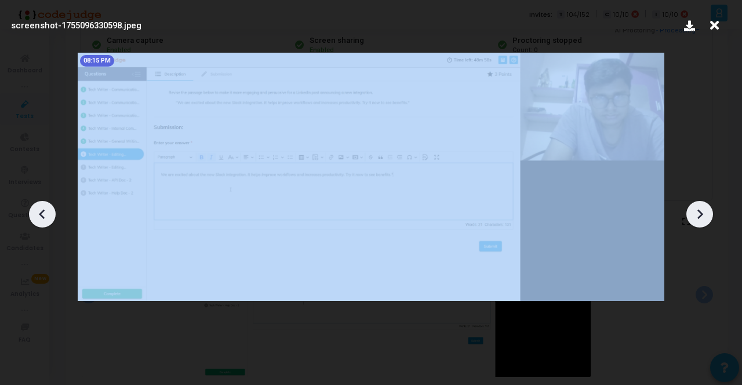
click at [706, 214] on icon at bounding box center [699, 214] width 17 height 17
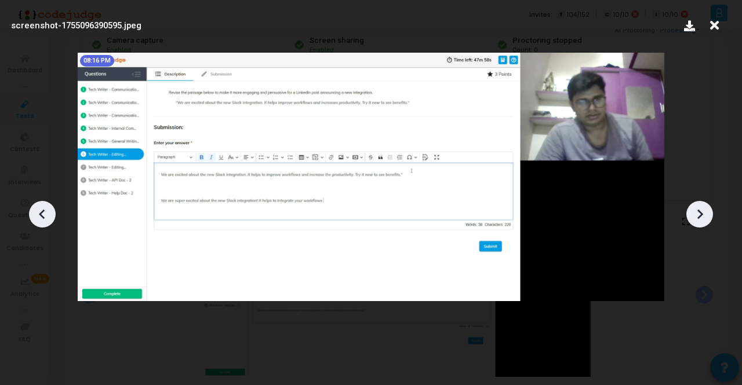
click at [706, 214] on icon at bounding box center [699, 214] width 17 height 17
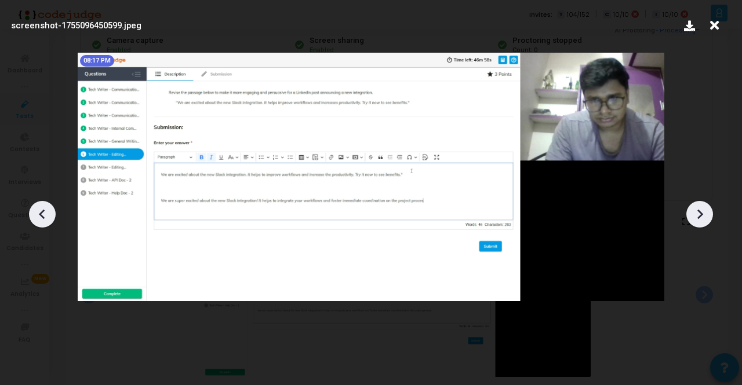
click at [706, 214] on icon at bounding box center [699, 214] width 17 height 17
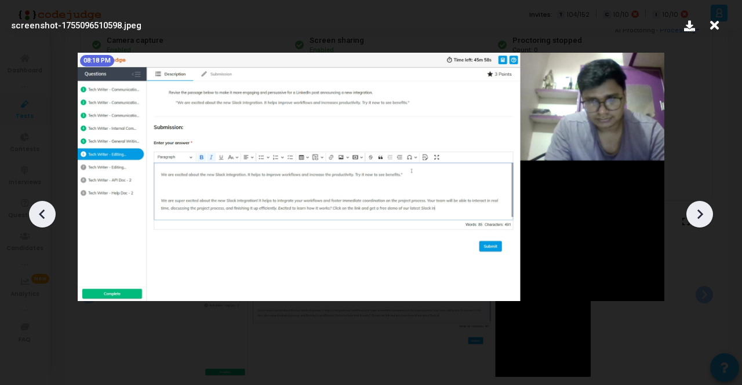
click at [706, 214] on icon at bounding box center [699, 214] width 17 height 17
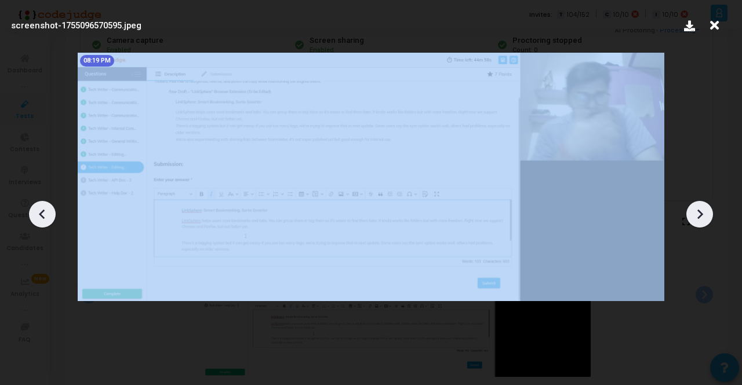
click at [706, 214] on icon at bounding box center [699, 214] width 17 height 17
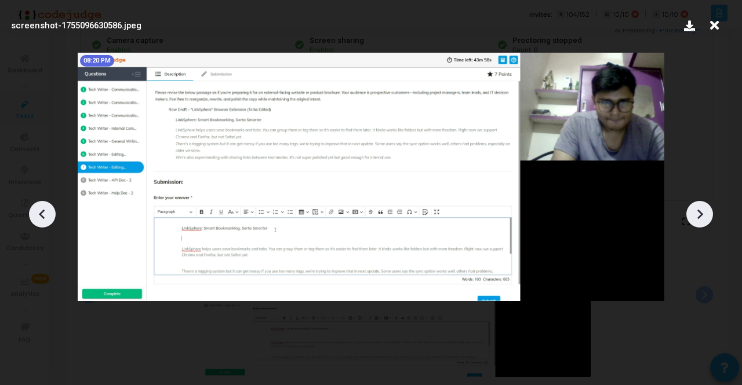
click at [690, 213] on div at bounding box center [699, 214] width 27 height 27
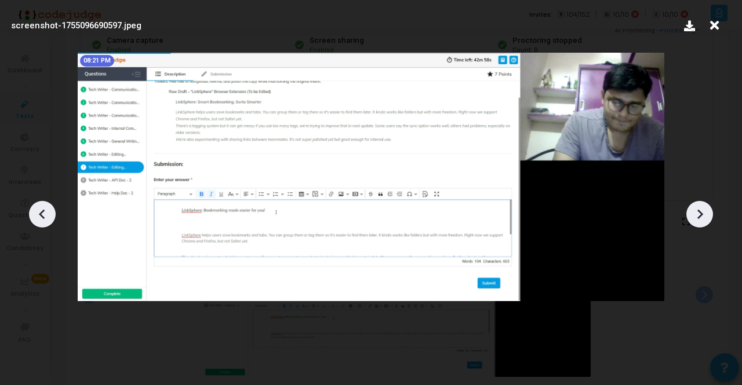
click at [690, 213] on div at bounding box center [699, 214] width 27 height 27
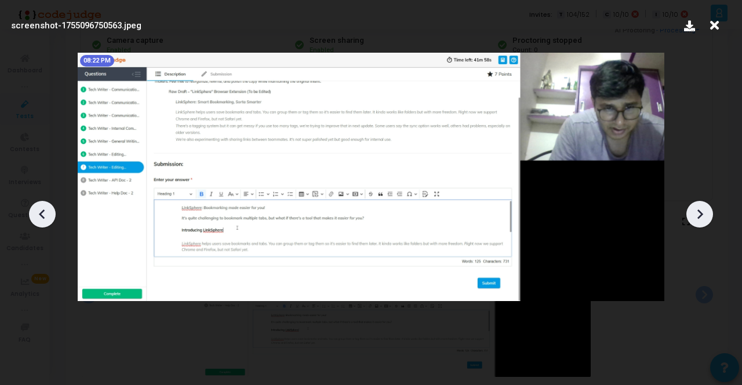
click at [690, 213] on div at bounding box center [699, 214] width 27 height 27
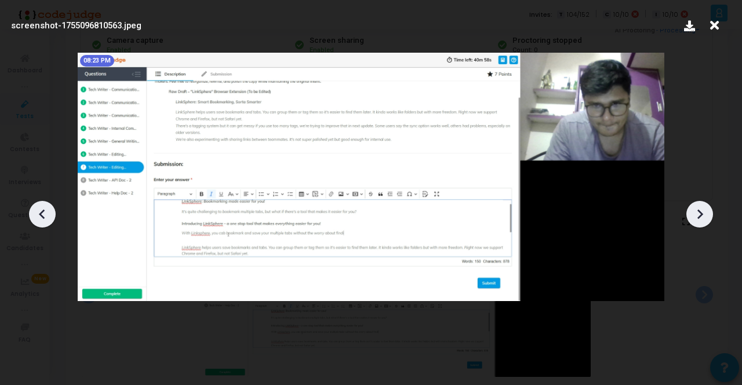
click at [690, 213] on div at bounding box center [699, 214] width 27 height 27
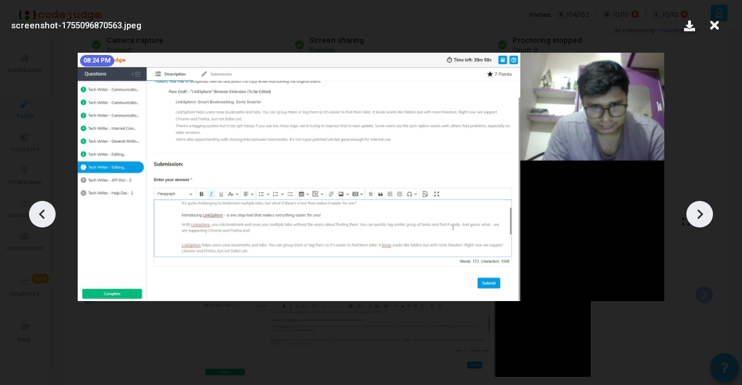
click at [690, 213] on div at bounding box center [699, 214] width 27 height 27
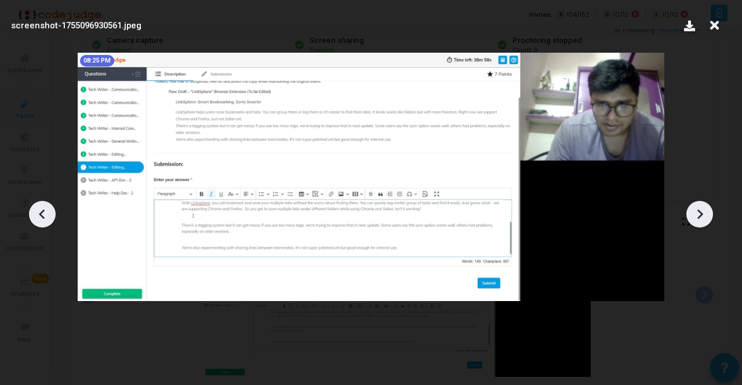
click at [690, 213] on div at bounding box center [699, 214] width 27 height 27
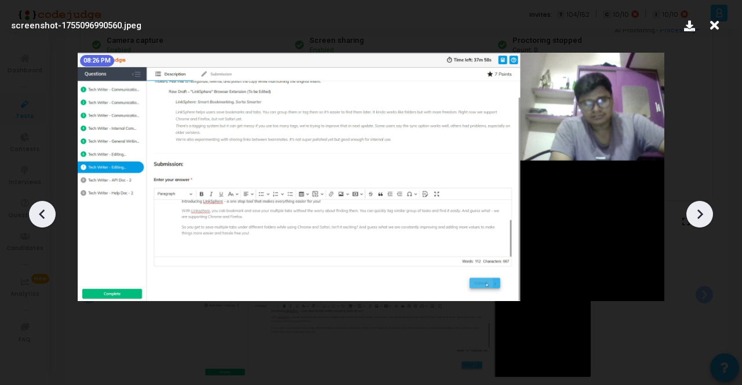
click at [690, 213] on div at bounding box center [699, 214] width 27 height 27
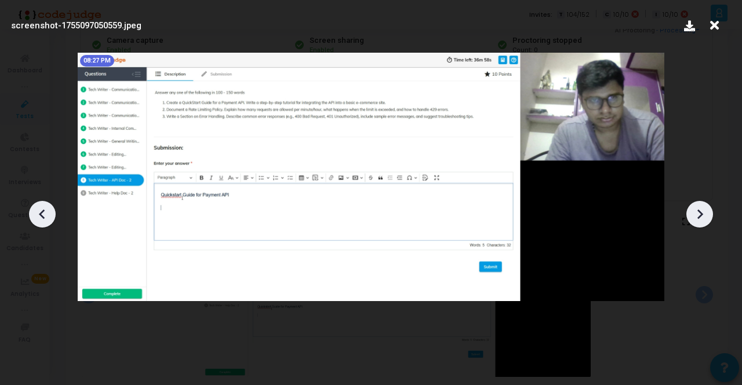
click at [47, 213] on icon at bounding box center [42, 214] width 17 height 17
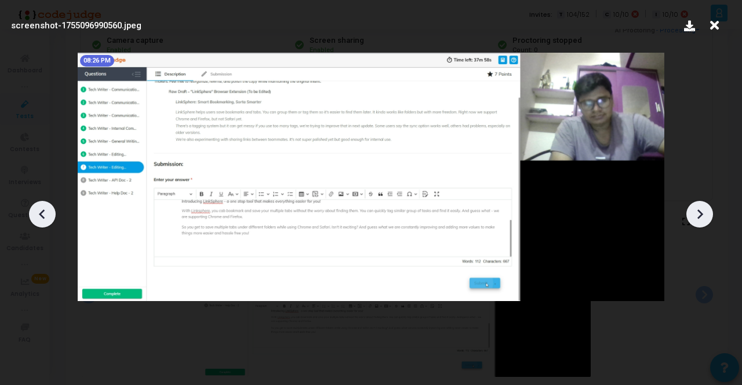
click at [47, 213] on icon at bounding box center [42, 214] width 17 height 17
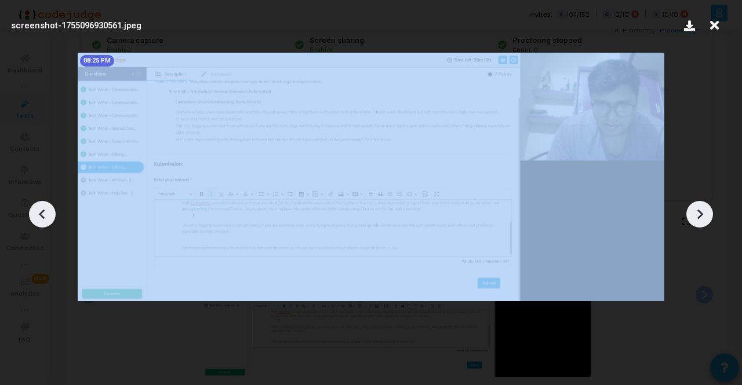
click at [47, 213] on icon at bounding box center [42, 214] width 17 height 17
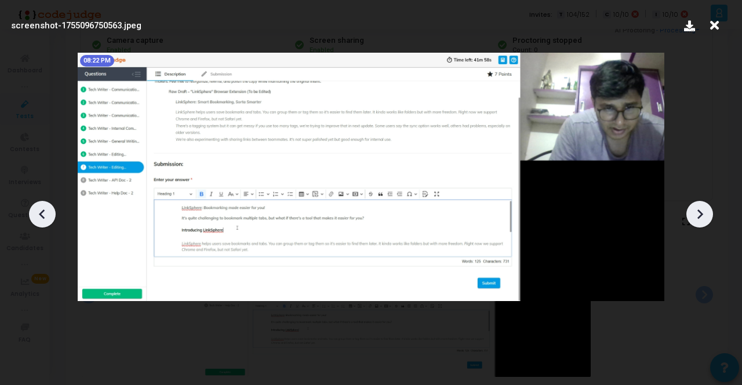
click at [47, 213] on icon at bounding box center [42, 214] width 17 height 17
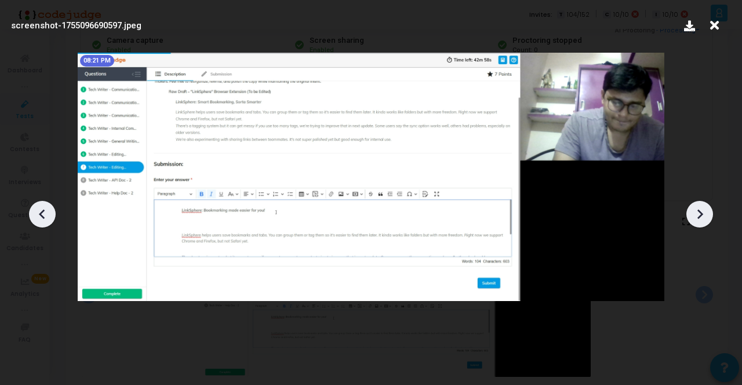
click at [47, 213] on icon at bounding box center [42, 214] width 17 height 17
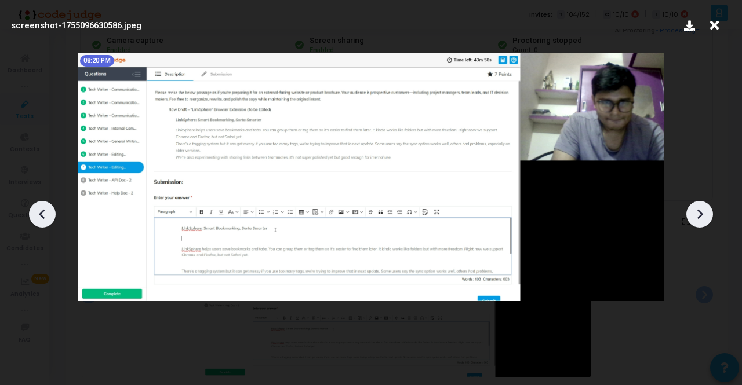
click at [47, 213] on icon at bounding box center [42, 214] width 17 height 17
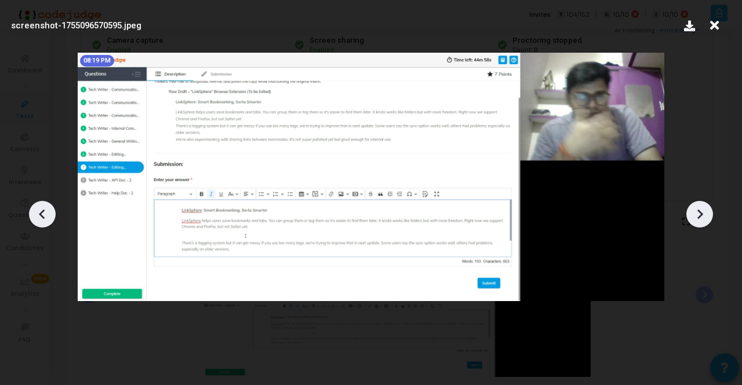
click at [47, 213] on icon at bounding box center [42, 214] width 17 height 17
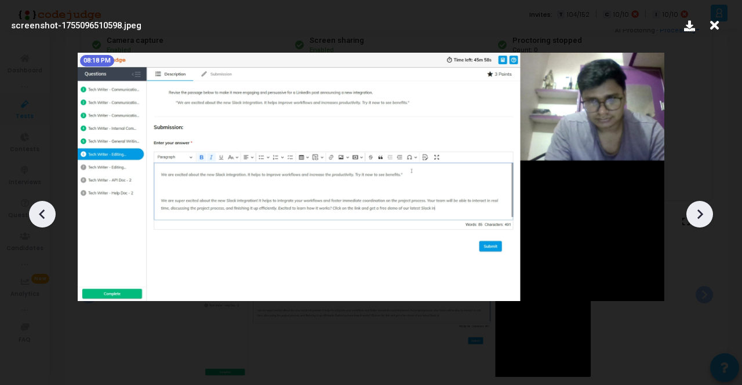
click at [50, 210] on icon at bounding box center [42, 214] width 17 height 17
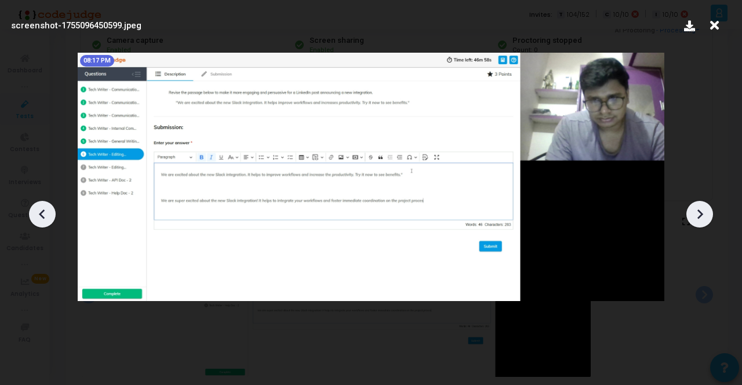
click at [50, 210] on icon at bounding box center [42, 214] width 17 height 17
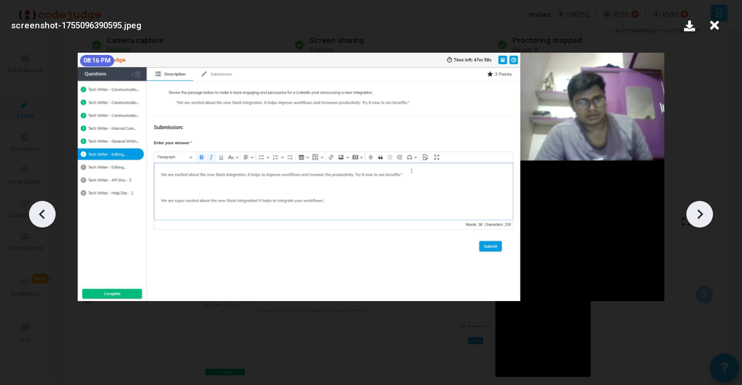
click at [691, 210] on icon at bounding box center [699, 214] width 17 height 17
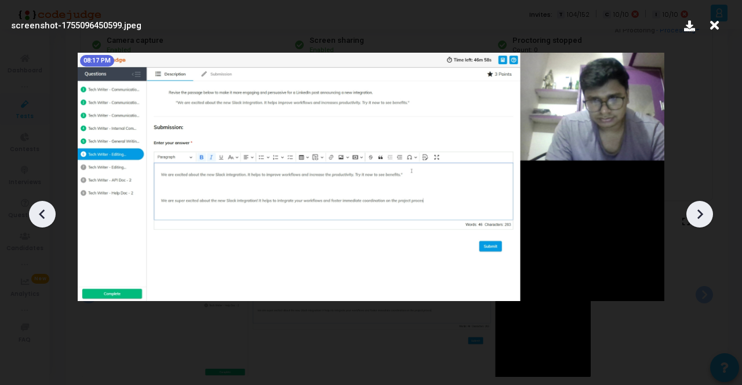
click at [691, 210] on icon at bounding box center [699, 214] width 17 height 17
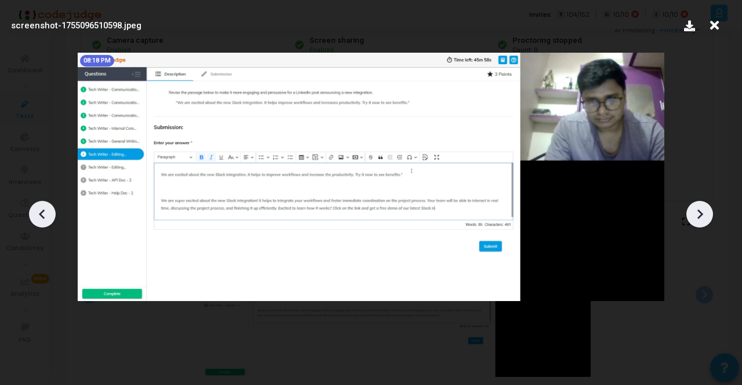
click at [691, 210] on icon at bounding box center [699, 214] width 17 height 17
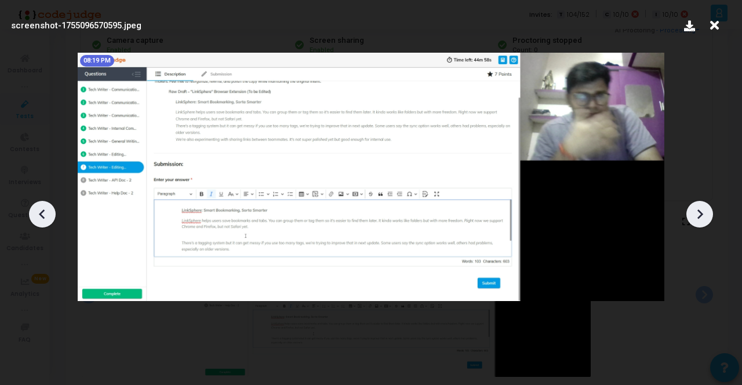
click at [46, 212] on icon at bounding box center [42, 214] width 17 height 17
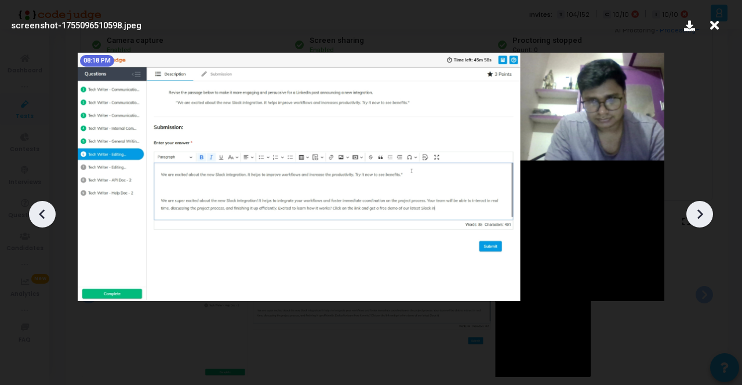
click at [46, 212] on icon at bounding box center [42, 214] width 17 height 17
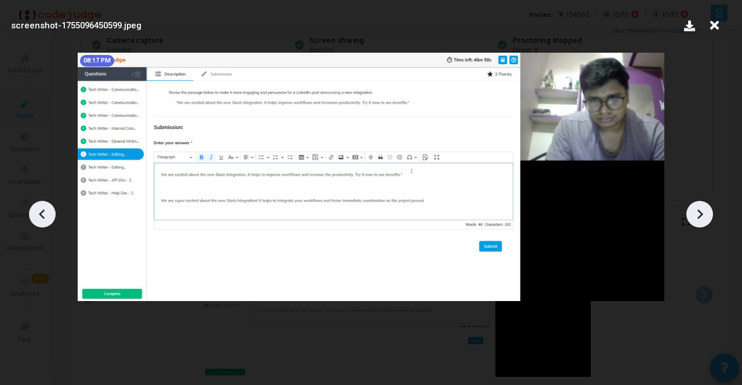
click at [46, 212] on icon at bounding box center [42, 214] width 17 height 17
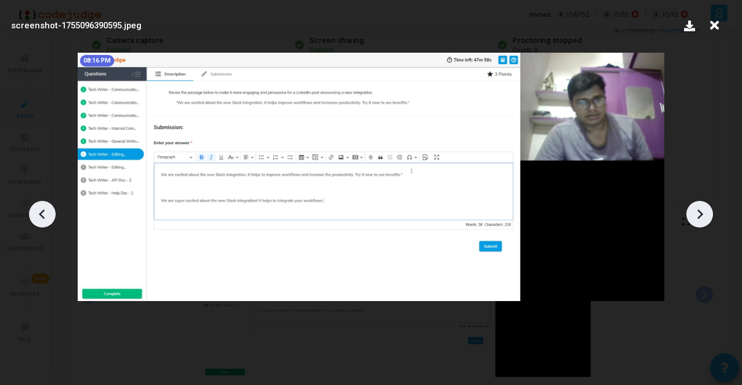
click at [46, 212] on icon at bounding box center [42, 214] width 17 height 17
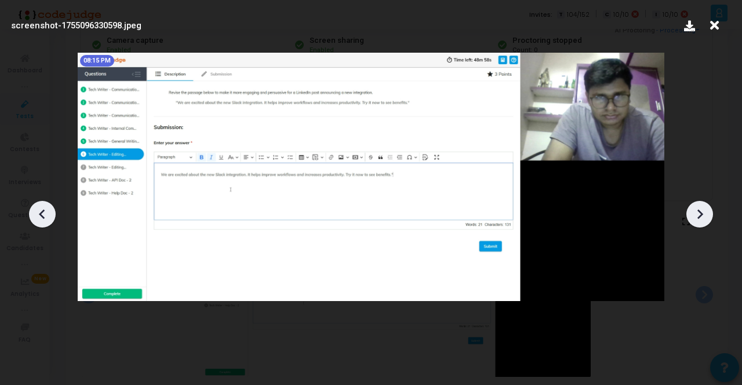
click at [707, 216] on icon at bounding box center [699, 214] width 17 height 17
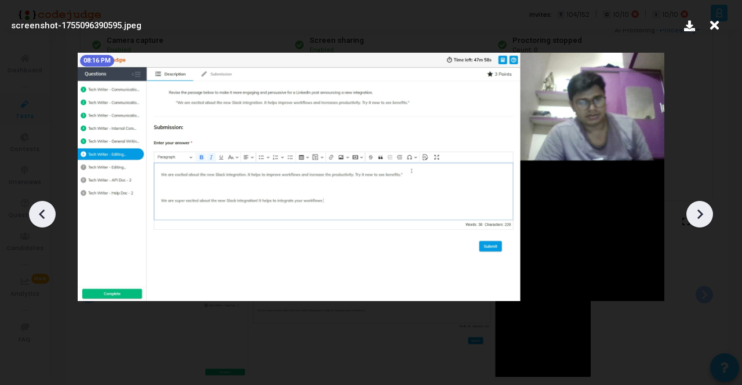
click at [707, 216] on icon at bounding box center [699, 214] width 17 height 17
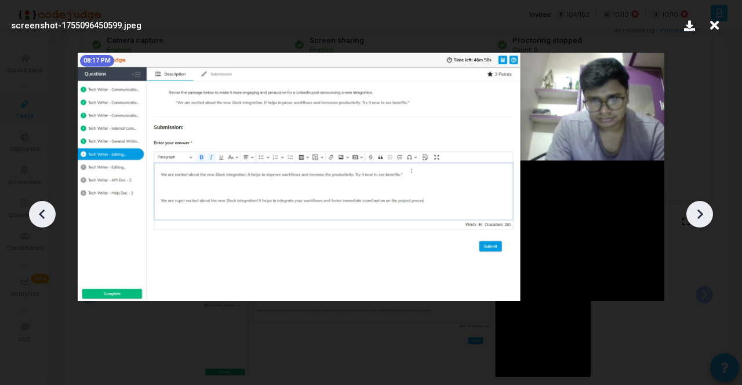
click at [707, 216] on icon at bounding box center [699, 214] width 17 height 17
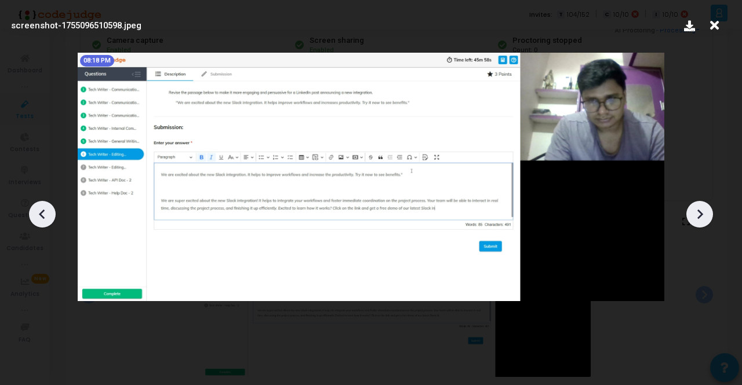
click at [707, 216] on icon at bounding box center [699, 214] width 17 height 17
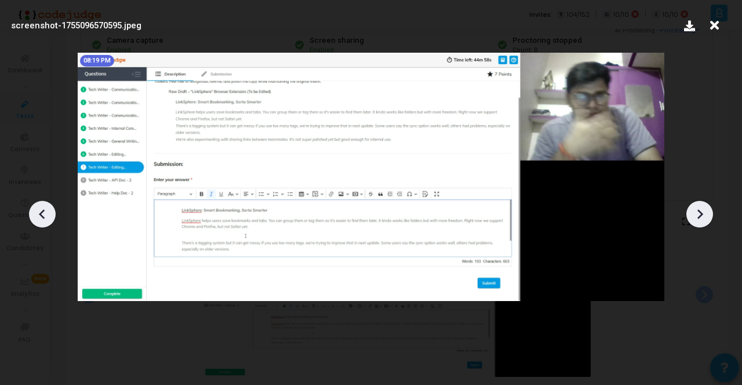
click at [707, 216] on icon at bounding box center [699, 214] width 17 height 17
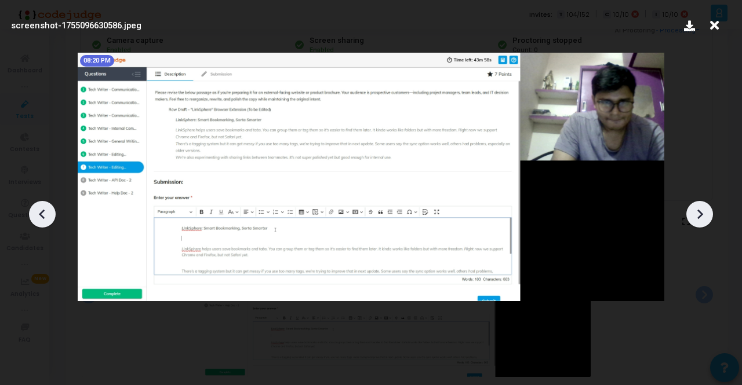
click at [707, 216] on icon at bounding box center [699, 214] width 17 height 17
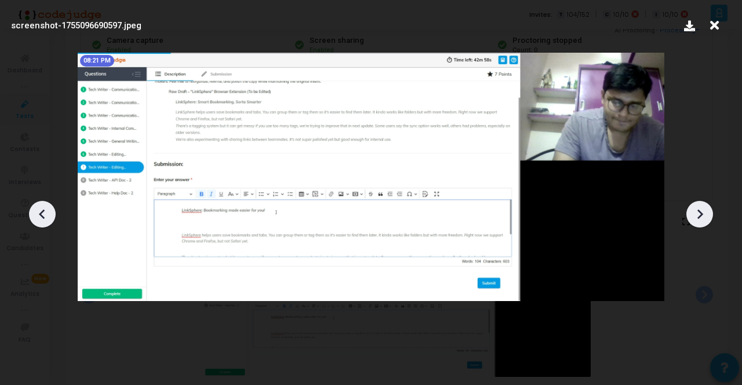
click at [707, 216] on icon at bounding box center [699, 214] width 17 height 17
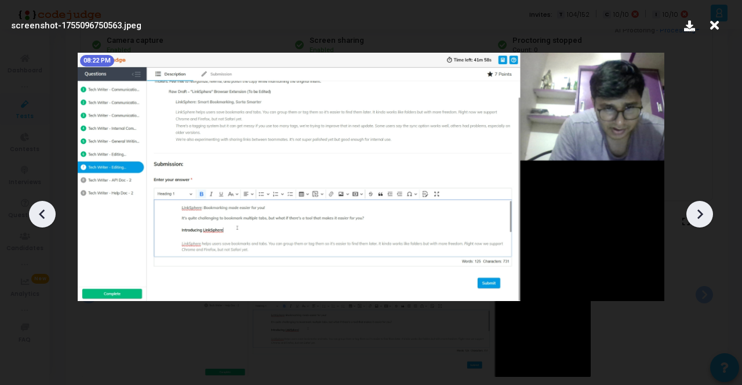
click at [707, 216] on icon at bounding box center [699, 214] width 17 height 17
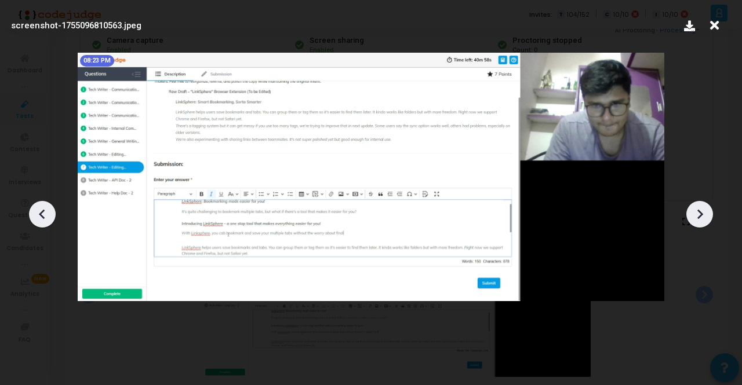
click at [707, 216] on icon at bounding box center [699, 214] width 17 height 17
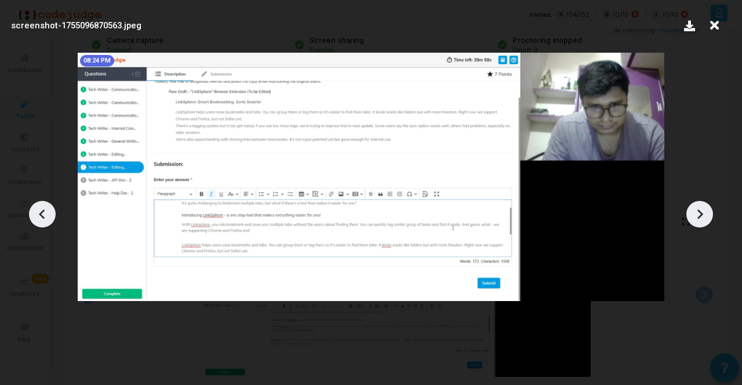
click at [707, 216] on icon at bounding box center [699, 214] width 17 height 17
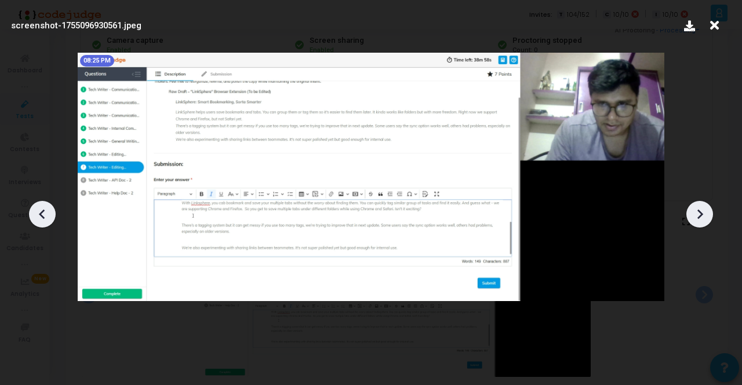
click at [707, 216] on icon at bounding box center [699, 214] width 17 height 17
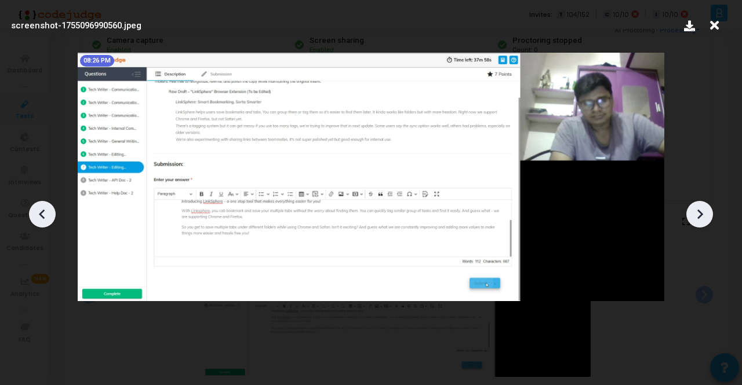
click at [707, 216] on icon at bounding box center [699, 214] width 17 height 17
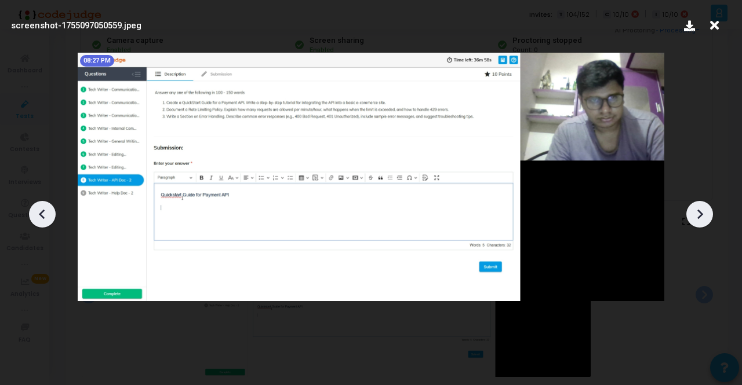
click at [707, 216] on icon at bounding box center [699, 214] width 17 height 17
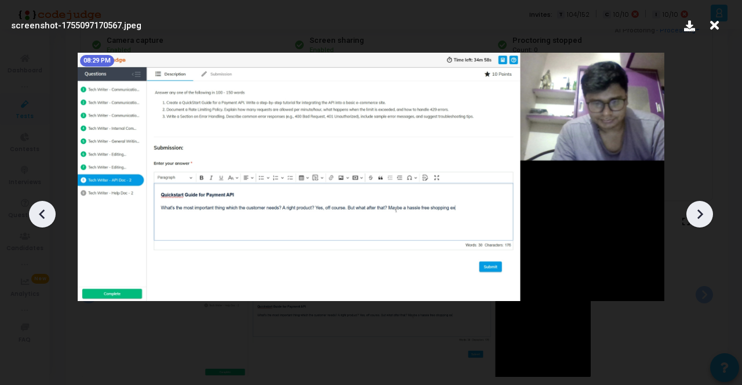
click at [707, 216] on icon at bounding box center [699, 214] width 17 height 17
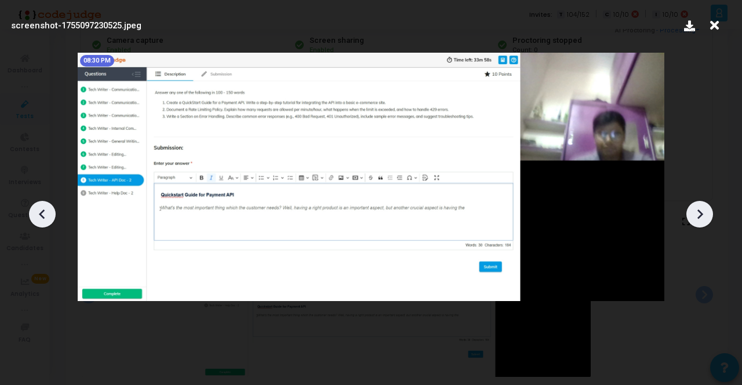
click at [707, 216] on icon at bounding box center [699, 214] width 17 height 17
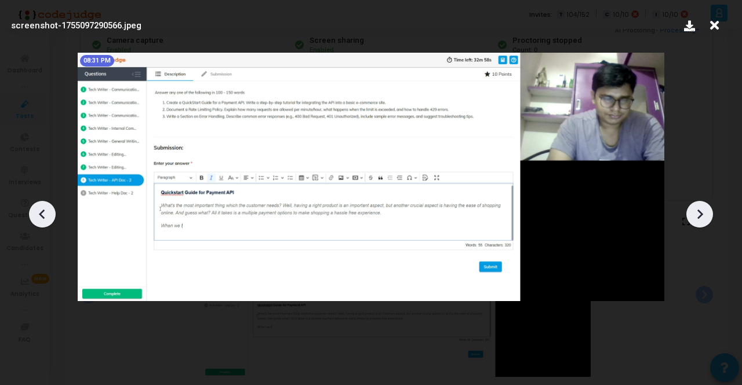
click at [707, 216] on icon at bounding box center [699, 214] width 17 height 17
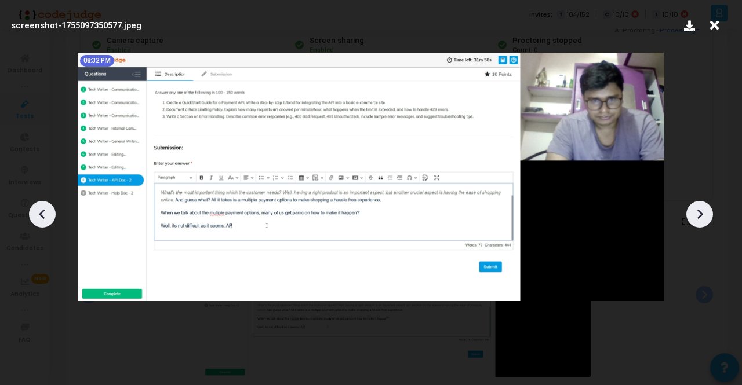
click at [43, 213] on icon at bounding box center [42, 214] width 17 height 17
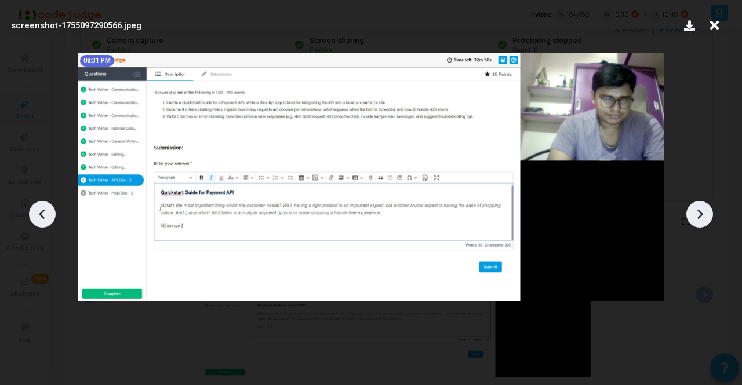
click at [43, 213] on icon at bounding box center [42, 214] width 17 height 17
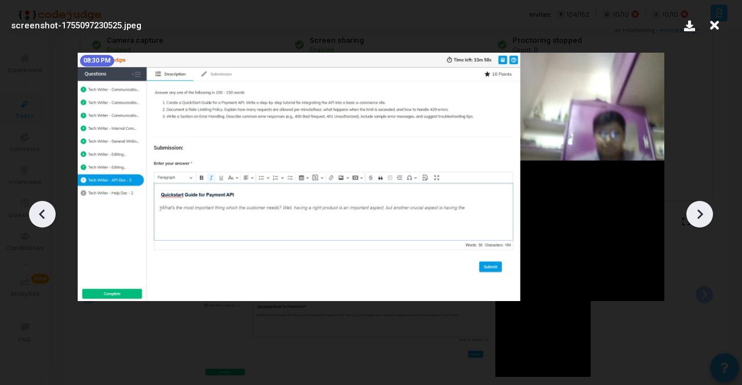
click at [43, 213] on icon at bounding box center [42, 214] width 17 height 17
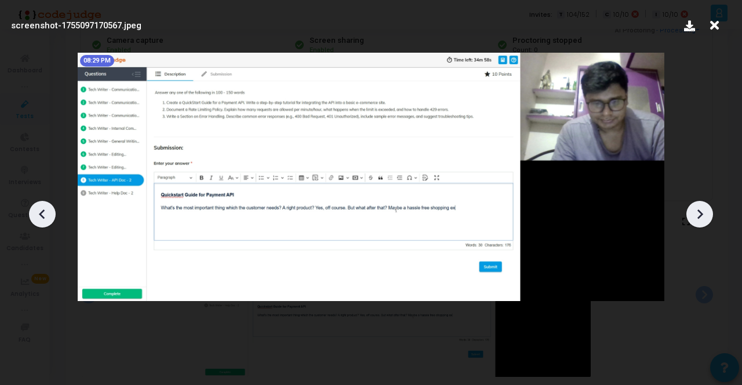
click at [691, 212] on icon at bounding box center [699, 214] width 17 height 17
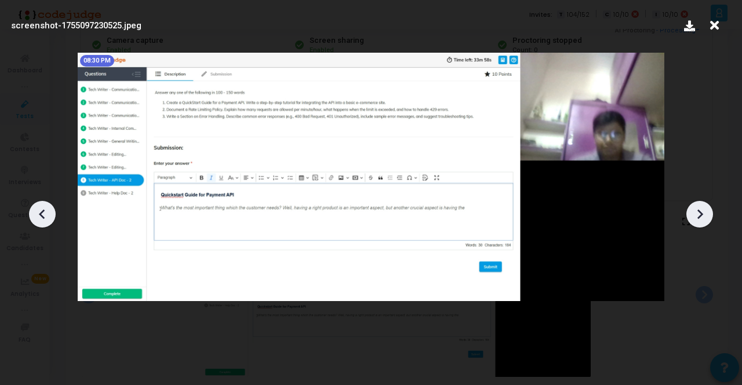
click at [691, 212] on icon at bounding box center [699, 214] width 17 height 17
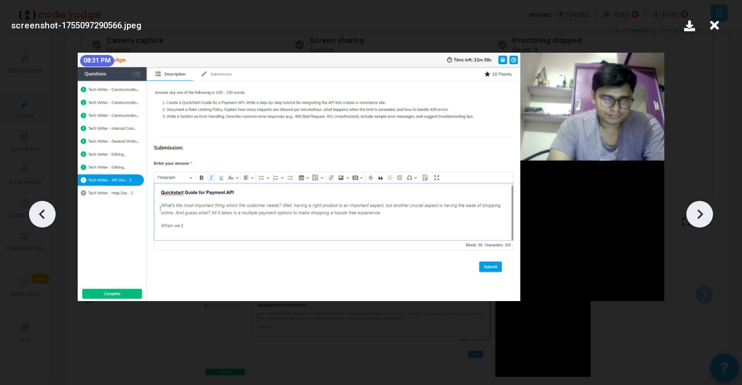
click at [691, 212] on icon at bounding box center [699, 214] width 17 height 17
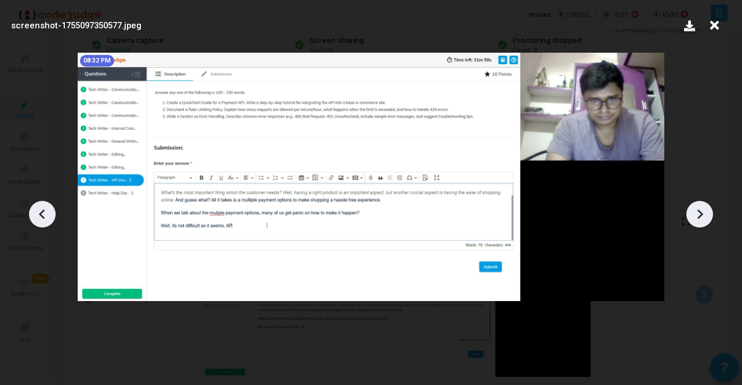
click at [691, 212] on icon at bounding box center [699, 214] width 17 height 17
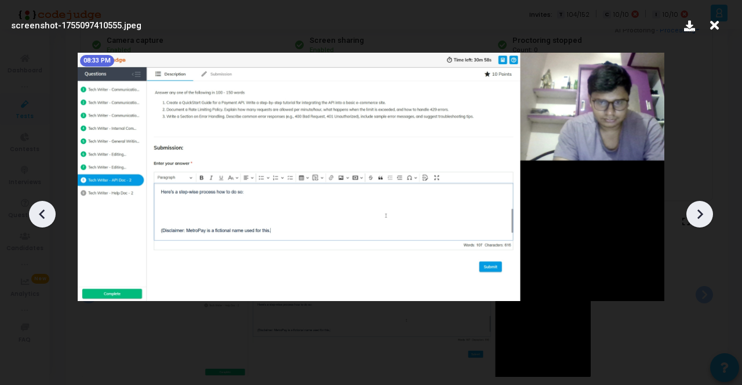
click at [691, 212] on icon at bounding box center [699, 214] width 17 height 17
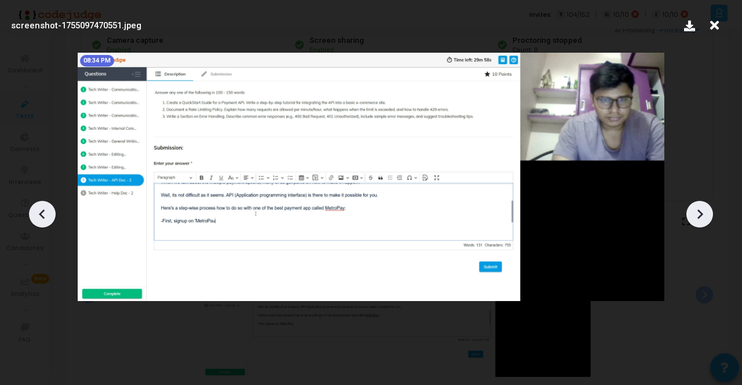
click at [691, 212] on icon at bounding box center [699, 214] width 17 height 17
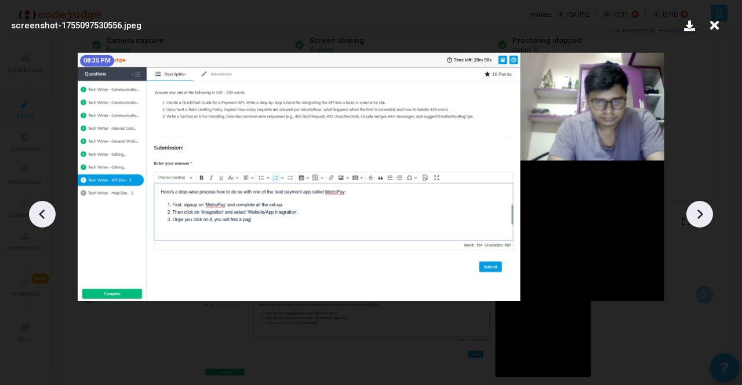
click at [691, 212] on icon at bounding box center [699, 214] width 17 height 17
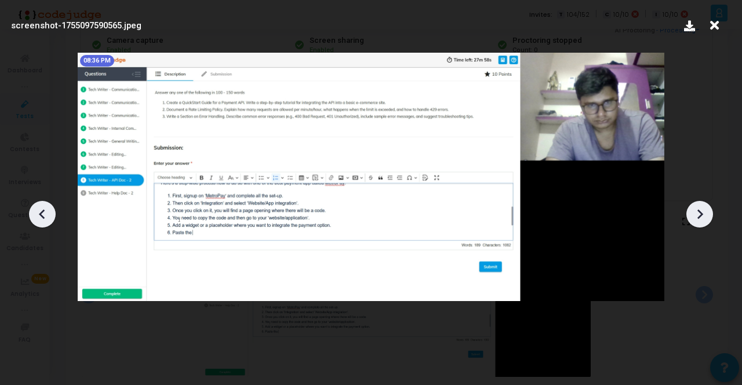
click at [691, 212] on icon at bounding box center [699, 214] width 17 height 17
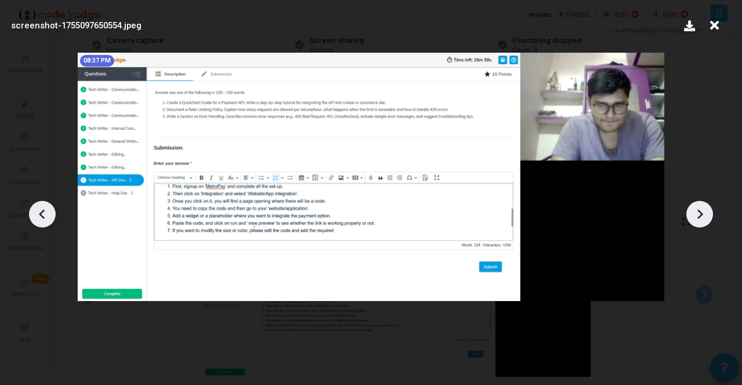
click at [691, 212] on icon at bounding box center [699, 214] width 17 height 17
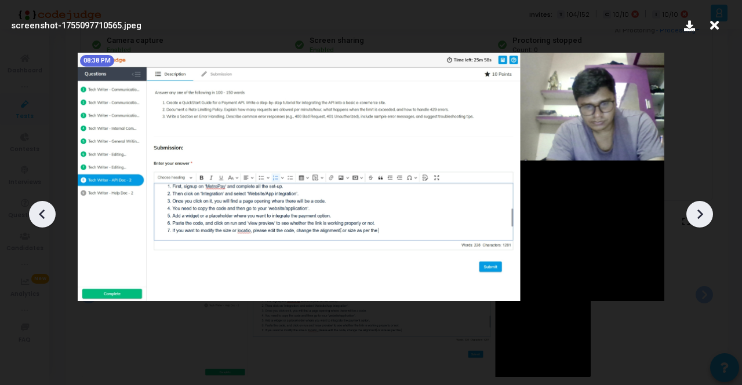
click at [691, 212] on icon at bounding box center [699, 214] width 17 height 17
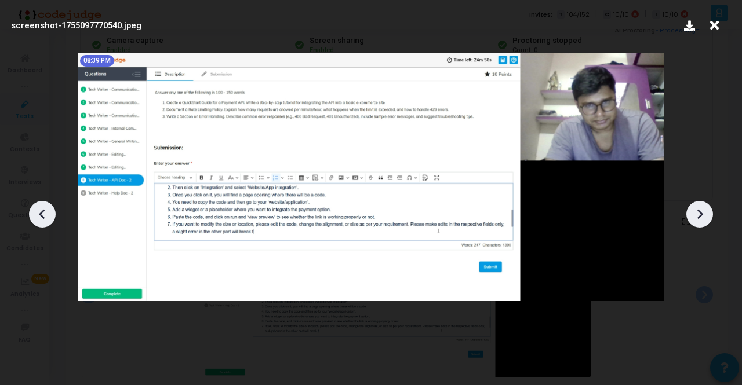
click at [691, 212] on icon at bounding box center [699, 214] width 17 height 17
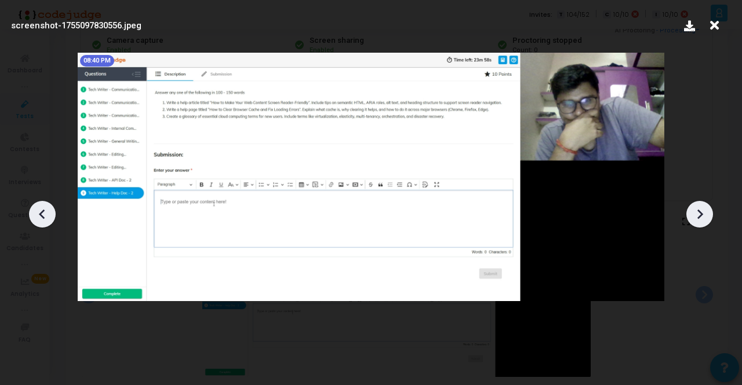
click at [691, 212] on icon at bounding box center [699, 214] width 17 height 17
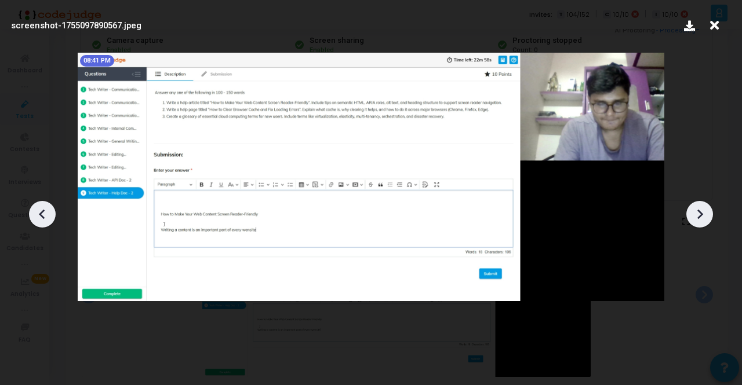
click at [691, 212] on icon at bounding box center [699, 214] width 17 height 17
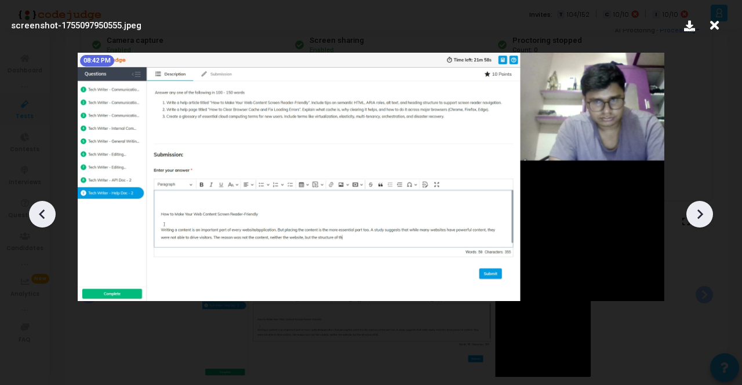
click at [691, 212] on icon at bounding box center [699, 214] width 17 height 17
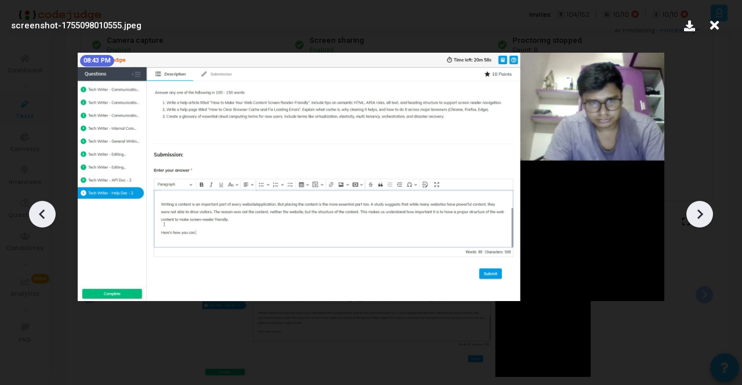
click at [691, 212] on icon at bounding box center [699, 214] width 17 height 17
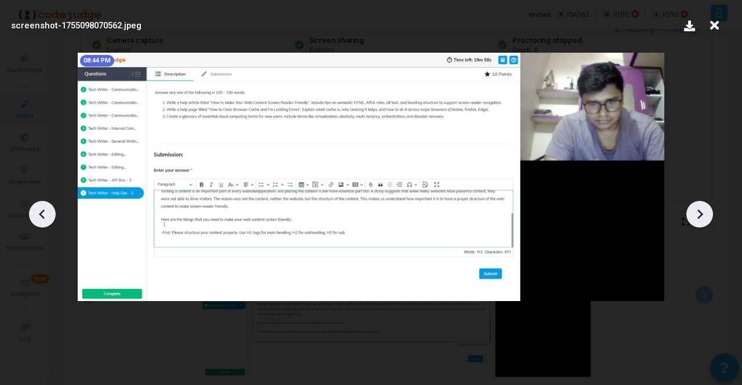
click at [691, 212] on icon at bounding box center [699, 214] width 17 height 17
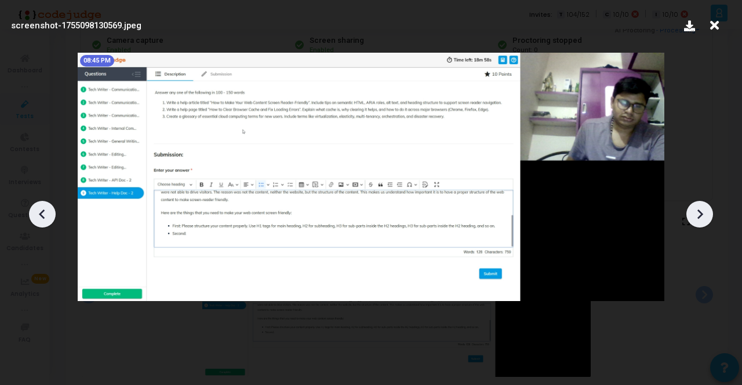
click at [691, 212] on icon at bounding box center [699, 214] width 17 height 17
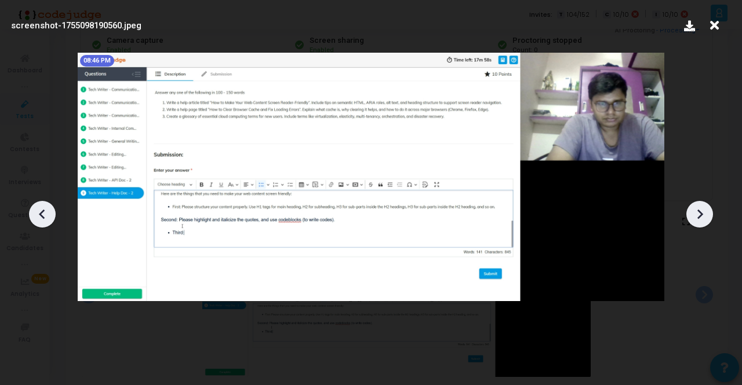
click at [691, 212] on icon at bounding box center [699, 214] width 17 height 17
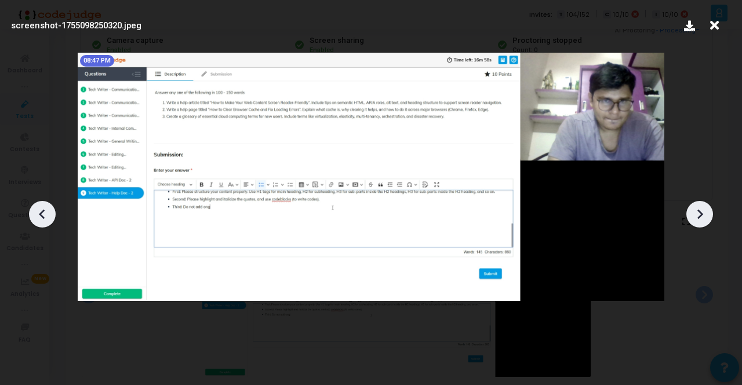
click at [691, 212] on icon at bounding box center [699, 214] width 17 height 17
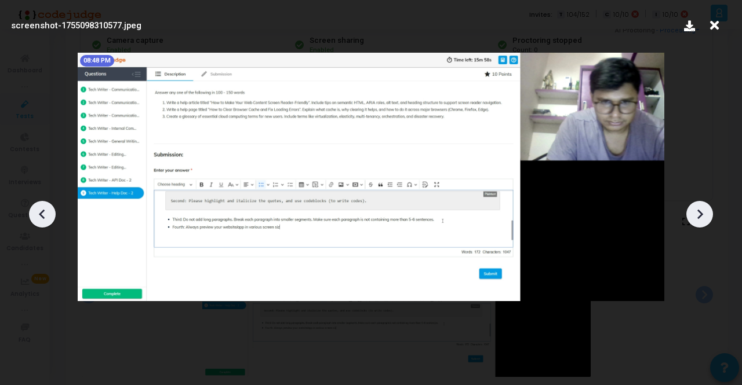
click at [691, 212] on icon at bounding box center [699, 214] width 17 height 17
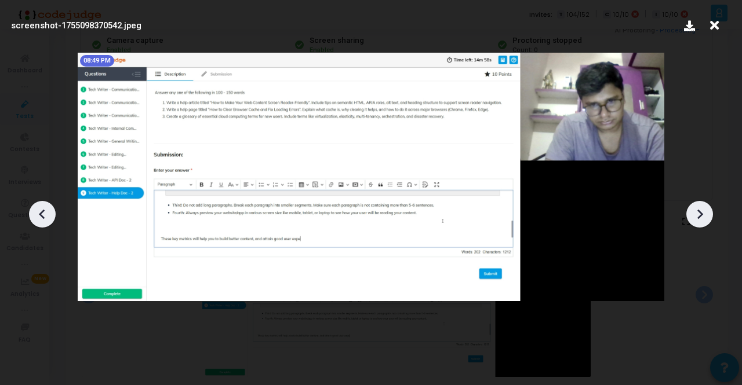
click at [691, 212] on icon at bounding box center [699, 214] width 17 height 17
click at [698, 214] on icon at bounding box center [699, 214] width 17 height 17
click at [713, 27] on icon at bounding box center [714, 25] width 18 height 22
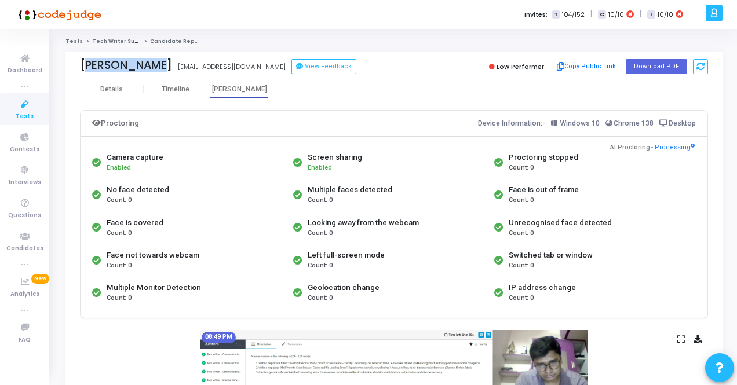
drag, startPoint x: 82, startPoint y: 65, endPoint x: 155, endPoint y: 67, distance: 73.0
click at [155, 67] on div "Ayush Kumar ayushkumar003@gmail.com View Feedback" at bounding box center [234, 67] width 308 height 17
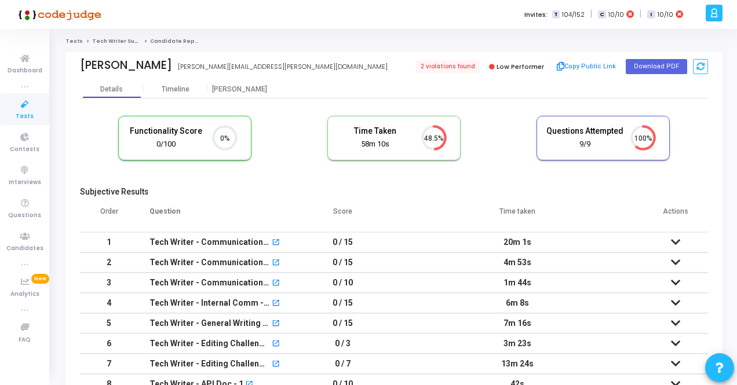
scroll to position [24, 29]
click at [183, 87] on div "Timeline" at bounding box center [176, 89] width 28 height 9
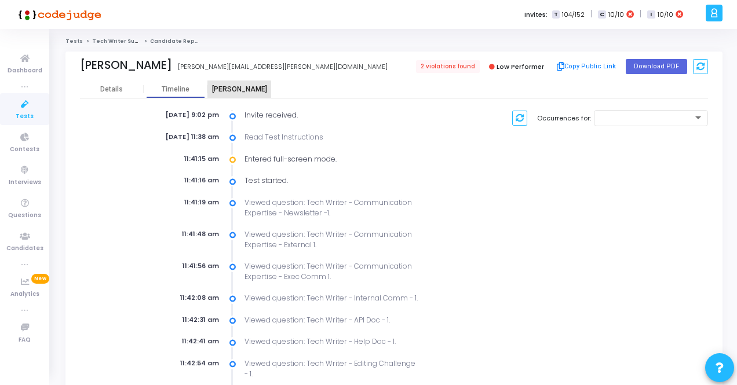
click at [229, 92] on div "[PERSON_NAME]" at bounding box center [239, 89] width 64 height 9
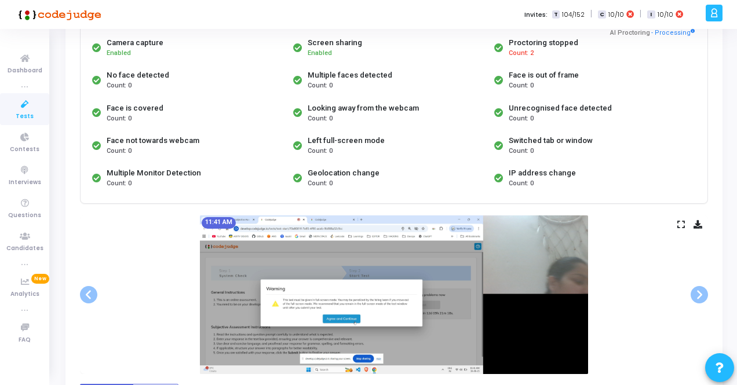
scroll to position [116, 0]
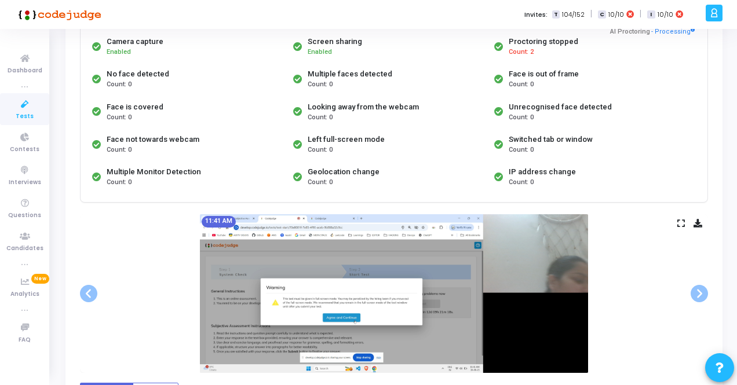
click at [679, 221] on icon at bounding box center [682, 223] width 8 height 6
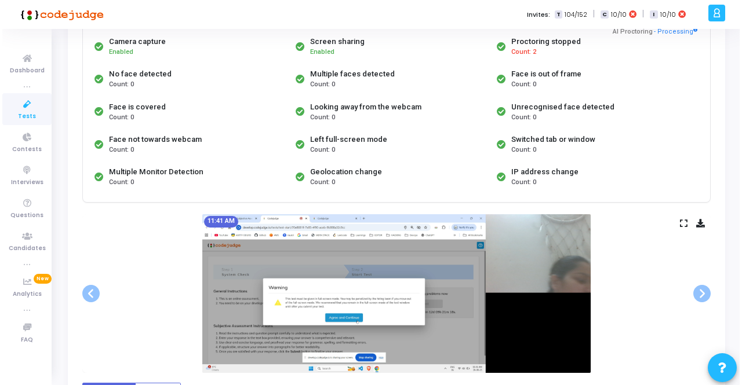
scroll to position [0, 0]
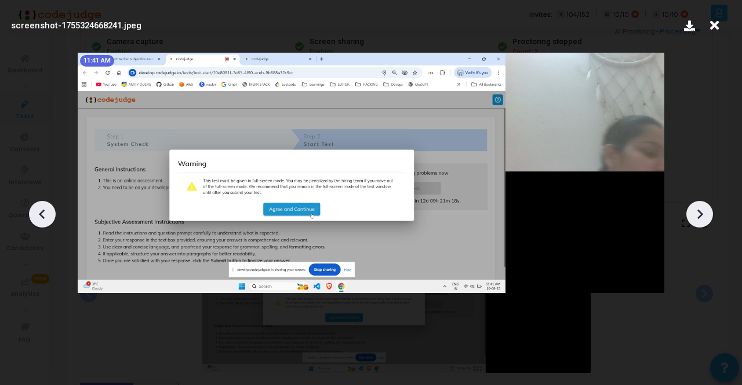
click at [702, 215] on icon at bounding box center [699, 214] width 17 height 17
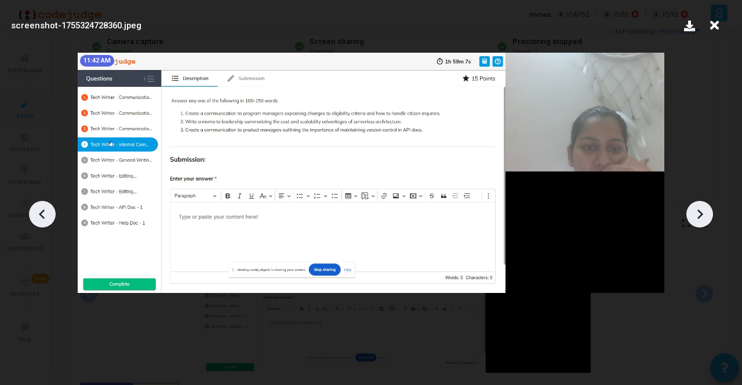
click at [702, 215] on icon at bounding box center [699, 214] width 17 height 17
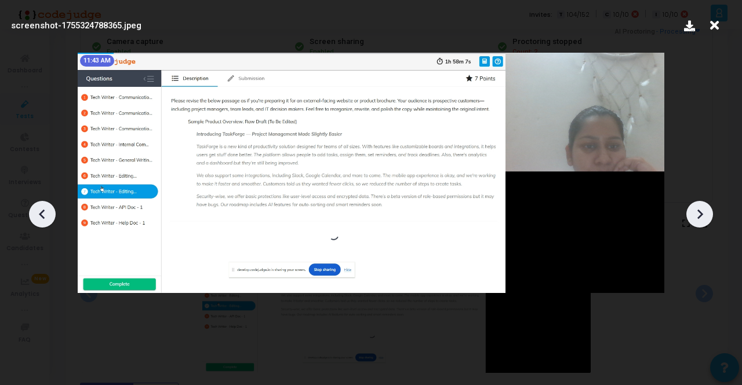
click at [702, 215] on icon at bounding box center [699, 214] width 17 height 17
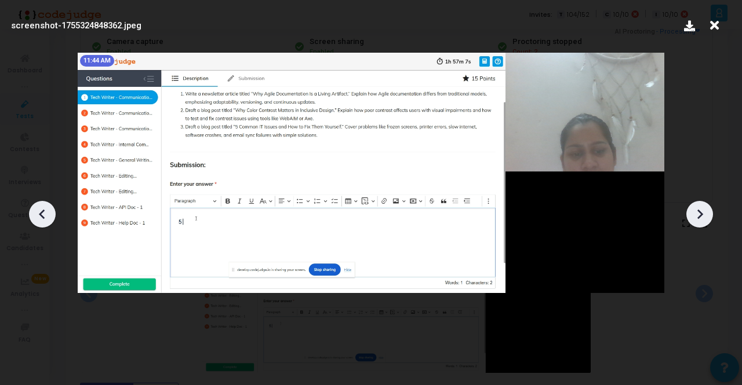
click at [702, 215] on icon at bounding box center [699, 214] width 17 height 17
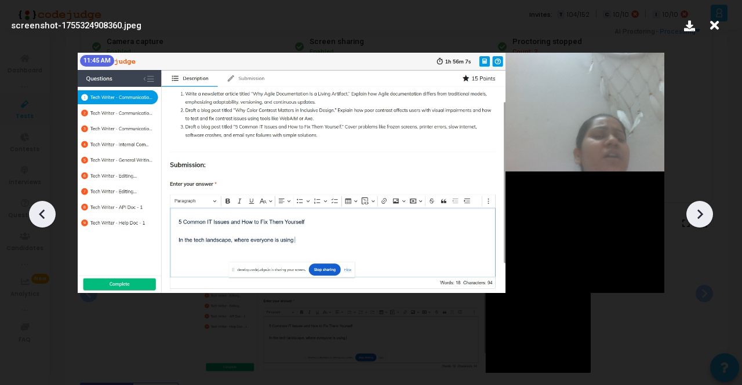
click at [702, 215] on icon at bounding box center [699, 214] width 17 height 17
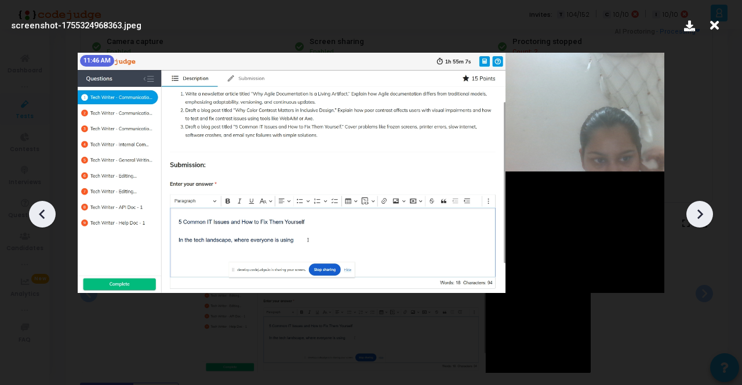
click at [702, 215] on icon at bounding box center [699, 214] width 17 height 17
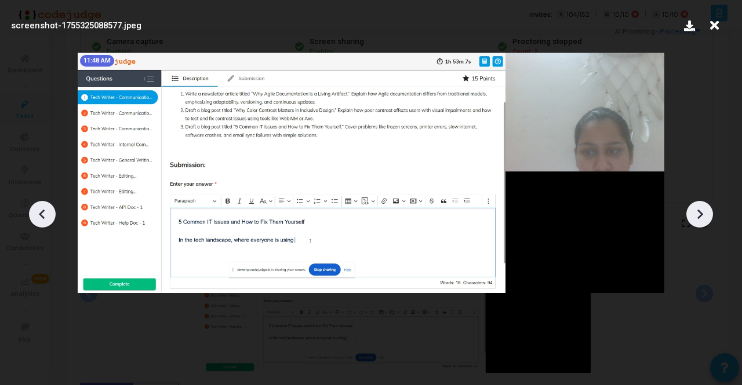
click at [702, 215] on icon at bounding box center [699, 214] width 17 height 17
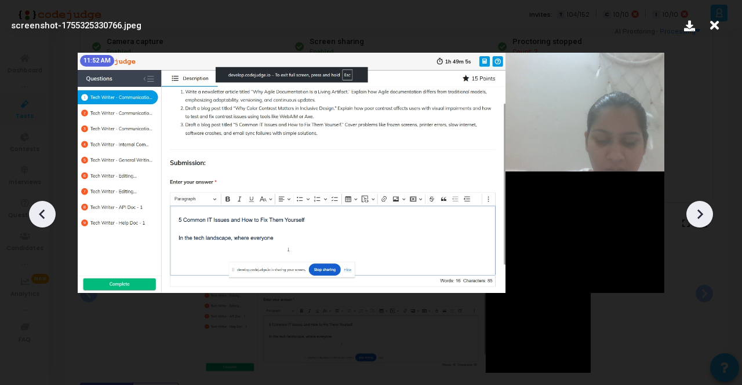
click at [702, 215] on icon at bounding box center [699, 214] width 17 height 17
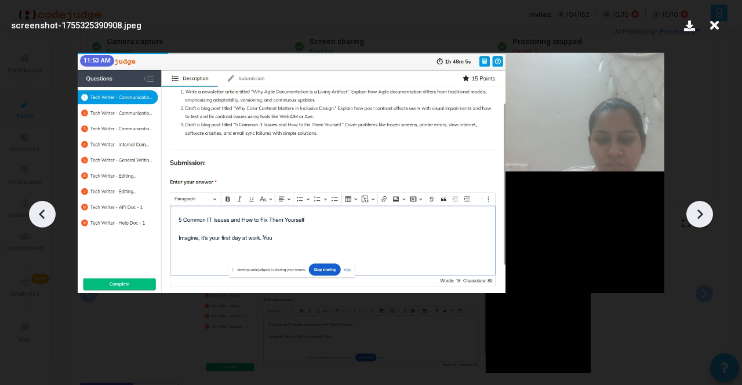
click at [702, 215] on icon at bounding box center [699, 214] width 17 height 17
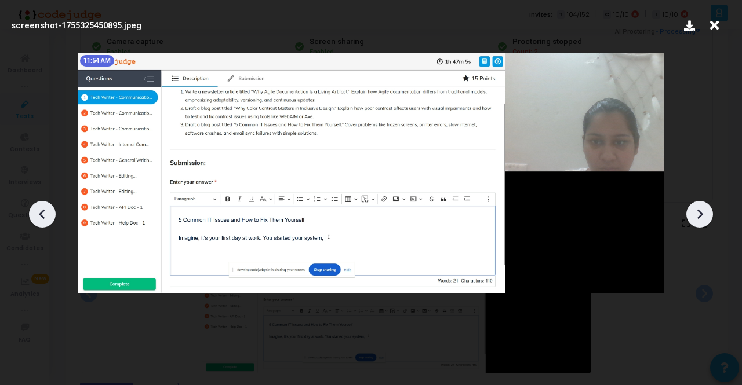
click at [702, 215] on icon at bounding box center [699, 214] width 17 height 17
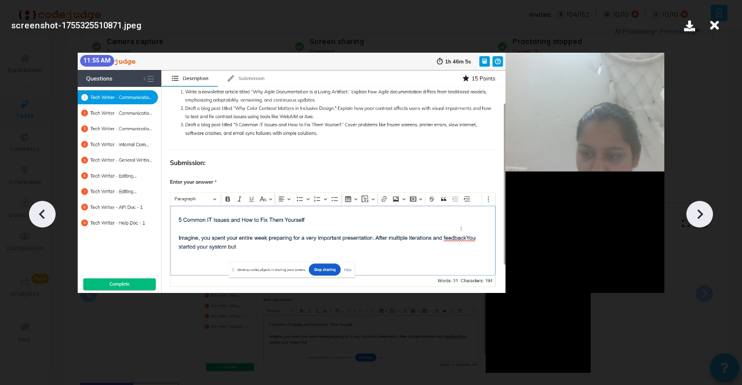
click at [702, 215] on icon at bounding box center [699, 214] width 17 height 17
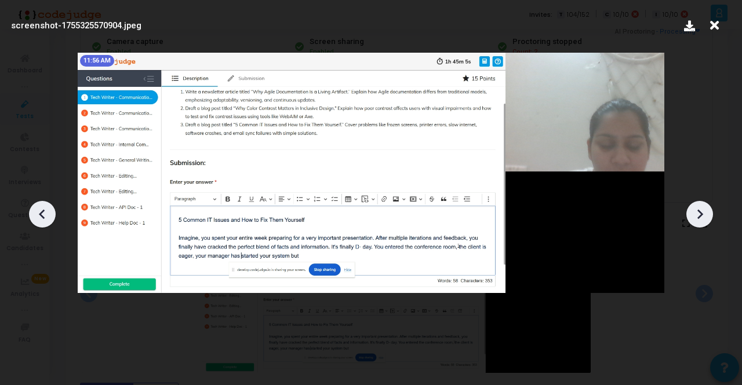
click at [702, 215] on icon at bounding box center [699, 214] width 17 height 17
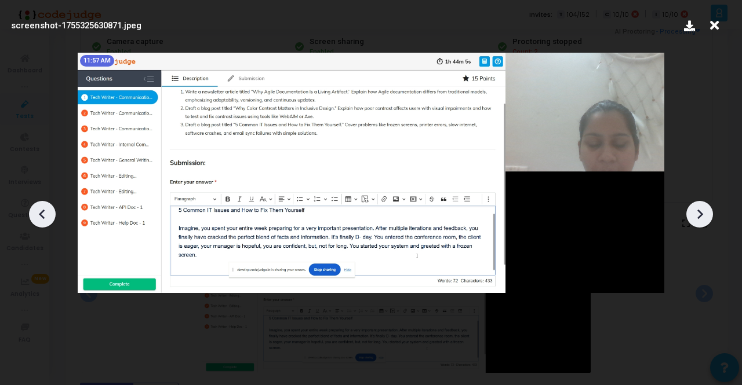
click at [702, 215] on icon at bounding box center [699, 214] width 17 height 17
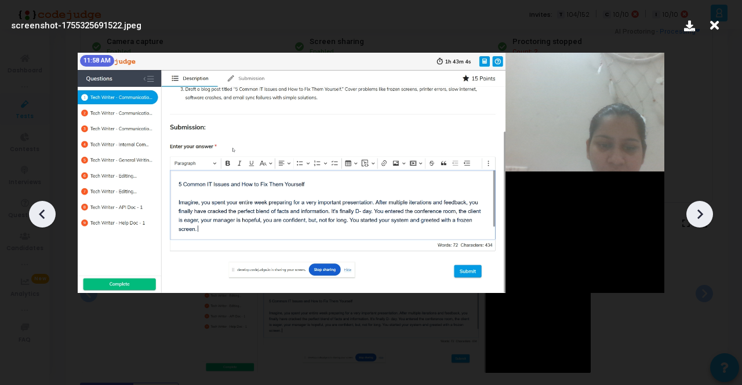
click at [702, 215] on icon at bounding box center [699, 214] width 17 height 17
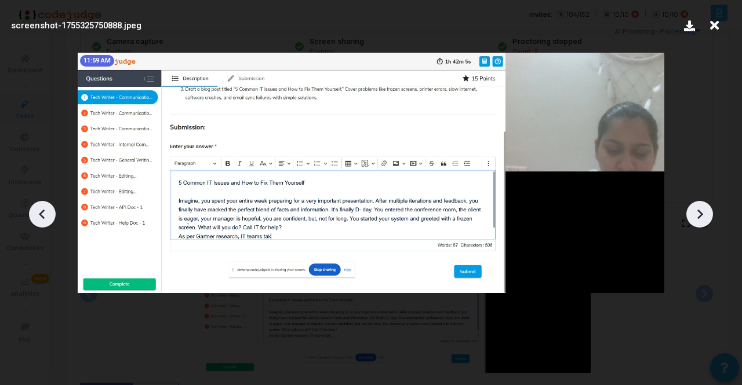
click at [702, 215] on icon at bounding box center [699, 214] width 17 height 17
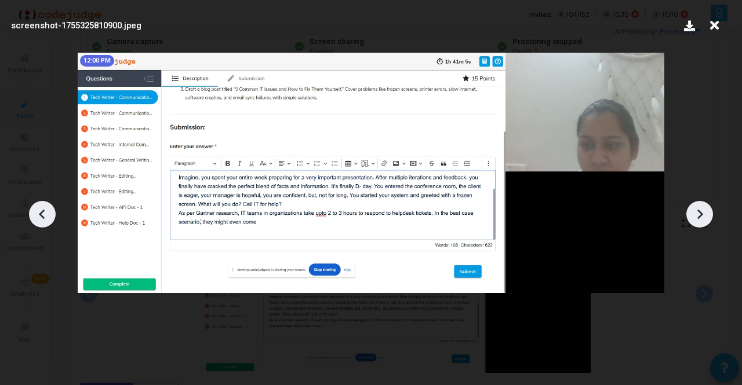
click at [702, 215] on icon at bounding box center [699, 214] width 17 height 17
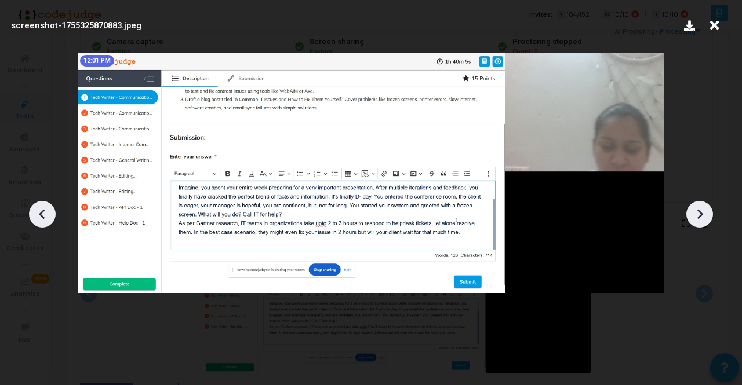
click at [702, 215] on icon at bounding box center [699, 214] width 17 height 17
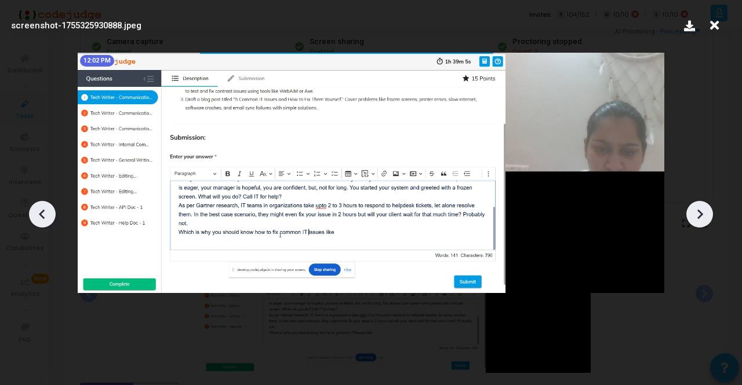
click at [702, 215] on icon at bounding box center [699, 214] width 17 height 17
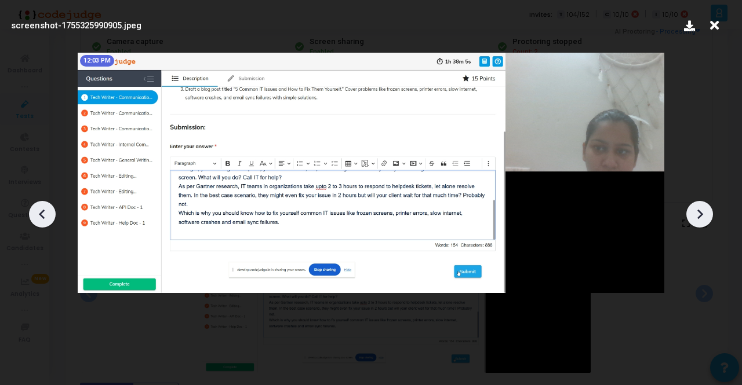
click at [702, 215] on icon at bounding box center [699, 214] width 17 height 17
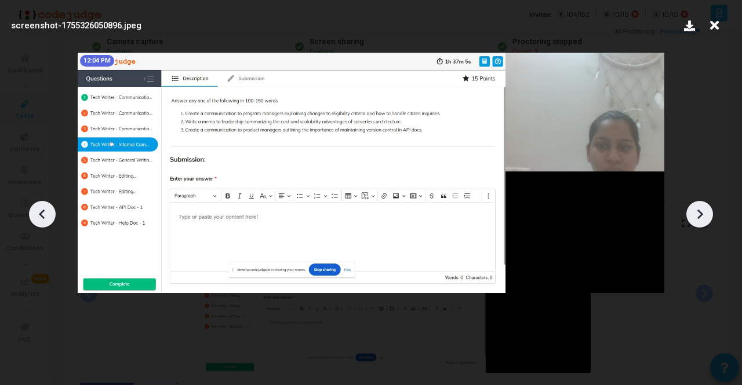
click at [702, 215] on icon at bounding box center [699, 214] width 17 height 17
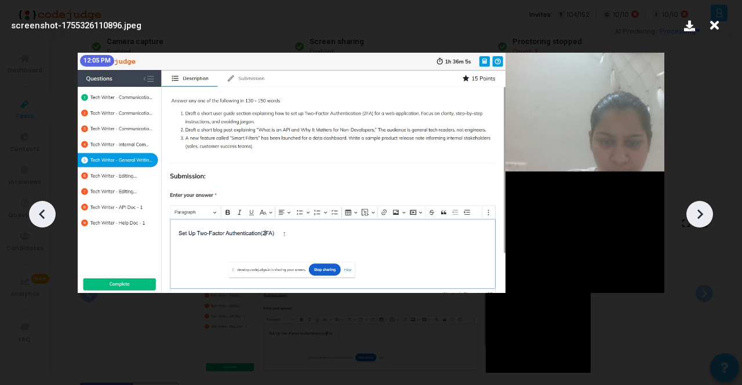
click at [702, 215] on icon at bounding box center [699, 214] width 17 height 17
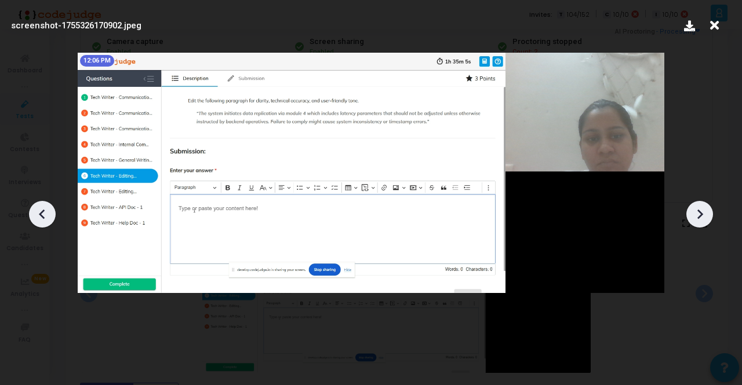
click at [702, 215] on icon at bounding box center [699, 214] width 17 height 17
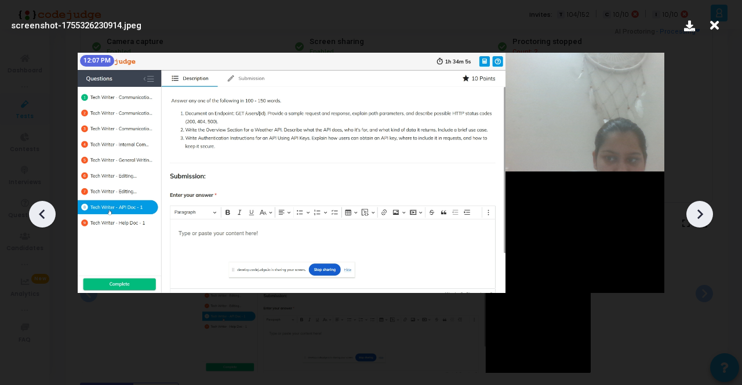
click at [702, 215] on icon at bounding box center [699, 214] width 17 height 17
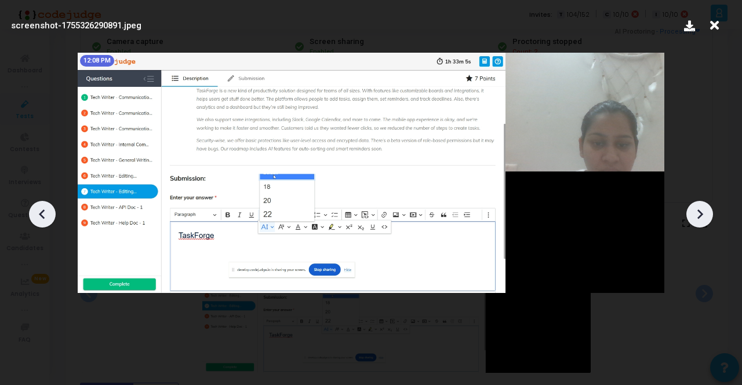
click at [702, 215] on icon at bounding box center [699, 214] width 17 height 17
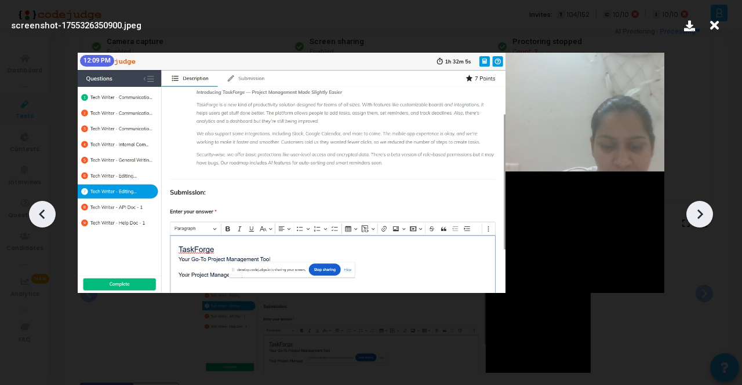
click at [702, 213] on icon at bounding box center [699, 214] width 17 height 17
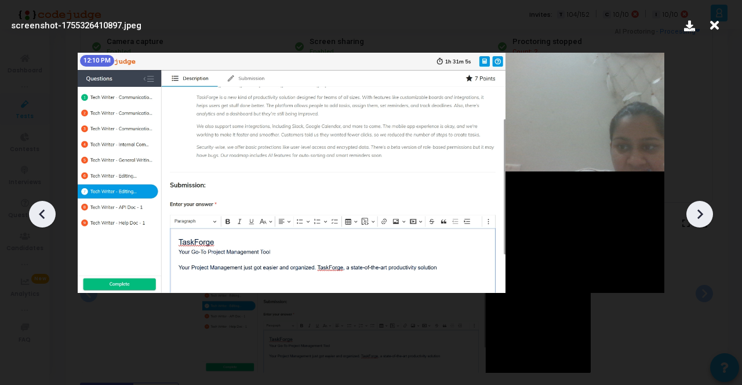
click at [702, 213] on icon at bounding box center [699, 214] width 17 height 17
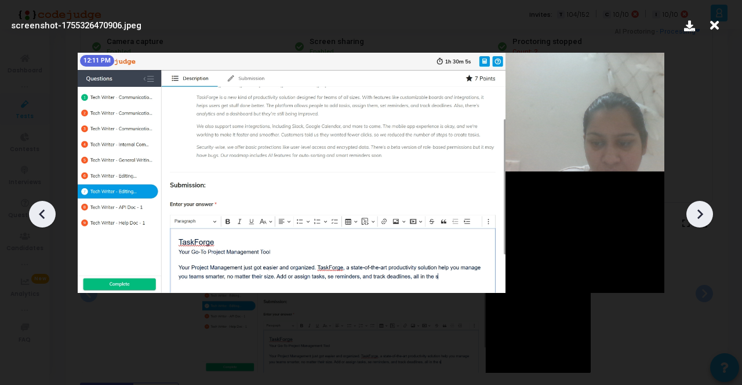
click at [702, 213] on icon at bounding box center [699, 214] width 17 height 17
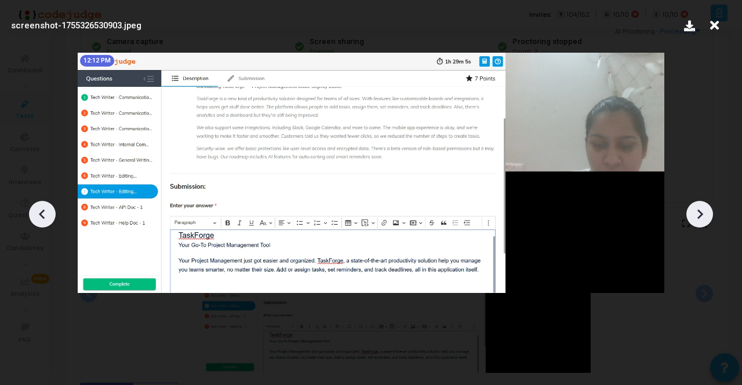
click at [702, 213] on icon at bounding box center [699, 214] width 17 height 17
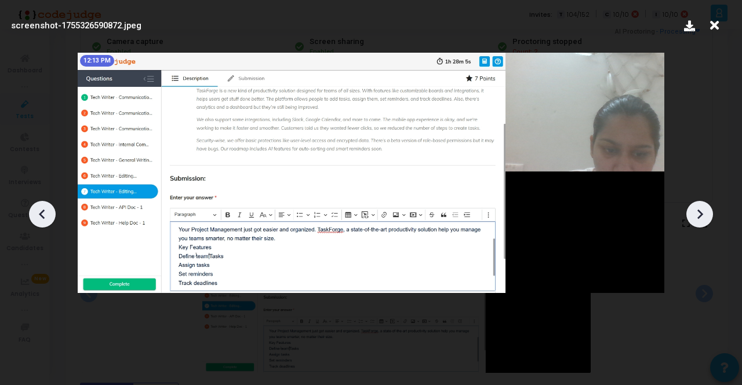
click at [702, 213] on icon at bounding box center [699, 214] width 17 height 17
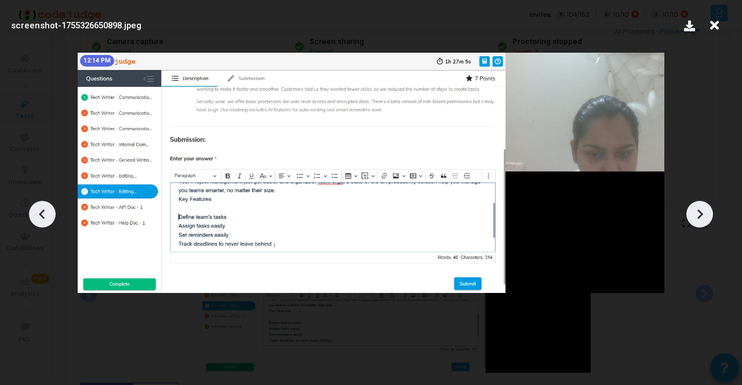
click at [702, 213] on icon at bounding box center [699, 214] width 17 height 17
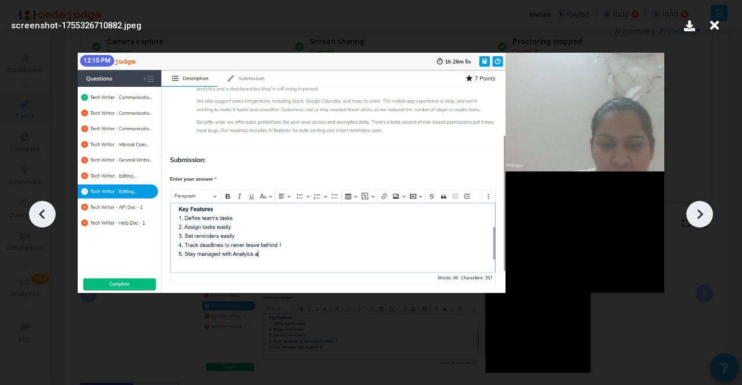
click at [702, 213] on icon at bounding box center [699, 214] width 17 height 17
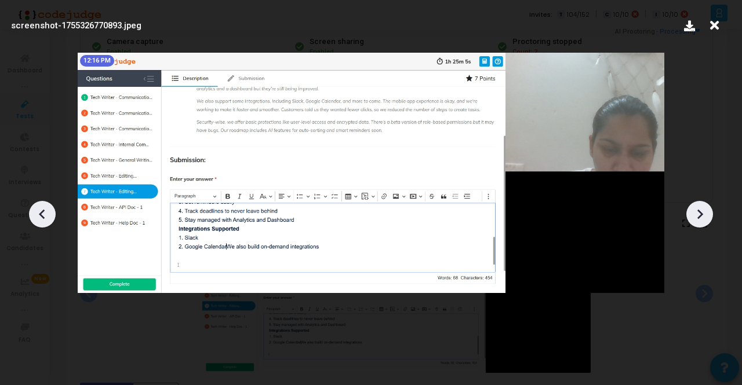
click at [702, 213] on icon at bounding box center [699, 214] width 17 height 17
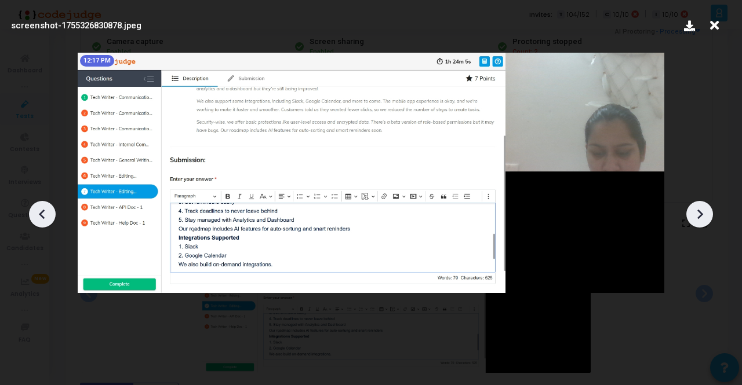
click at [702, 213] on icon at bounding box center [699, 214] width 17 height 17
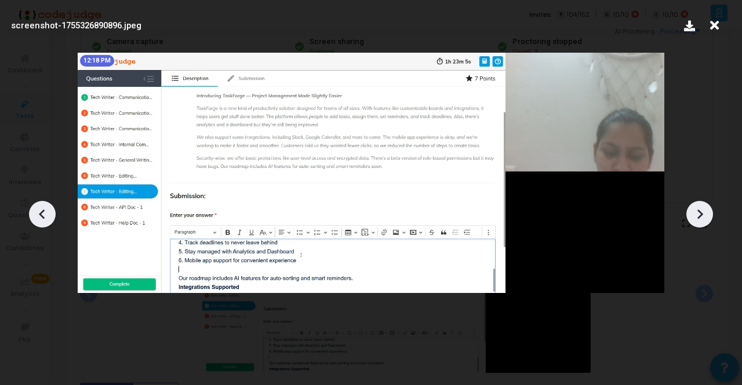
click at [702, 213] on icon at bounding box center [699, 214] width 17 height 17
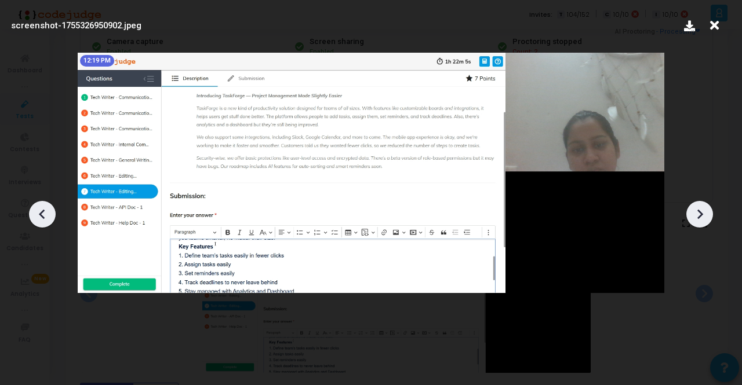
click at [702, 213] on icon at bounding box center [699, 214] width 17 height 17
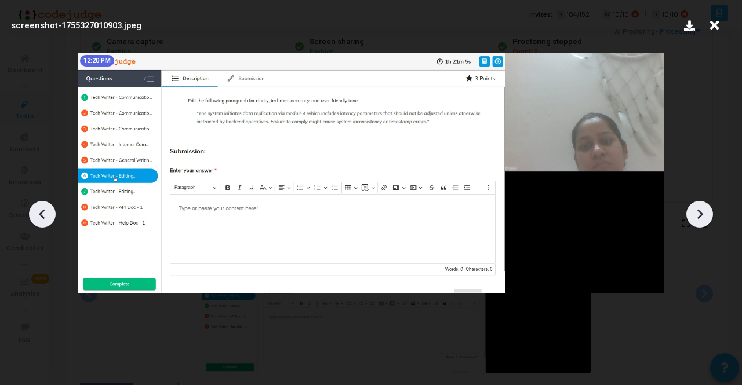
click at [702, 213] on icon at bounding box center [699, 214] width 17 height 17
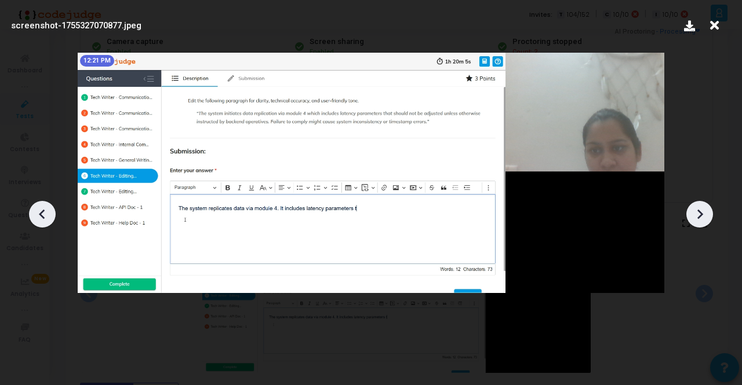
click at [702, 213] on icon at bounding box center [699, 214] width 17 height 17
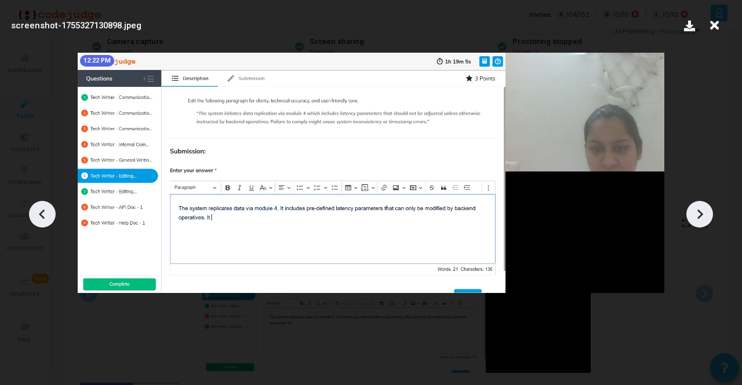
click at [704, 219] on icon at bounding box center [699, 214] width 17 height 17
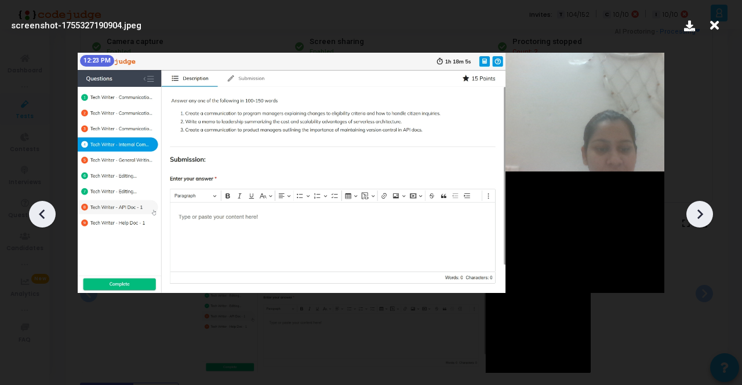
click at [704, 219] on icon at bounding box center [699, 214] width 17 height 17
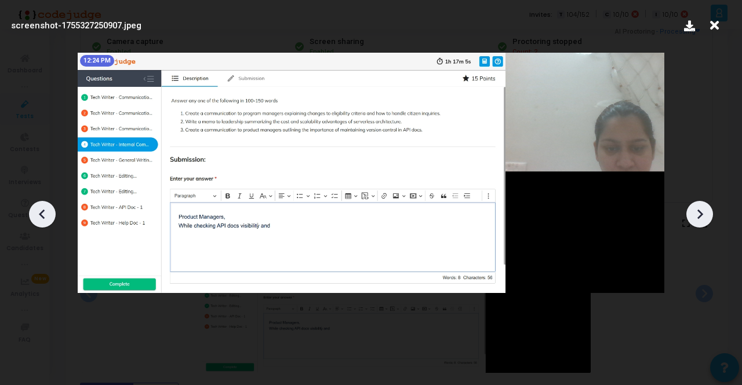
click at [704, 219] on icon at bounding box center [699, 214] width 17 height 17
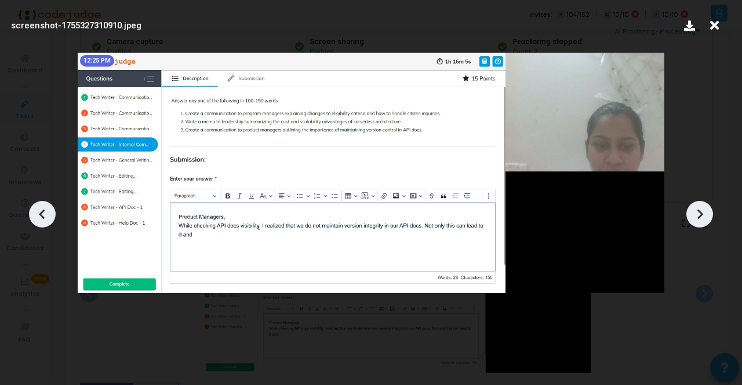
click at [704, 219] on icon at bounding box center [699, 214] width 17 height 17
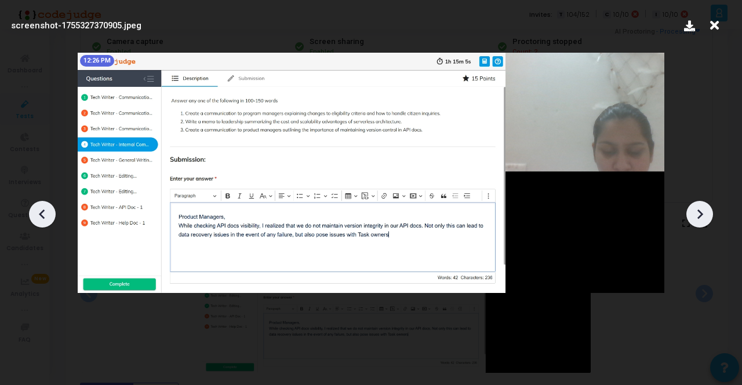
click at [704, 219] on icon at bounding box center [699, 214] width 17 height 17
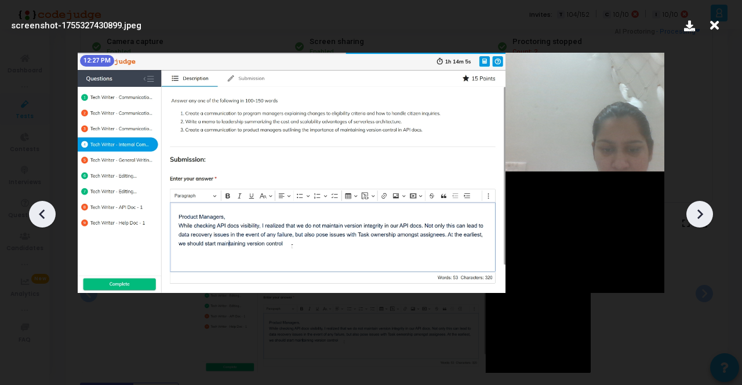
click at [704, 219] on icon at bounding box center [699, 214] width 17 height 17
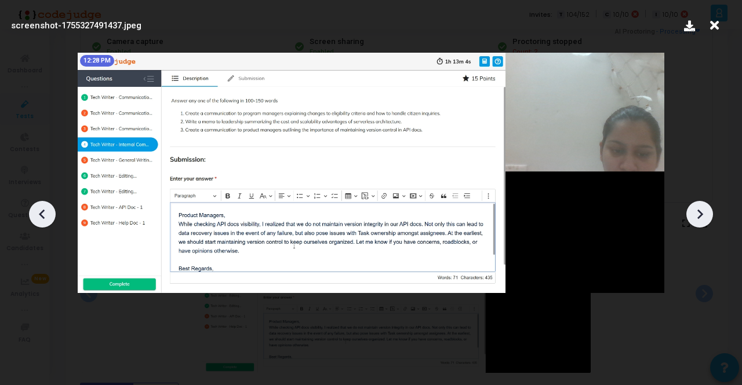
click at [704, 219] on icon at bounding box center [699, 214] width 17 height 17
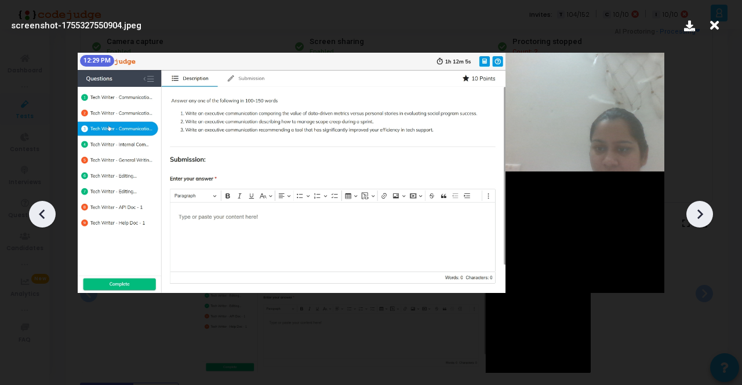
click at [704, 219] on icon at bounding box center [699, 214] width 17 height 17
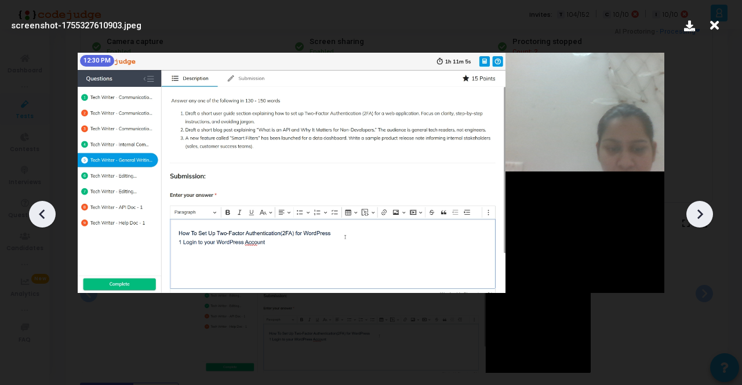
click at [704, 219] on icon at bounding box center [699, 214] width 17 height 17
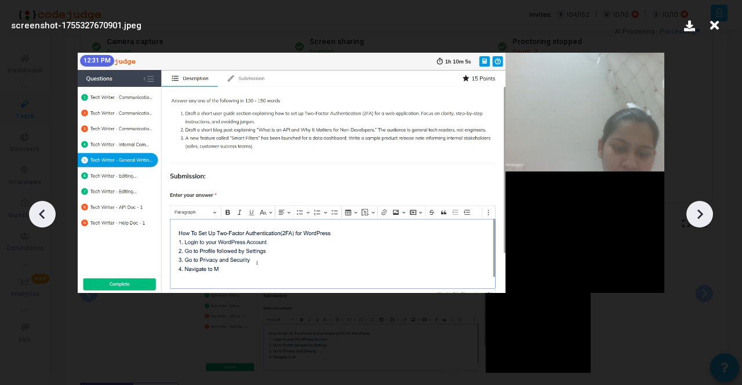
click at [704, 219] on icon at bounding box center [699, 214] width 17 height 17
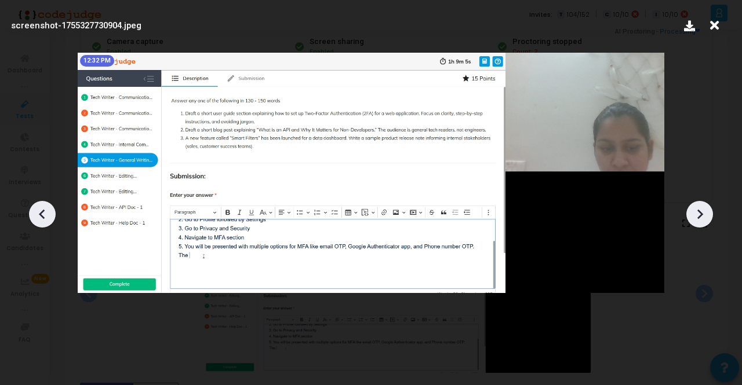
click at [704, 219] on icon at bounding box center [699, 214] width 17 height 17
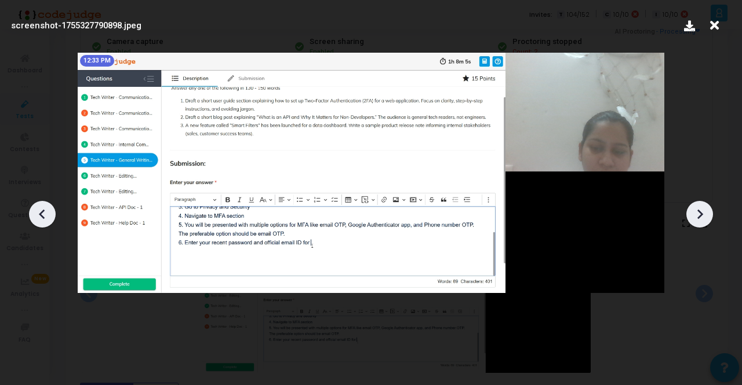
click at [704, 219] on icon at bounding box center [699, 214] width 17 height 17
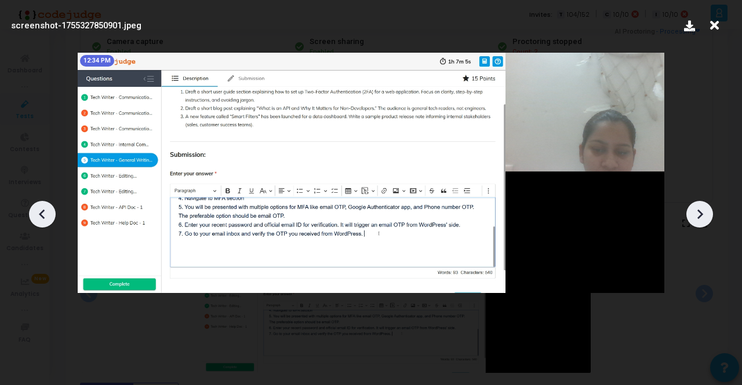
click at [704, 219] on icon at bounding box center [699, 214] width 17 height 17
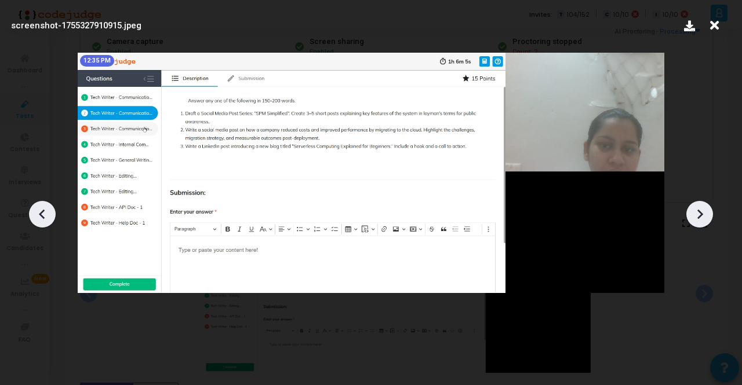
click at [704, 219] on icon at bounding box center [699, 214] width 17 height 17
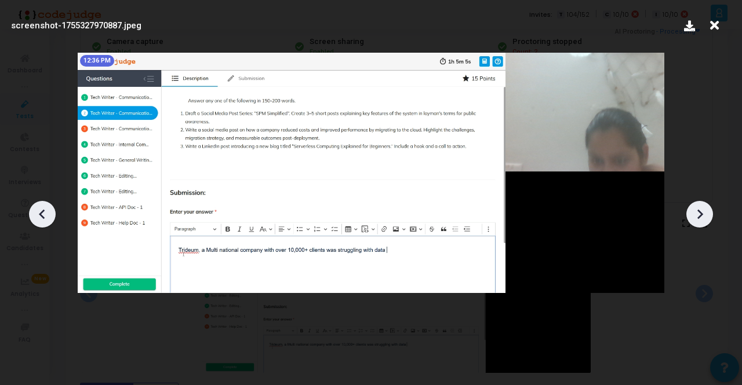
click at [704, 219] on icon at bounding box center [699, 214] width 17 height 17
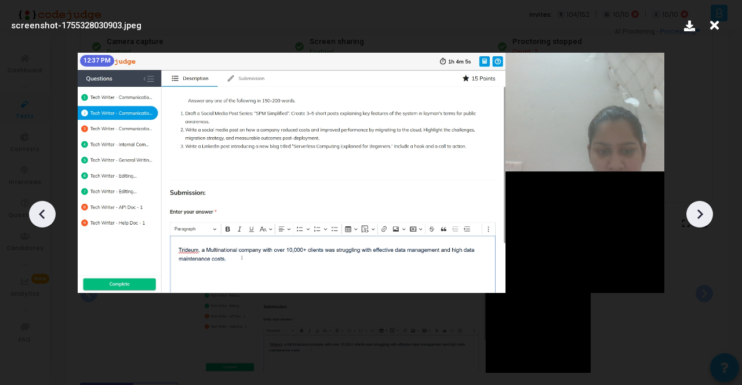
click at [704, 219] on icon at bounding box center [699, 214] width 17 height 17
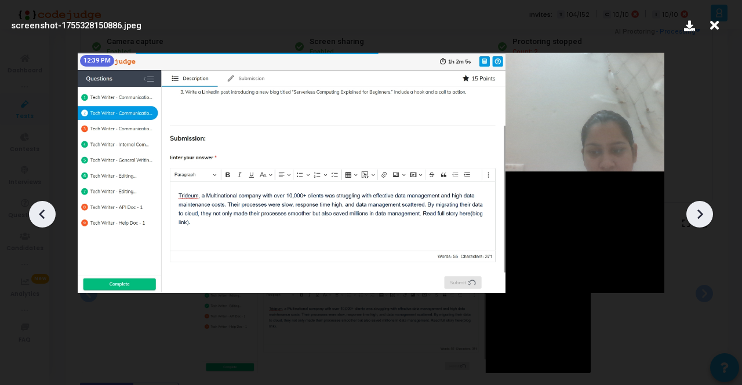
click at [704, 219] on icon at bounding box center [699, 214] width 17 height 17
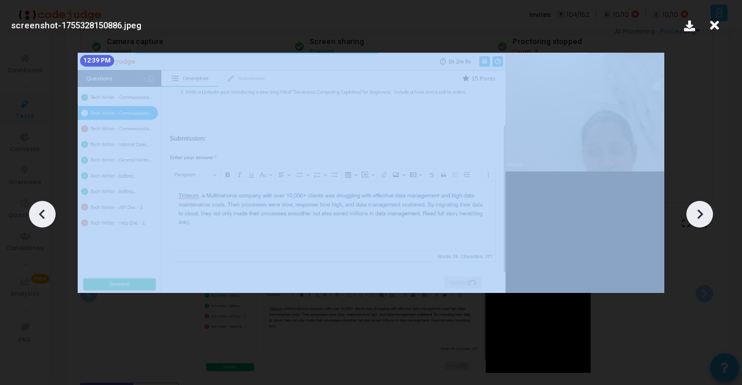
click at [704, 217] on icon at bounding box center [699, 214] width 17 height 17
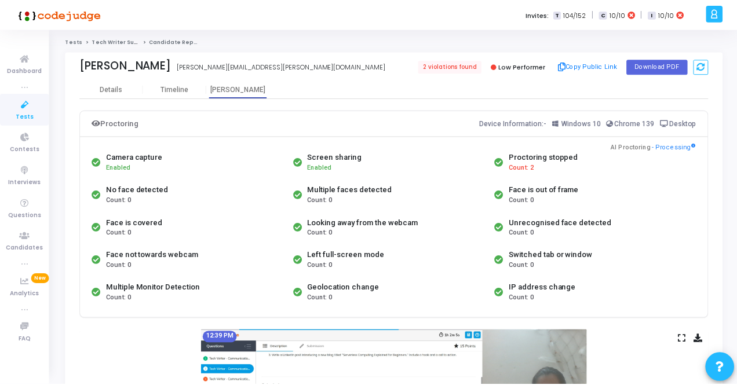
scroll to position [116, 0]
